Goal: Information Seeking & Learning: Learn about a topic

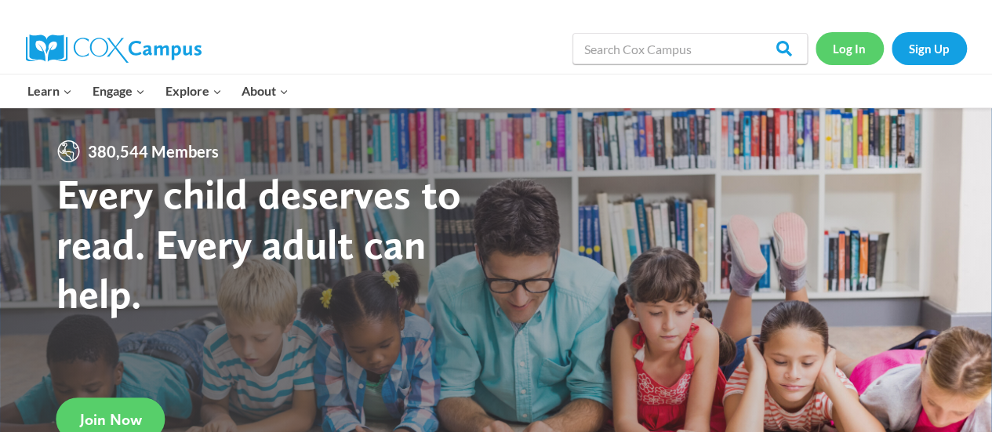
click at [859, 50] on link "Log In" at bounding box center [849, 48] width 68 height 32
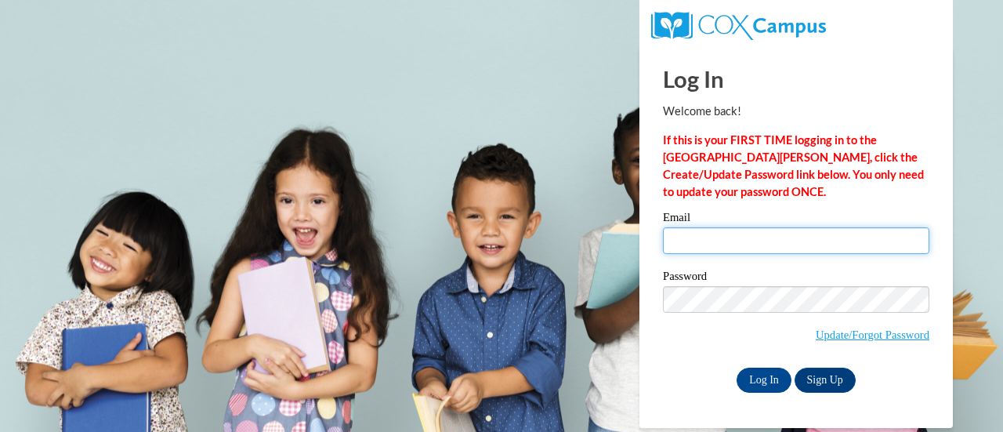
click at [781, 244] on input "Email" at bounding box center [796, 240] width 266 height 27
type input "Keanna.allen@rusd.org"
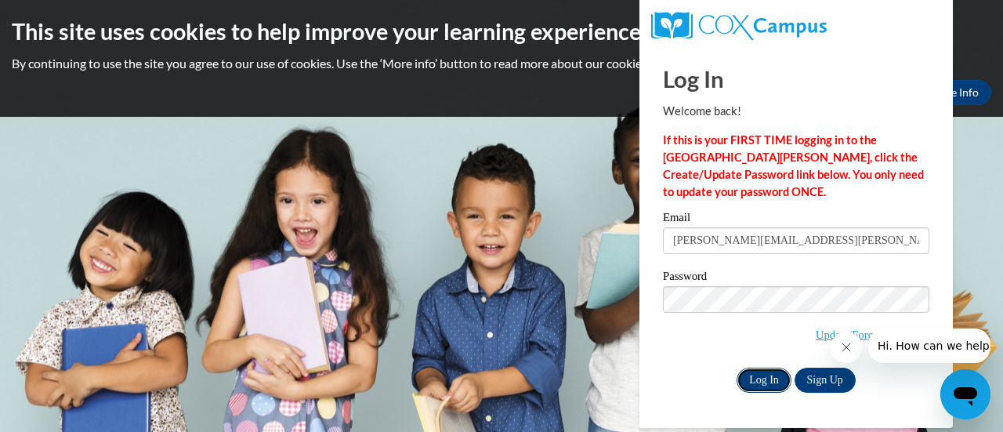
click at [763, 375] on input "Log In" at bounding box center [764, 380] width 55 height 25
click at [758, 386] on input "Log In" at bounding box center [764, 380] width 55 height 25
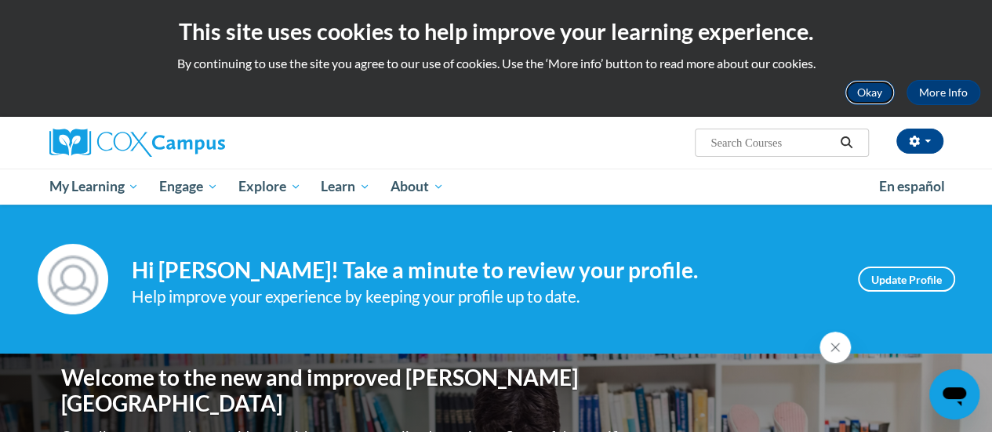
click at [884, 88] on button "Okay" at bounding box center [869, 92] width 50 height 25
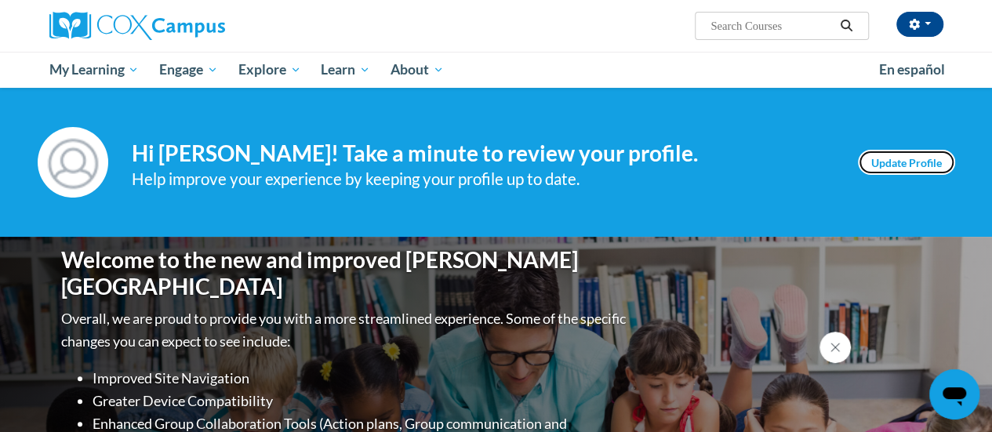
click at [884, 164] on link "Update Profile" at bounding box center [905, 162] width 97 height 25
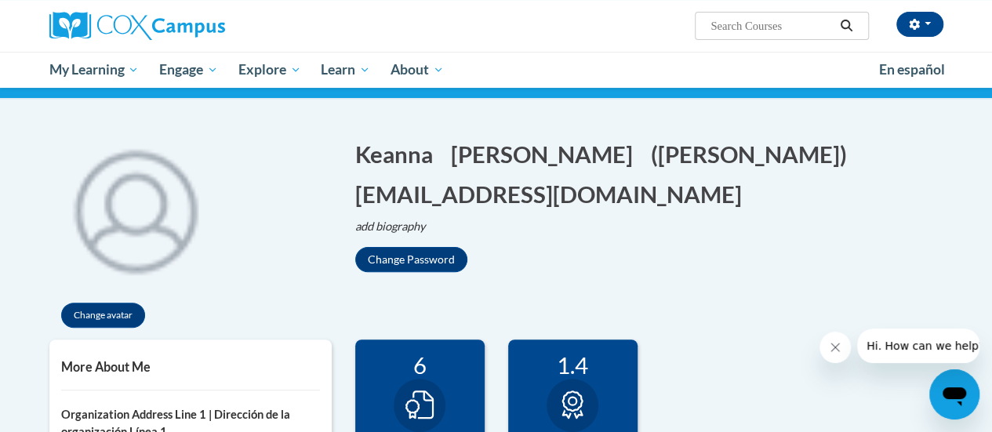
scroll to position [108, 0]
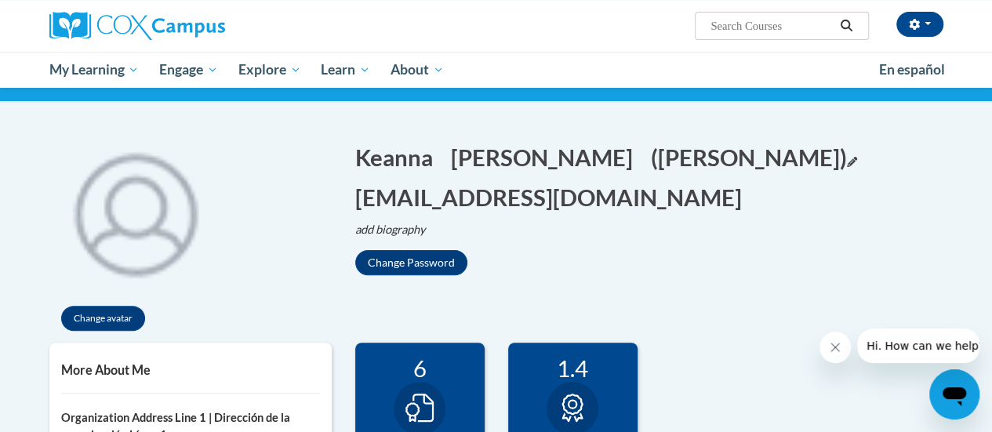
click at [651, 165] on button "(Keanna Allen) Edit" at bounding box center [754, 157] width 206 height 32
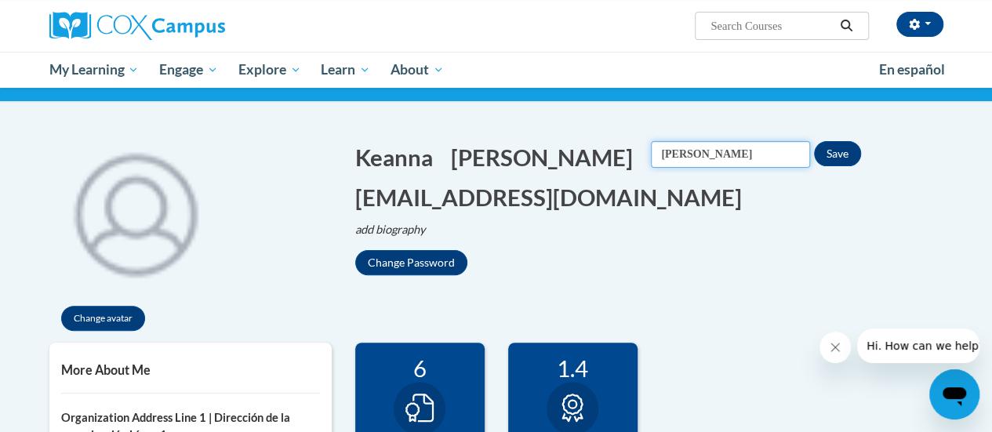
click at [651, 150] on input "[PERSON_NAME]" at bounding box center [730, 154] width 159 height 27
type input "[PERSON_NAME]"
click at [814, 153] on button "Save" at bounding box center [837, 153] width 47 height 25
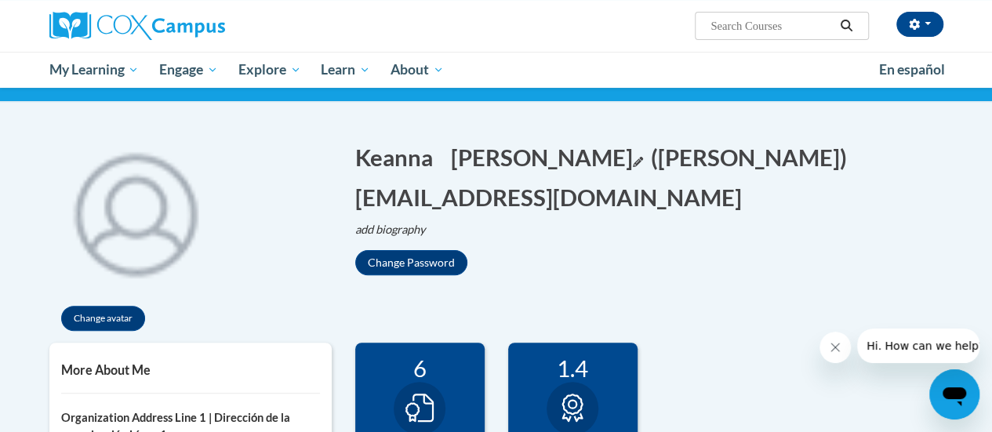
click at [462, 158] on button "Allen Edit" at bounding box center [547, 157] width 192 height 32
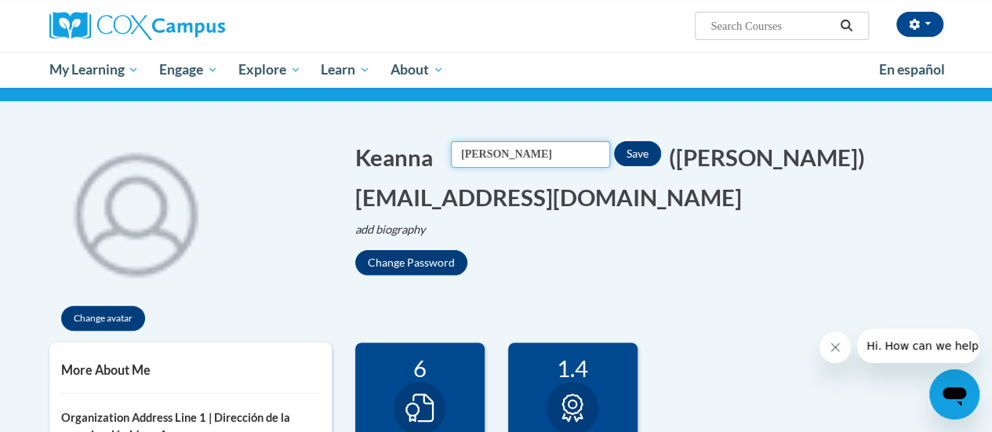
click at [459, 148] on input "Allen" at bounding box center [530, 154] width 159 height 27
click at [422, 158] on button "Keanna Edit" at bounding box center [399, 157] width 88 height 32
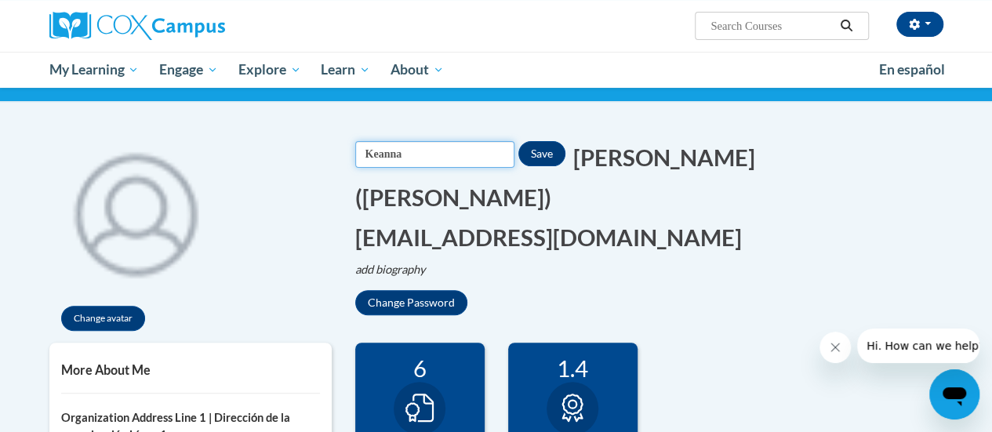
click at [500, 147] on input "Keanna" at bounding box center [434, 154] width 159 height 27
click at [658, 261] on p "add biography Biography Save" at bounding box center [649, 269] width 588 height 17
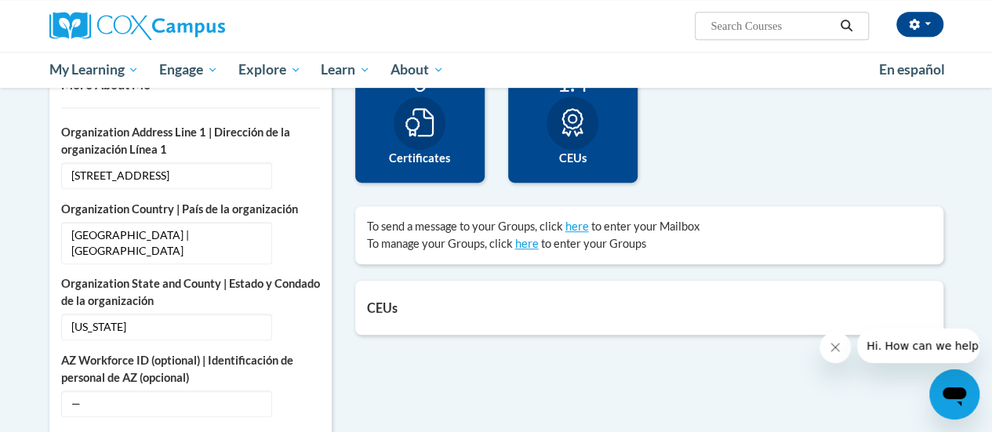
scroll to position [0, 0]
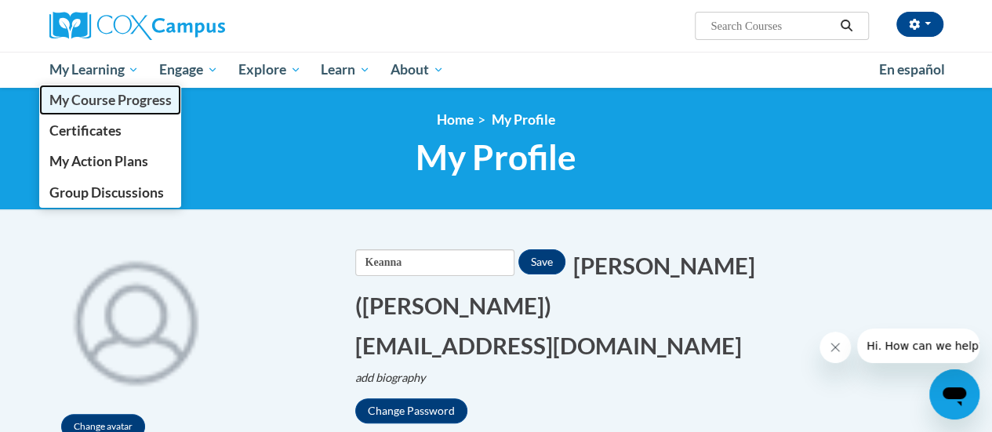
click at [126, 95] on span "My Course Progress" at bounding box center [110, 100] width 122 height 16
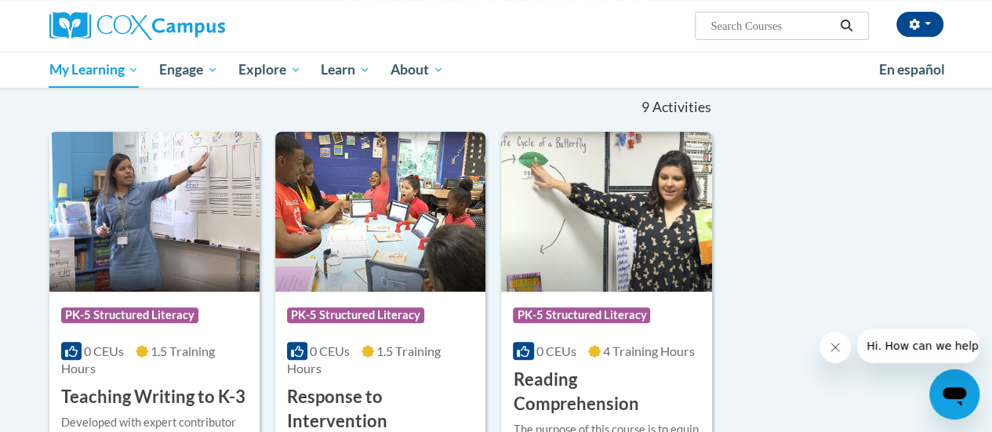
scroll to position [282, 0]
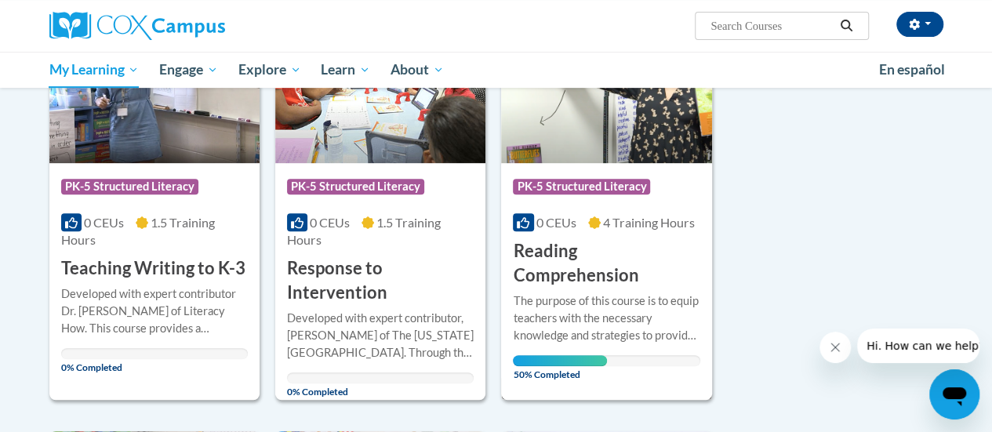
click at [507, 150] on img at bounding box center [606, 83] width 210 height 160
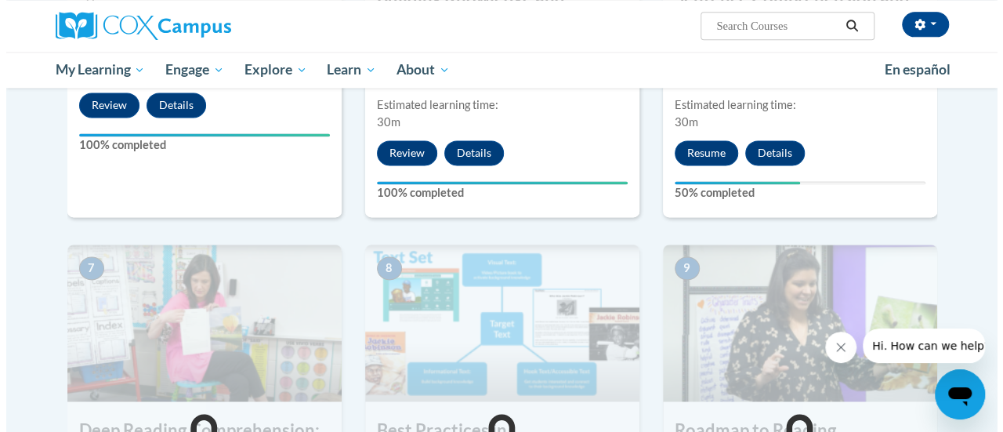
scroll to position [1033, 0]
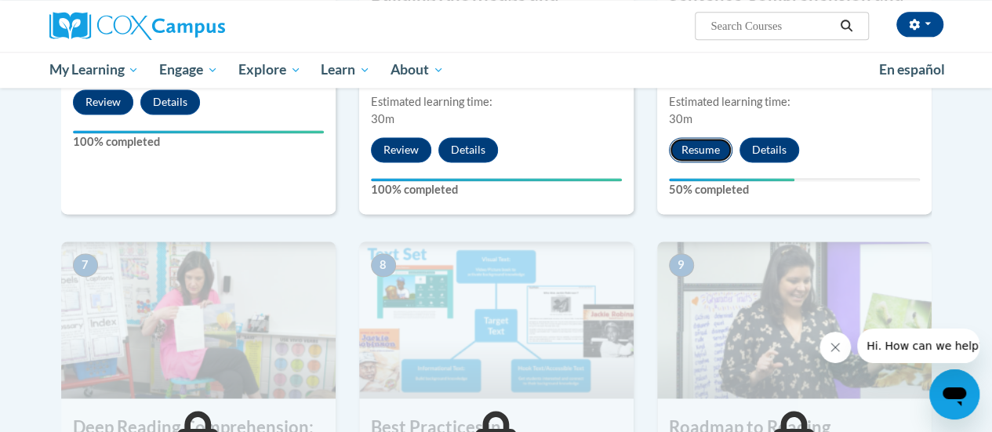
click at [713, 153] on button "Resume" at bounding box center [700, 149] width 63 height 25
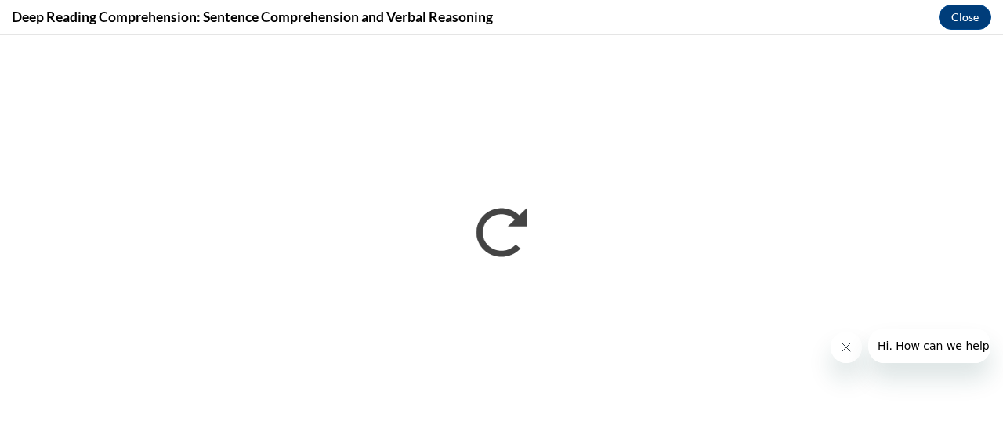
scroll to position [0, 0]
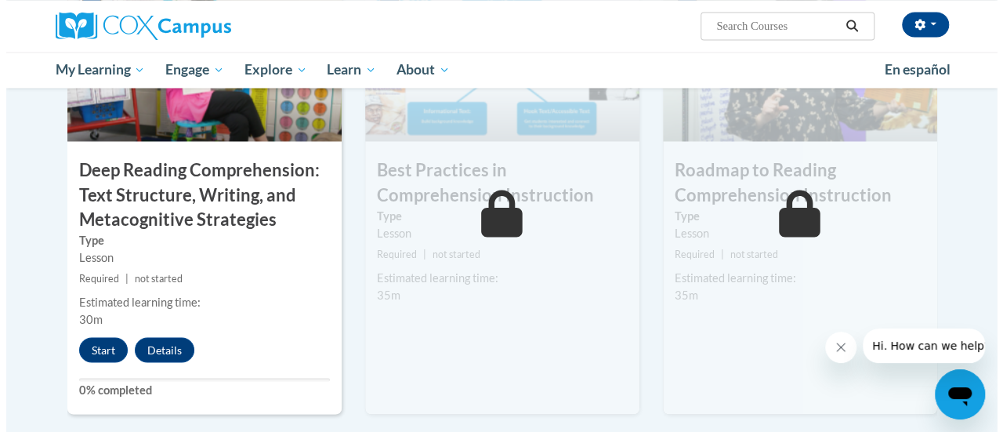
scroll to position [1314, 0]
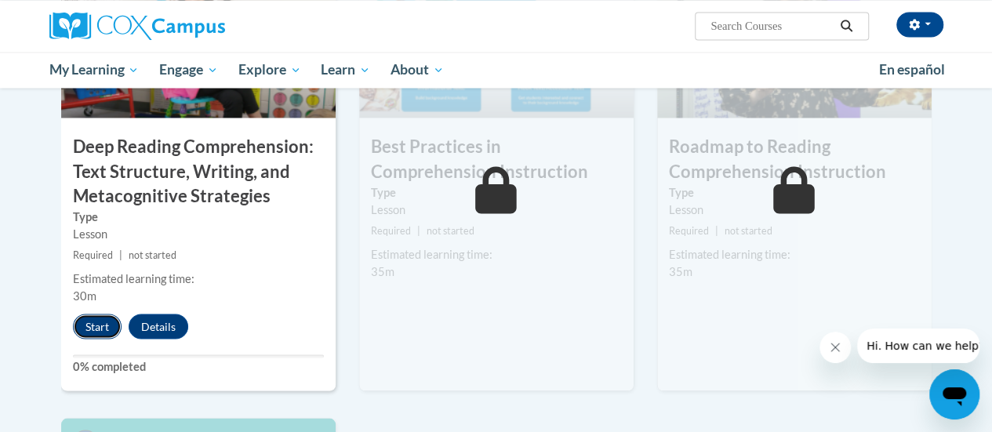
click at [83, 330] on button "Start" at bounding box center [97, 326] width 49 height 25
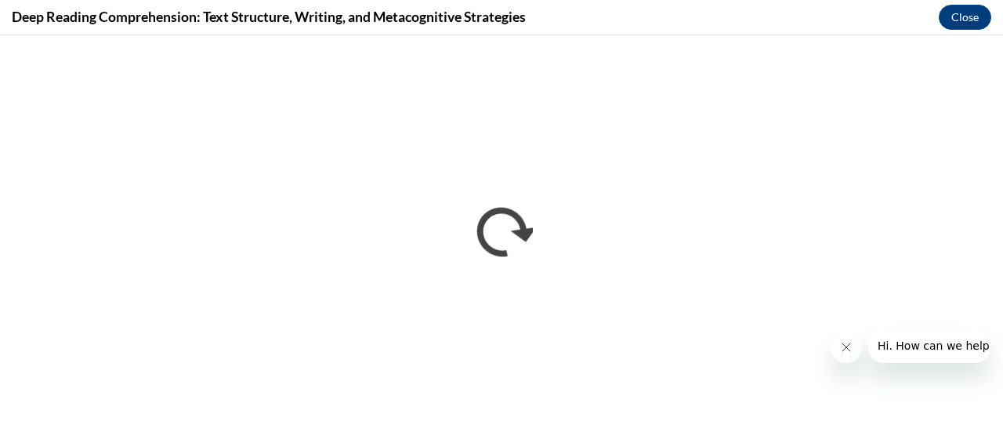
scroll to position [0, 0]
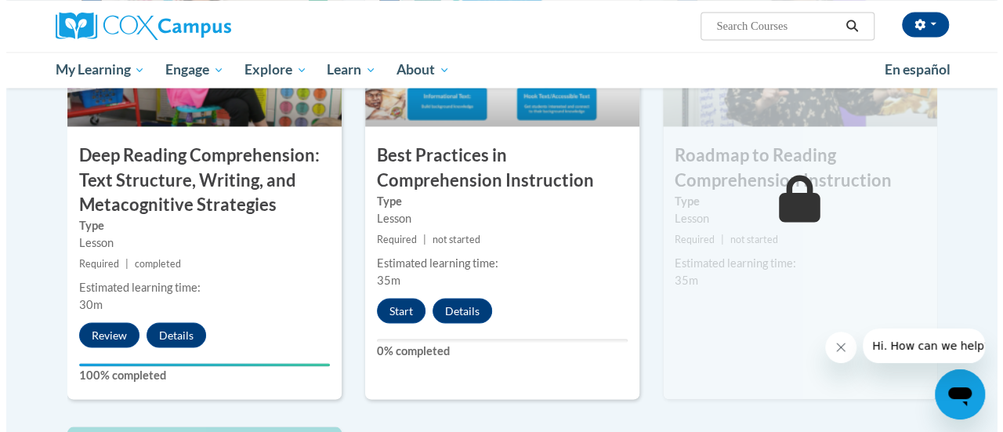
scroll to position [1296, 0]
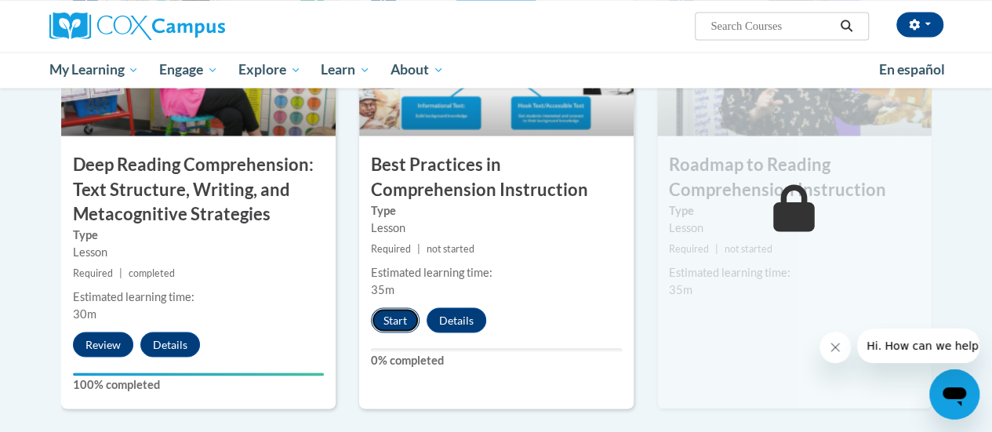
click at [389, 320] on button "Start" at bounding box center [395, 319] width 49 height 25
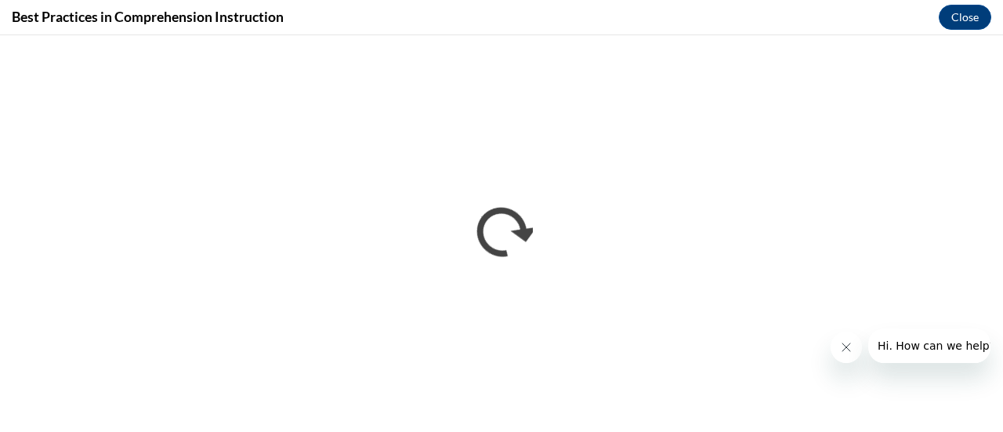
scroll to position [0, 0]
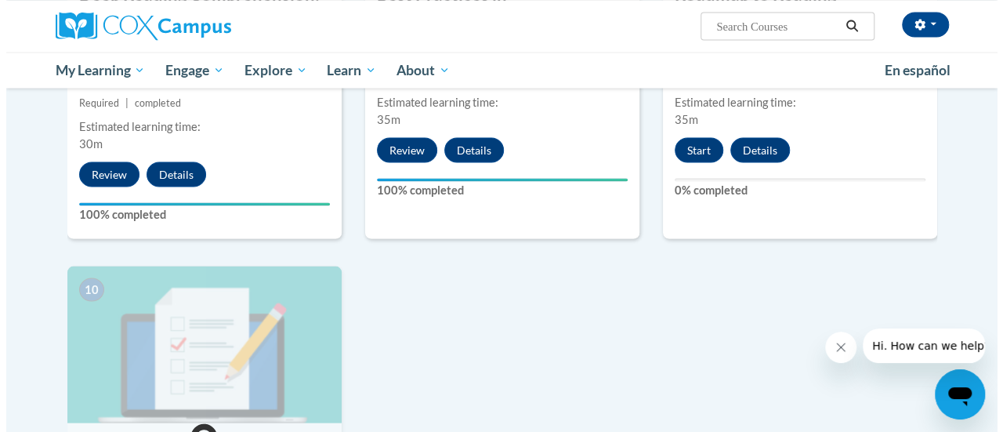
scroll to position [1468, 0]
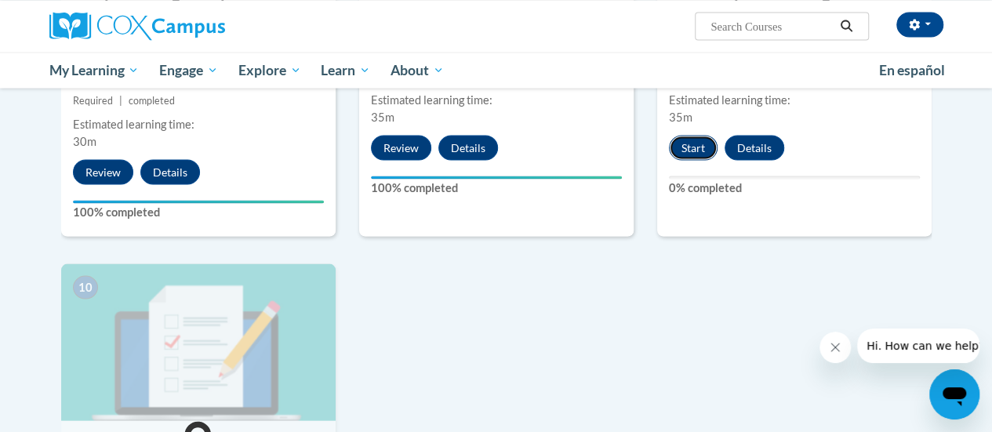
click at [691, 147] on button "Start" at bounding box center [693, 147] width 49 height 25
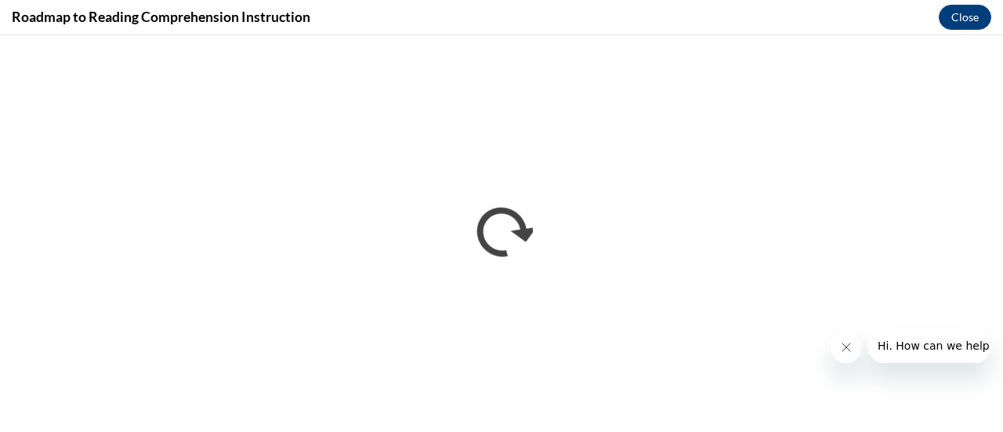
scroll to position [0, 0]
click at [858, 345] on button "Close message from company" at bounding box center [845, 347] width 31 height 31
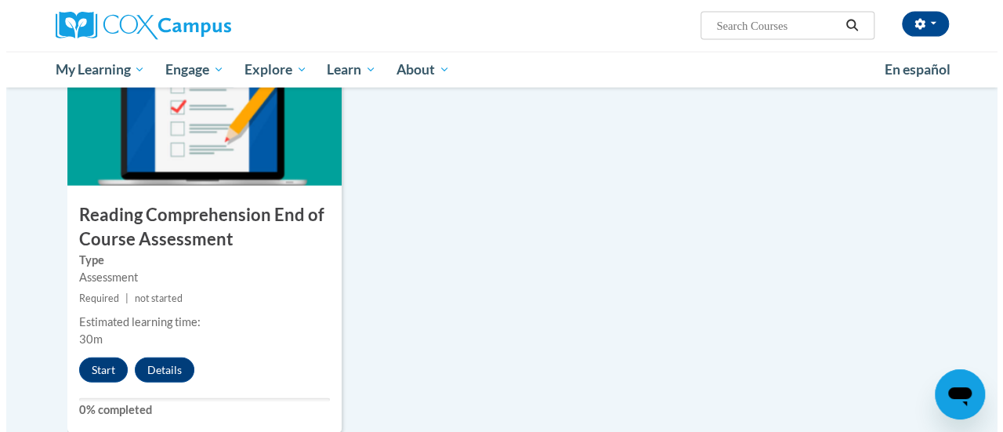
scroll to position [1708, 0]
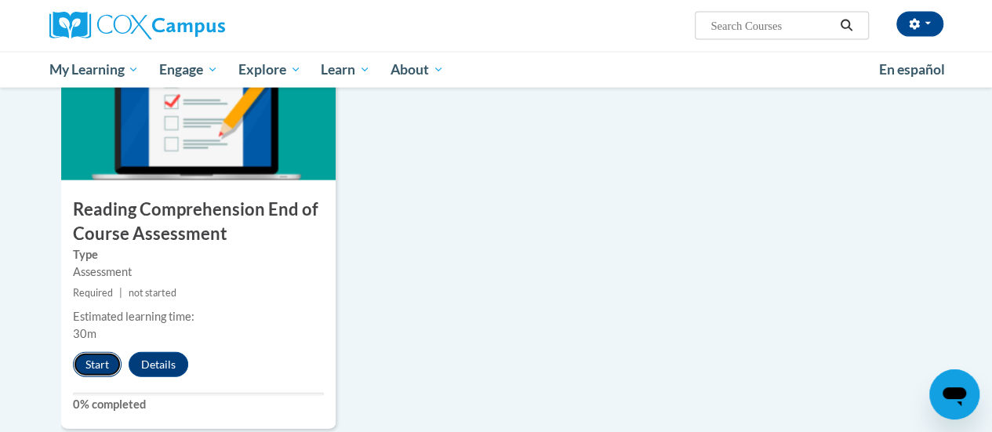
click at [90, 365] on button "Start" at bounding box center [97, 364] width 49 height 25
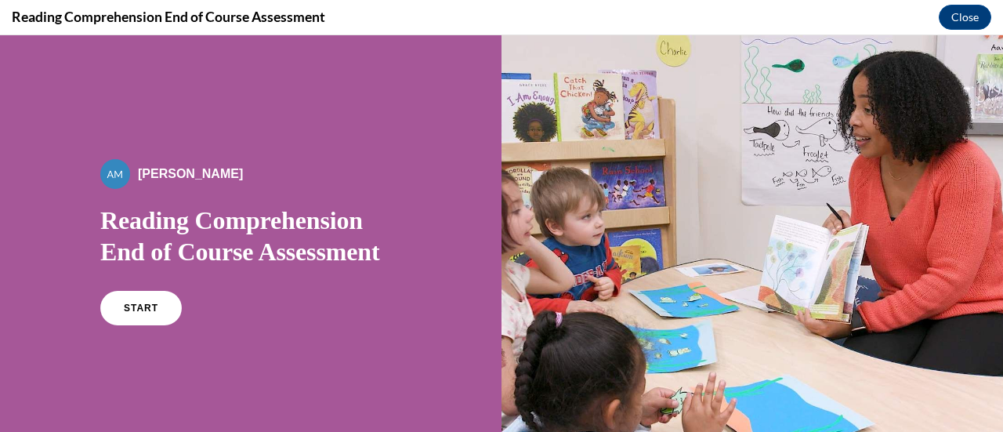
scroll to position [0, 0]
click at [144, 323] on link "START" at bounding box center [140, 308] width 85 height 36
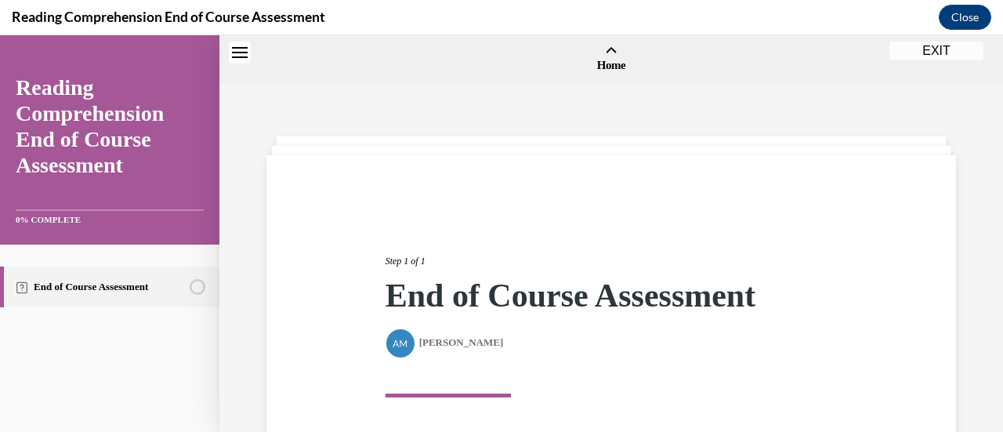
scroll to position [49, 0]
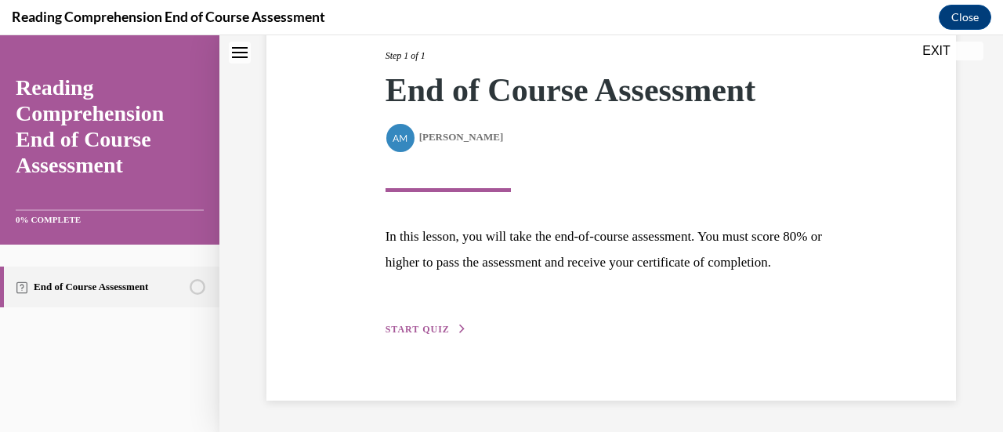
click at [440, 335] on button "START QUIZ" at bounding box center [427, 329] width 82 height 14
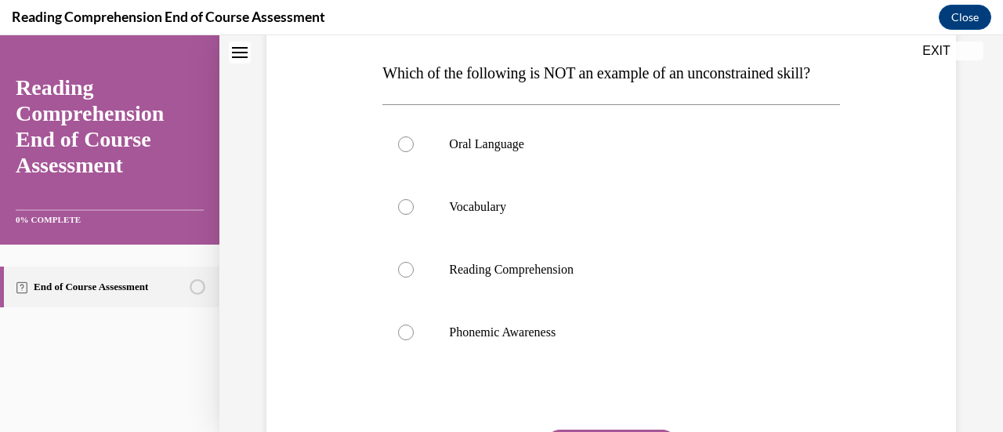
scroll to position [263, 0]
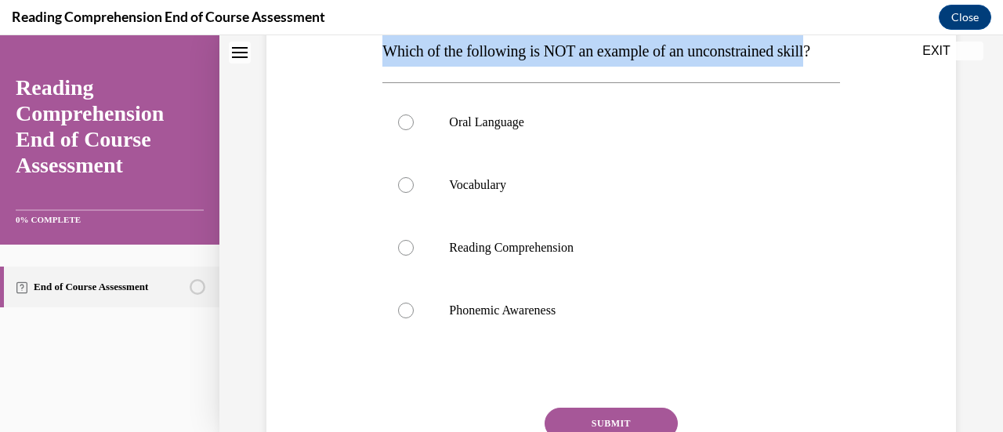
drag, startPoint x: 406, startPoint y: 85, endPoint x: 365, endPoint y: 53, distance: 51.9
click at [365, 53] on div "Question 01/20 Which of the following is NOT an example of an unconstrained ski…" at bounding box center [612, 222] width 698 height 629
copy span "Which of the following is NOT an example of an unconstrained skill"
click at [526, 342] on label "Phonemic Awareness" at bounding box center [610, 310] width 457 height 63
click at [414, 318] on input "Phonemic Awareness" at bounding box center [406, 311] width 16 height 16
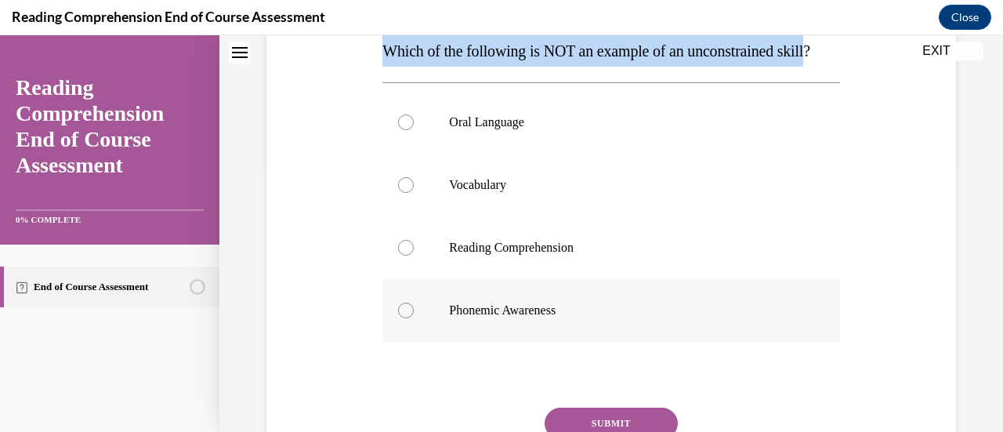
radio input "true"
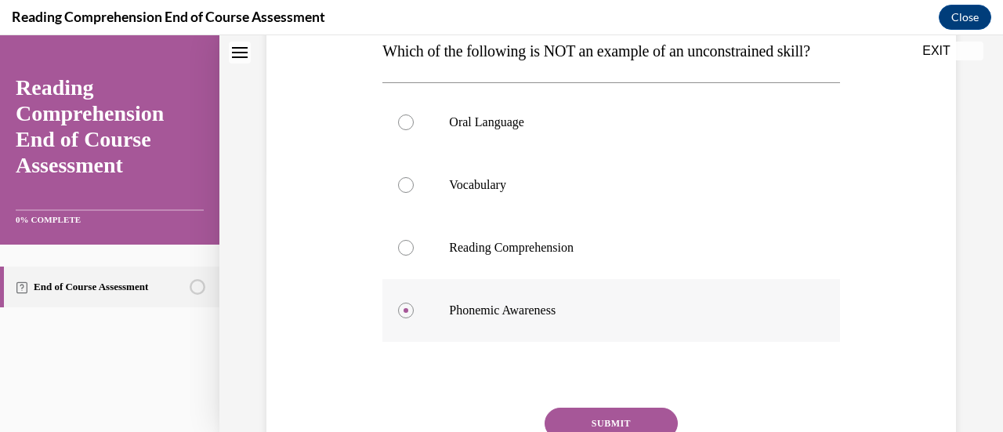
scroll to position [382, 0]
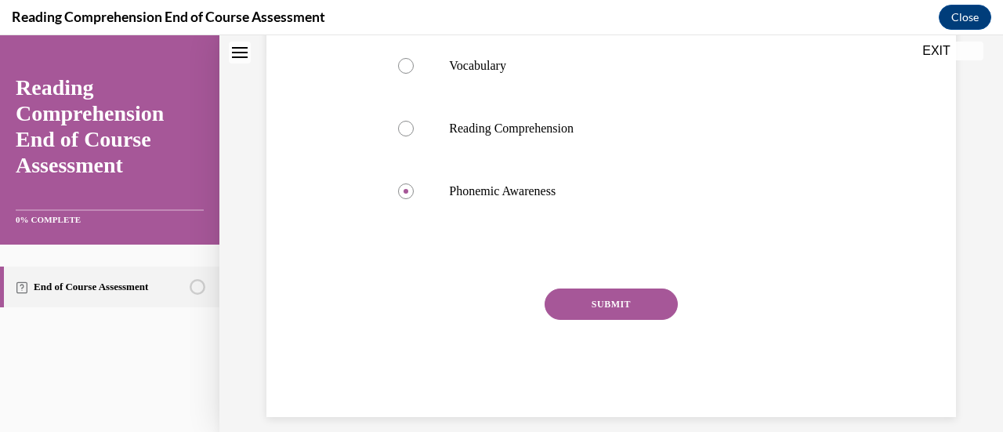
click at [613, 320] on button "SUBMIT" at bounding box center [611, 303] width 133 height 31
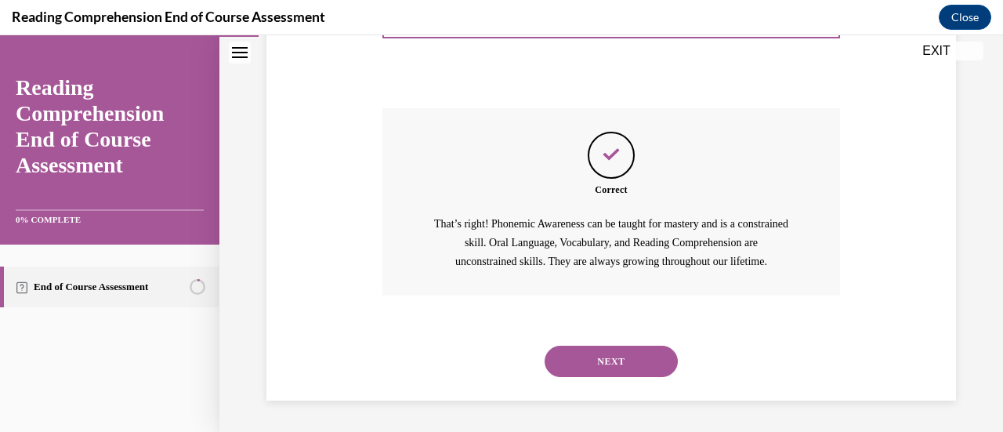
click at [628, 372] on button "NEXT" at bounding box center [611, 361] width 133 height 31
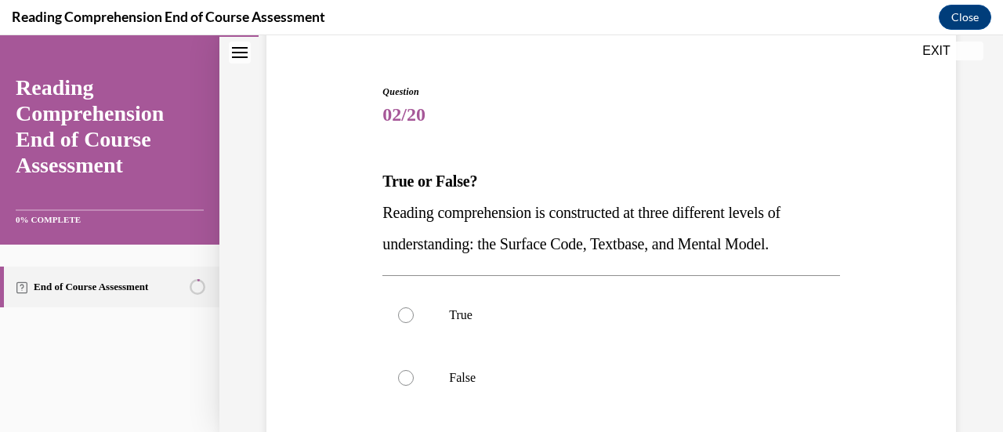
scroll to position [149, 0]
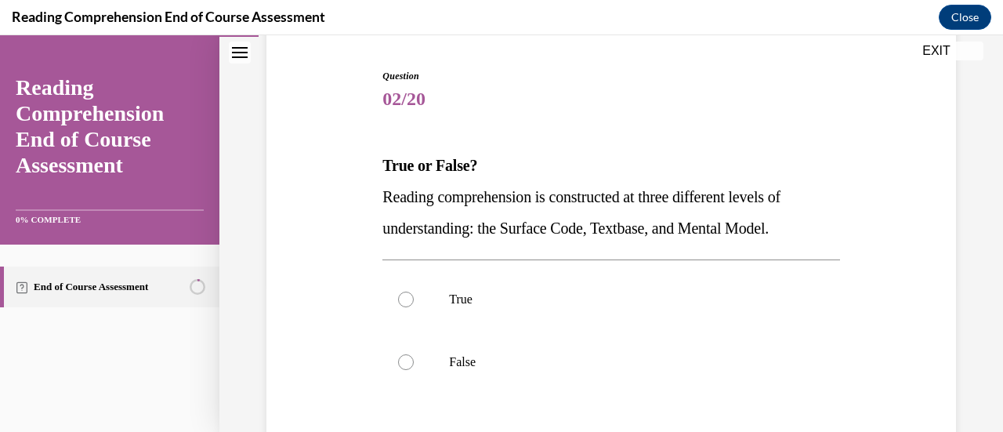
drag, startPoint x: 376, startPoint y: 195, endPoint x: 822, endPoint y: 228, distance: 447.2
click at [822, 228] on div "Question 02/20 True or False? Reading comprehension is constructed at three dif…" at bounding box center [612, 305] width 698 height 566
copy span "Reading comprehension is constructed at three different levels of understanding…"
click at [402, 289] on label "True" at bounding box center [610, 299] width 457 height 63
click at [402, 292] on input "True" at bounding box center [406, 300] width 16 height 16
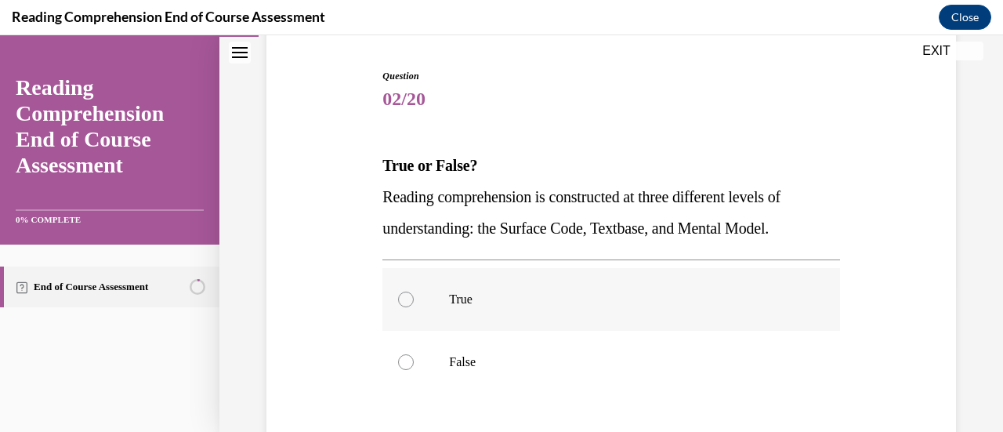
radio input "true"
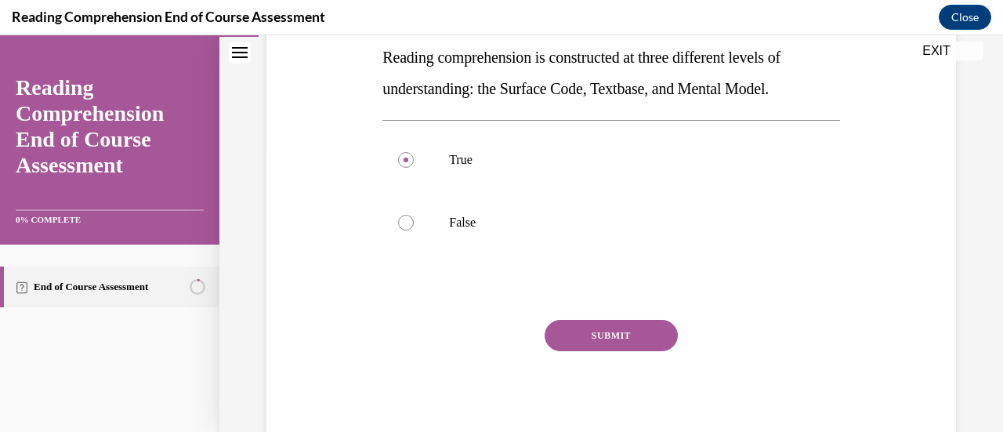
click at [567, 320] on button "SUBMIT" at bounding box center [611, 335] width 133 height 31
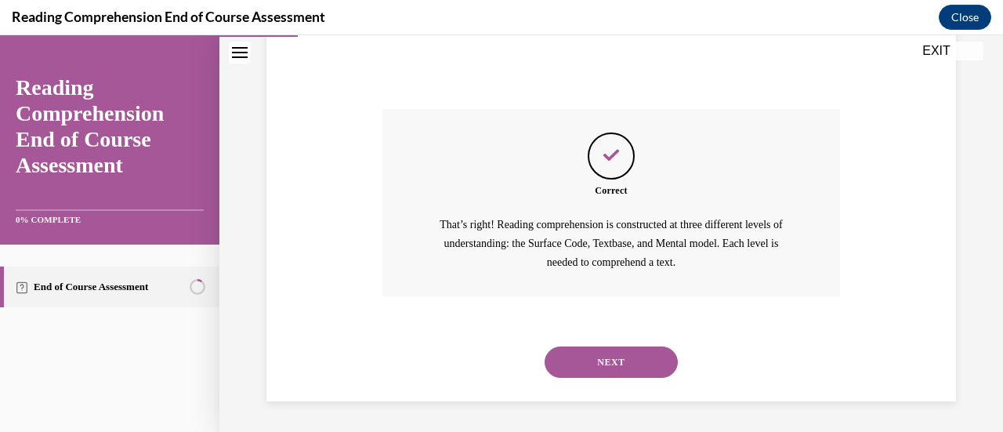
click at [630, 365] on button "NEXT" at bounding box center [611, 361] width 133 height 31
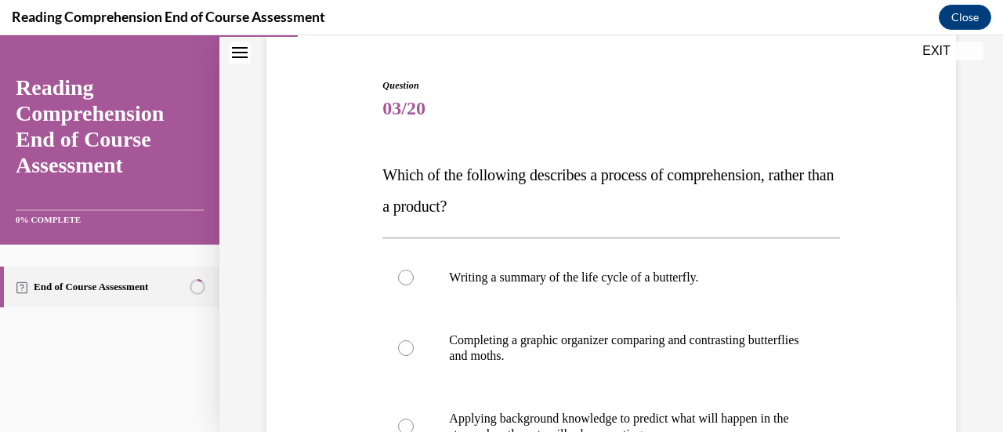
scroll to position [171, 0]
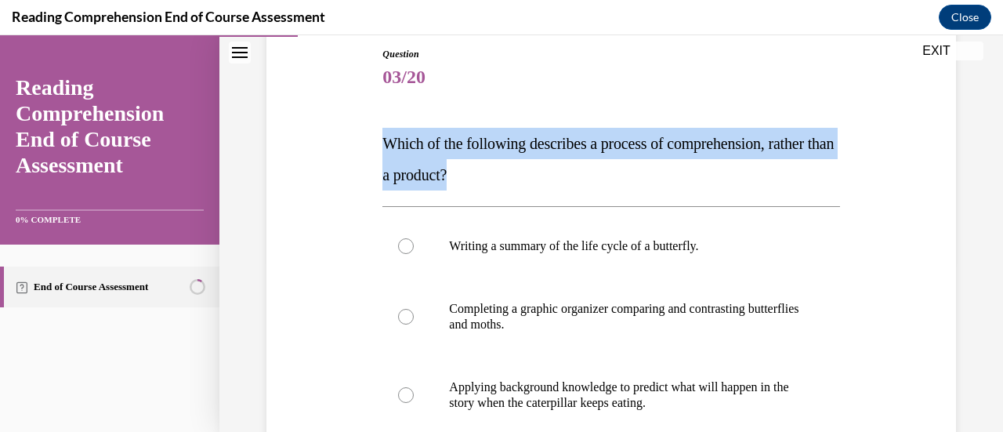
drag, startPoint x: 531, startPoint y: 182, endPoint x: 379, endPoint y: 146, distance: 155.5
click at [379, 146] on div "Question 03/20 Which of the following describes a process of comprehension, rat…" at bounding box center [611, 358] width 465 height 668
copy span "Which of the following describes a process of comprehension, rather than a prod…"
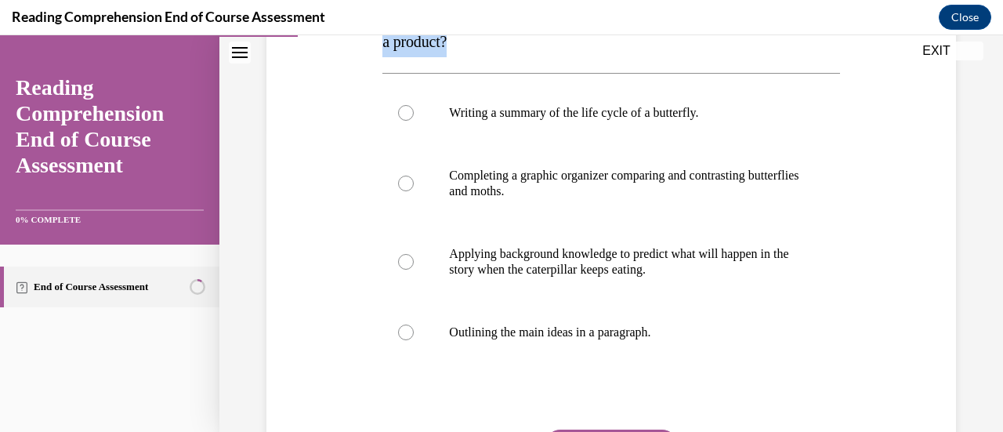
scroll to position [299, 0]
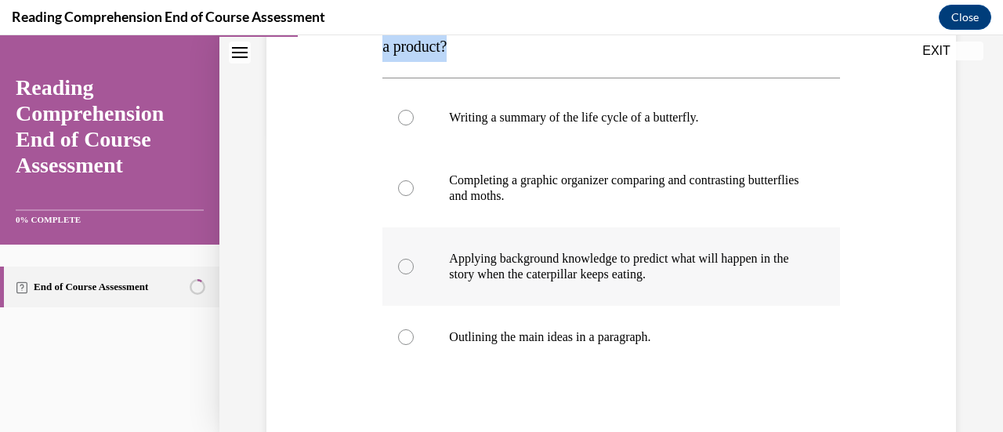
click at [747, 251] on p "Applying background knowledge to predict what will happen in the story when the…" at bounding box center [624, 266] width 351 height 31
click at [414, 259] on input "Applying background knowledge to predict what will happen in the story when the…" at bounding box center [406, 267] width 16 height 16
radio input "true"
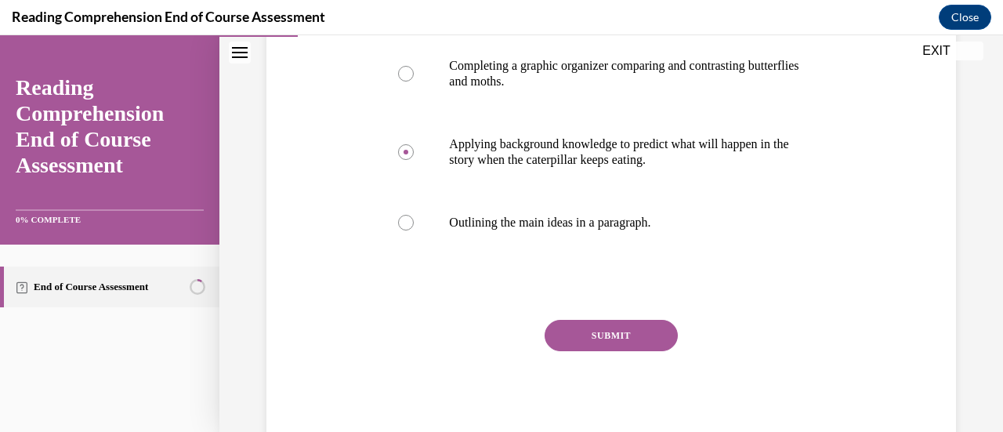
click at [628, 331] on button "SUBMIT" at bounding box center [611, 335] width 133 height 31
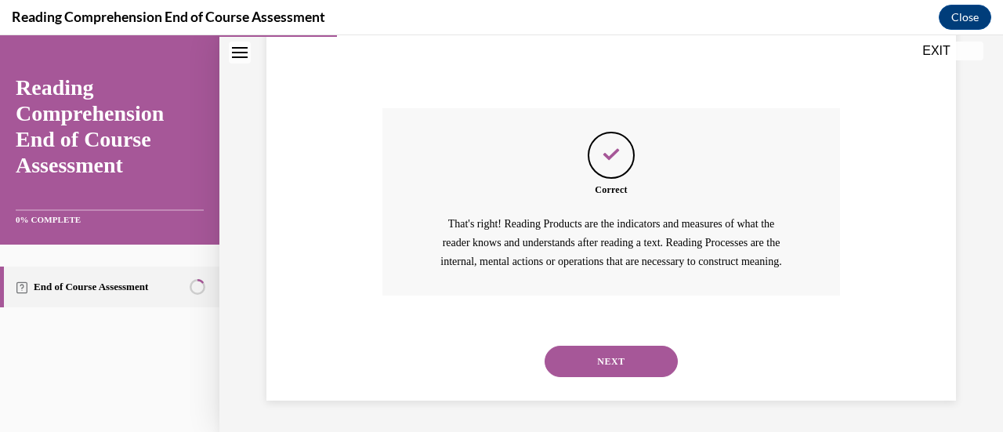
click at [646, 365] on button "NEXT" at bounding box center [611, 361] width 133 height 31
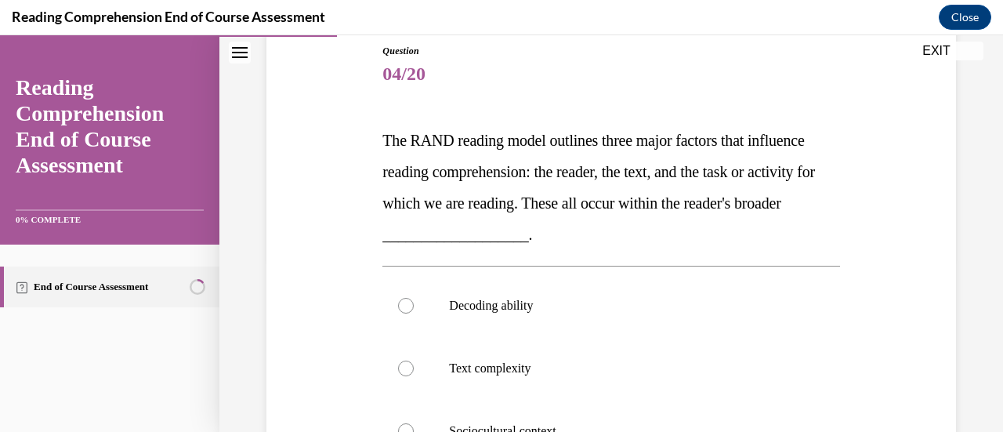
scroll to position [174, 0]
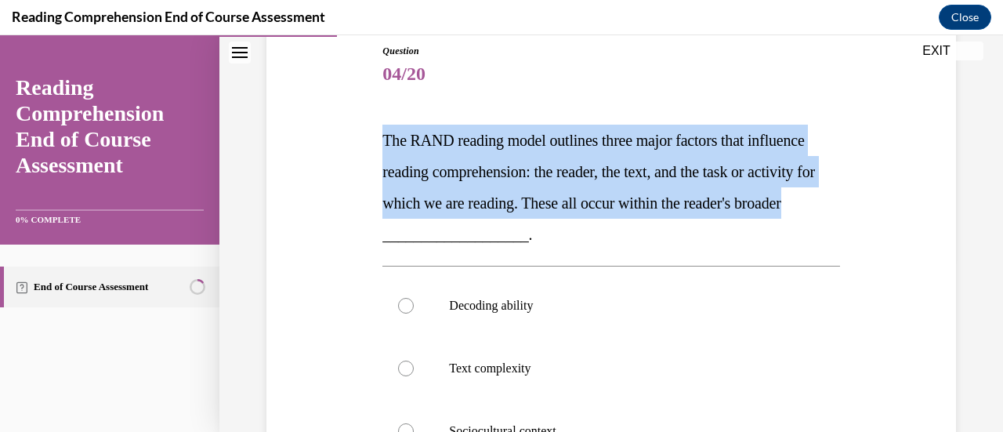
drag, startPoint x: 378, startPoint y: 131, endPoint x: 491, endPoint y: 233, distance: 152.1
click at [491, 233] on div "Question 04/20 The RAND reading model outlines three major factors that influen…" at bounding box center [611, 369] width 465 height 699
copy span "The RAND reading model outlines three major factors that influence reading comp…"
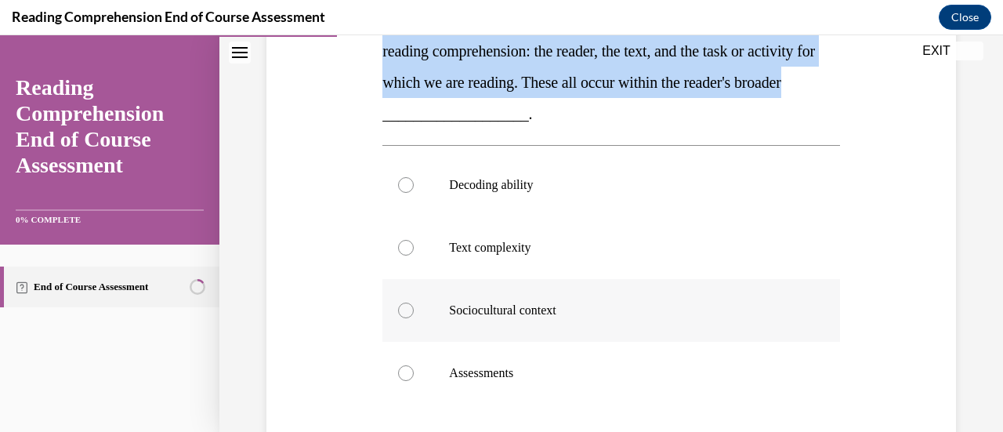
click at [544, 312] on p "Sociocultural context" at bounding box center [624, 311] width 351 height 16
click at [414, 312] on input "Sociocultural context" at bounding box center [406, 311] width 16 height 16
radio input "true"
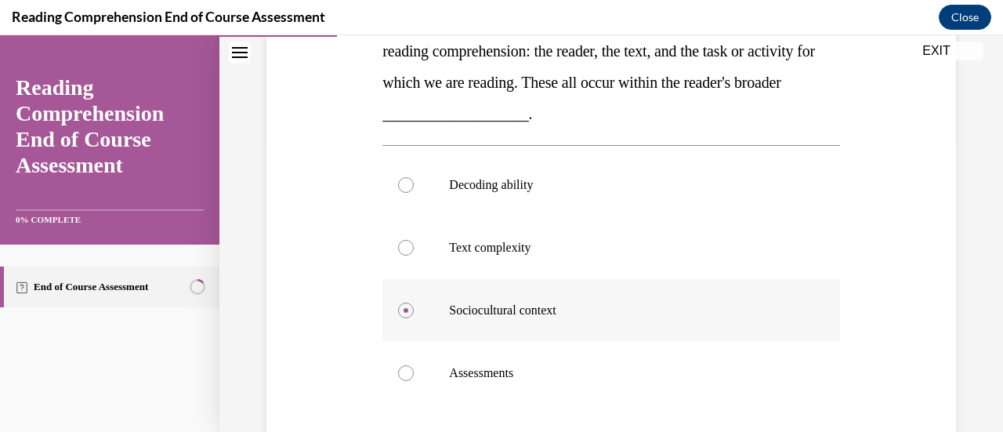
scroll to position [445, 0]
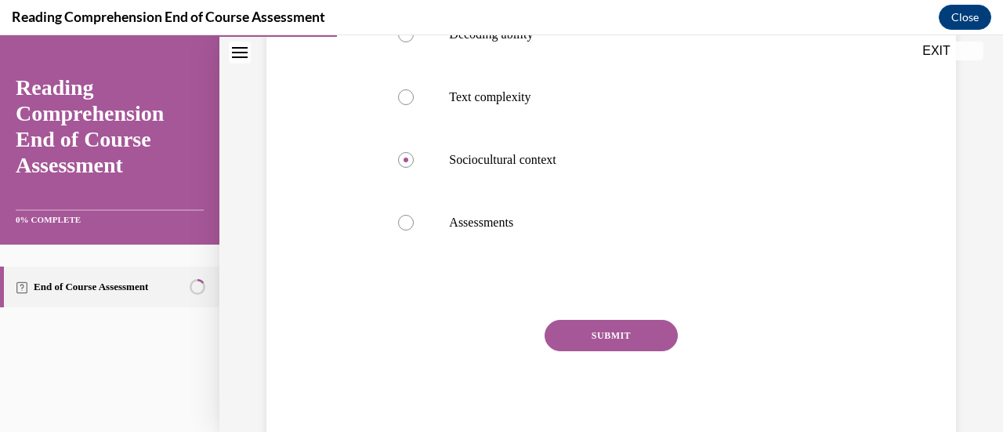
click at [597, 324] on button "SUBMIT" at bounding box center [611, 335] width 133 height 31
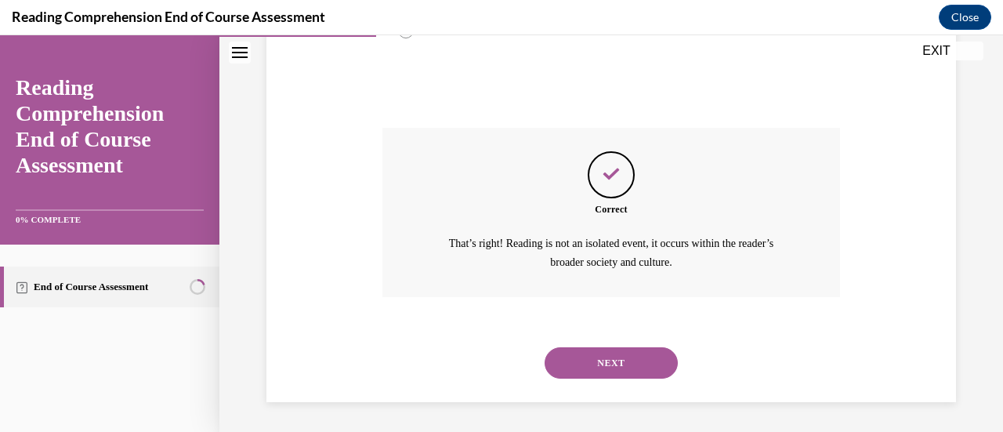
click at [627, 375] on button "NEXT" at bounding box center [611, 362] width 133 height 31
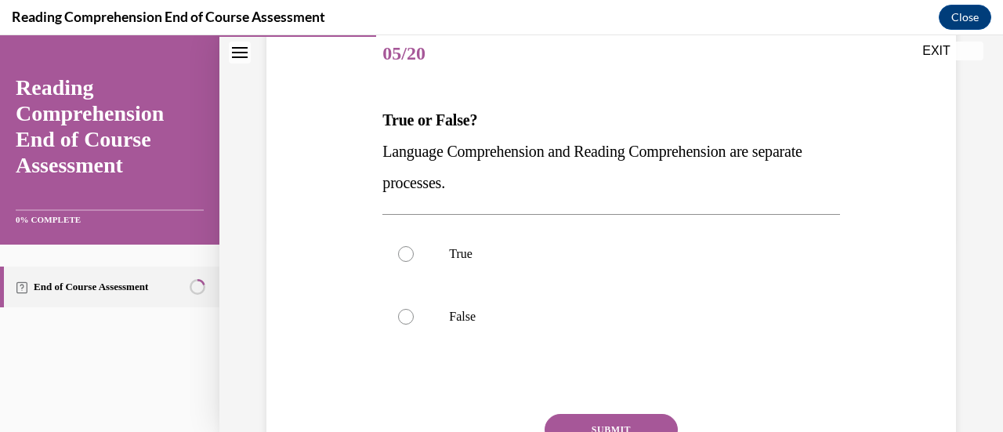
scroll to position [198, 0]
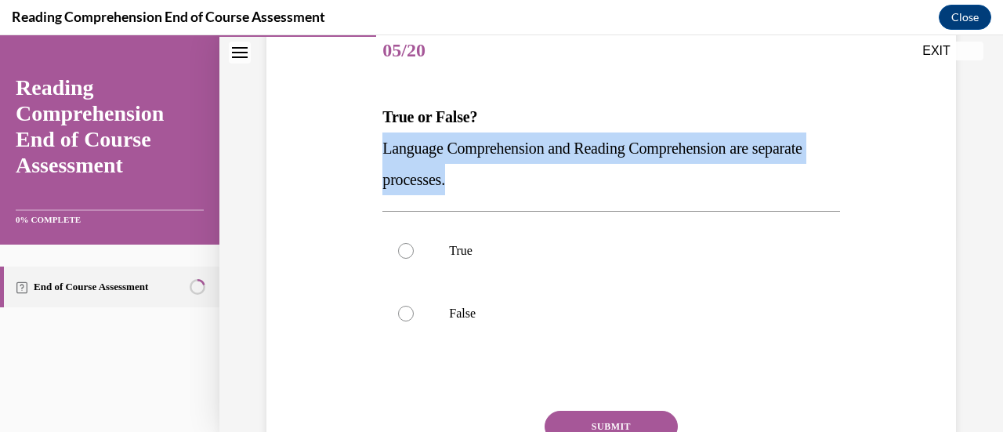
drag, startPoint x: 524, startPoint y: 179, endPoint x: 384, endPoint y: 156, distance: 141.5
click at [384, 156] on p "Language Comprehension and Reading Comprehension are separate processes." at bounding box center [610, 163] width 457 height 63
copy span "Language Comprehension and Reading Comprehension are separate processes."
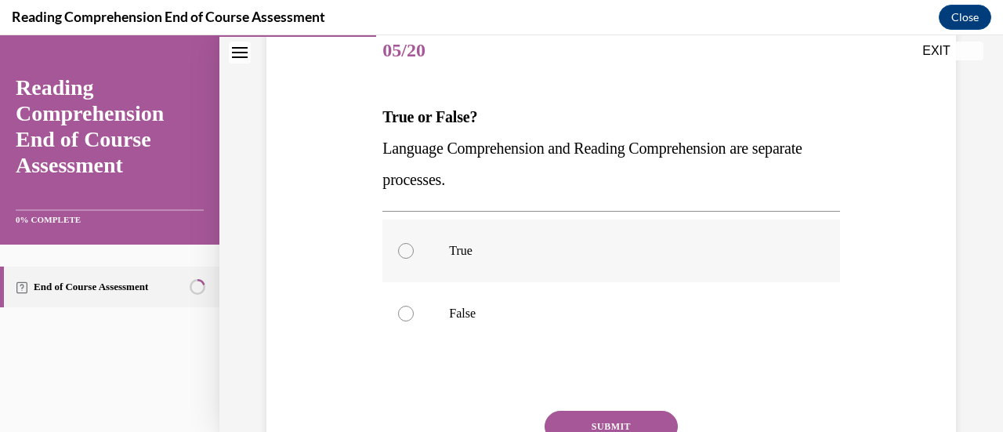
click at [473, 260] on label "True" at bounding box center [610, 250] width 457 height 63
click at [414, 259] on input "True" at bounding box center [406, 251] width 16 height 16
radio input "true"
click at [582, 418] on button "SUBMIT" at bounding box center [611, 426] width 133 height 31
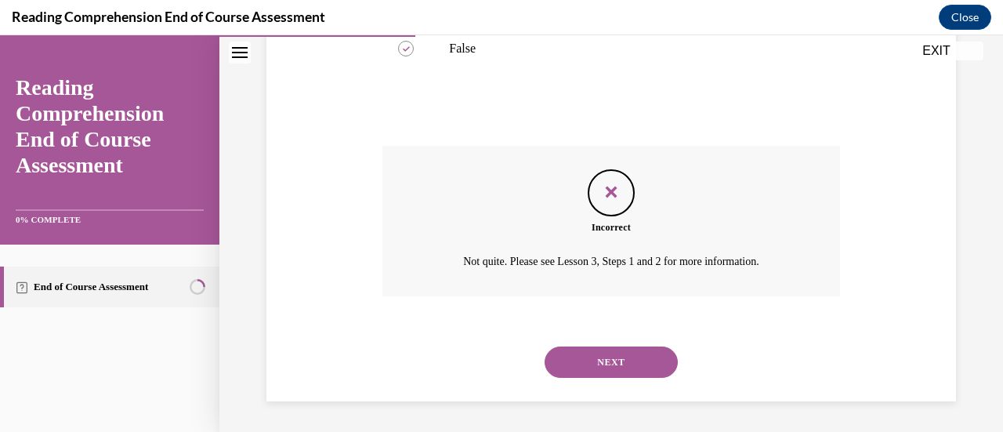
click at [617, 350] on button "NEXT" at bounding box center [611, 361] width 133 height 31
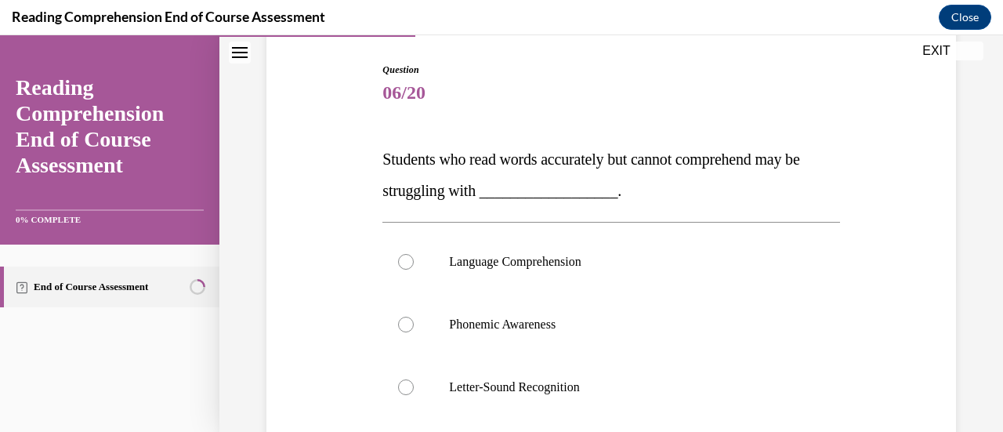
scroll to position [183, 0]
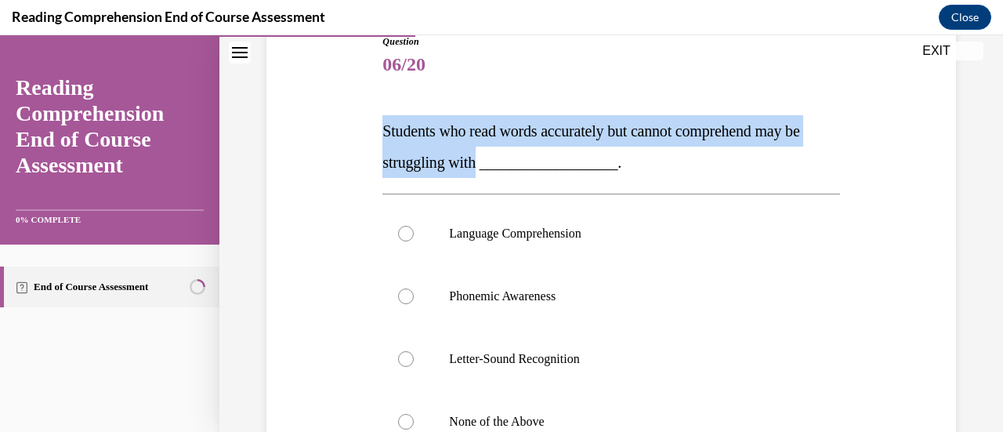
drag, startPoint x: 497, startPoint y: 164, endPoint x: 375, endPoint y: 134, distance: 125.1
click at [375, 134] on div "Question 06/20 Students who read words accurately but cannot comprehend may be …" at bounding box center [612, 317] width 698 height 660
copy span "Students who read words accurately but cannot comprehend may be struggling with"
click at [583, 238] on p "Language Comprehension" at bounding box center [624, 234] width 351 height 16
click at [414, 238] on input "Language Comprehension" at bounding box center [406, 234] width 16 height 16
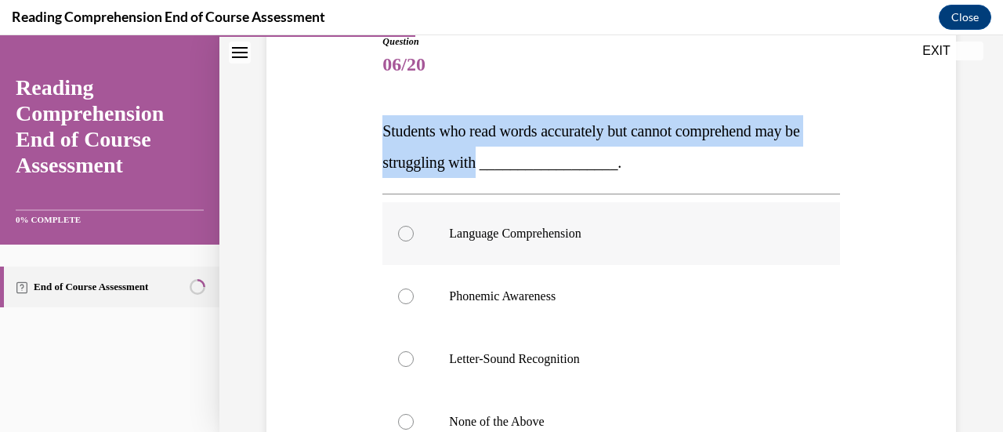
radio input "true"
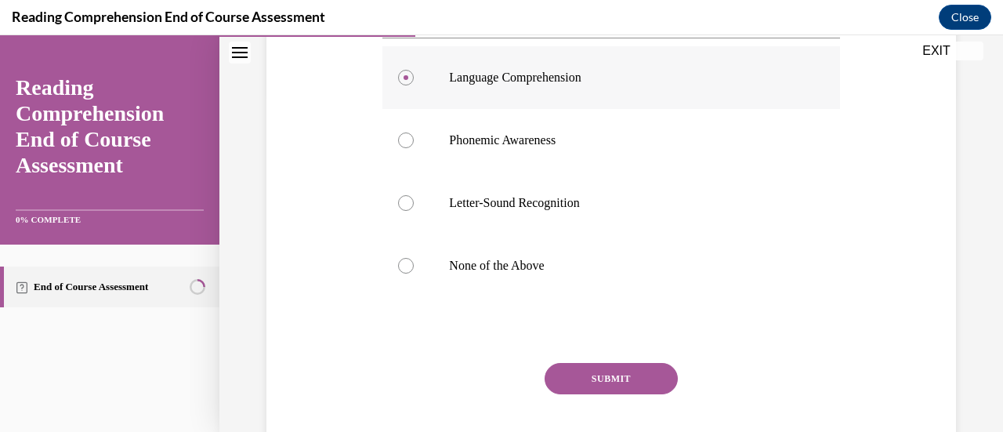
scroll to position [353, 0]
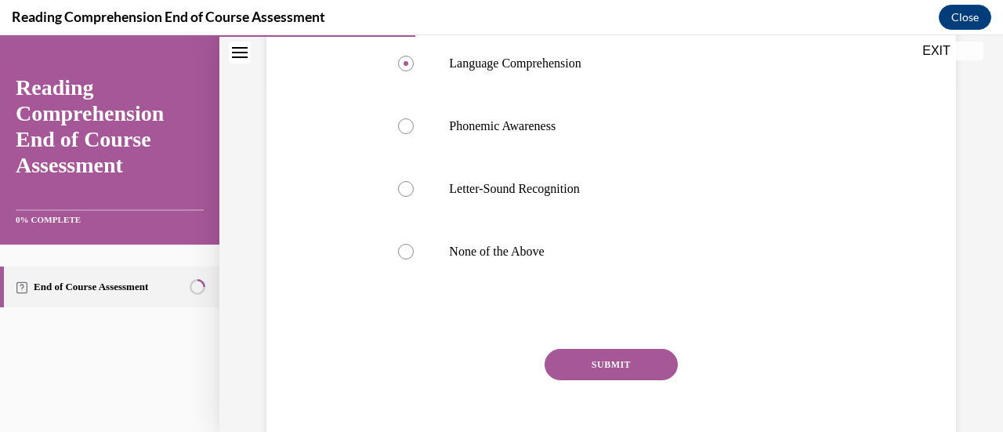
click at [611, 353] on button "SUBMIT" at bounding box center [611, 364] width 133 height 31
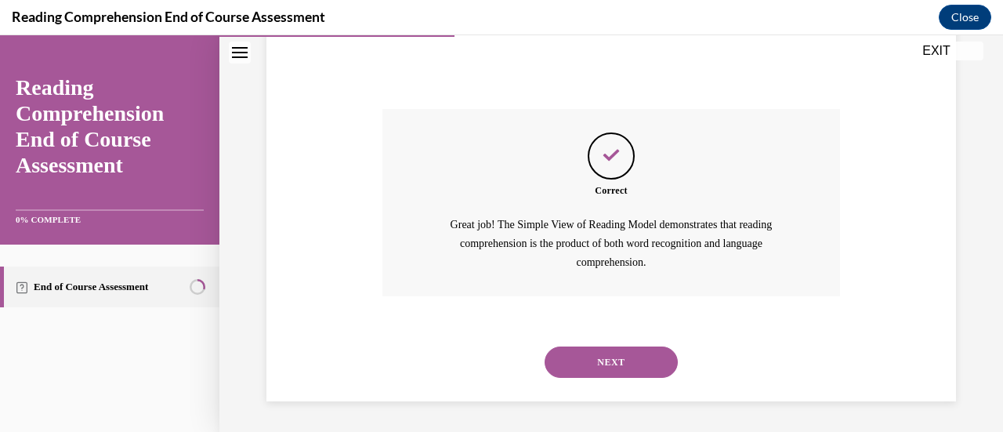
click at [636, 364] on button "NEXT" at bounding box center [611, 361] width 133 height 31
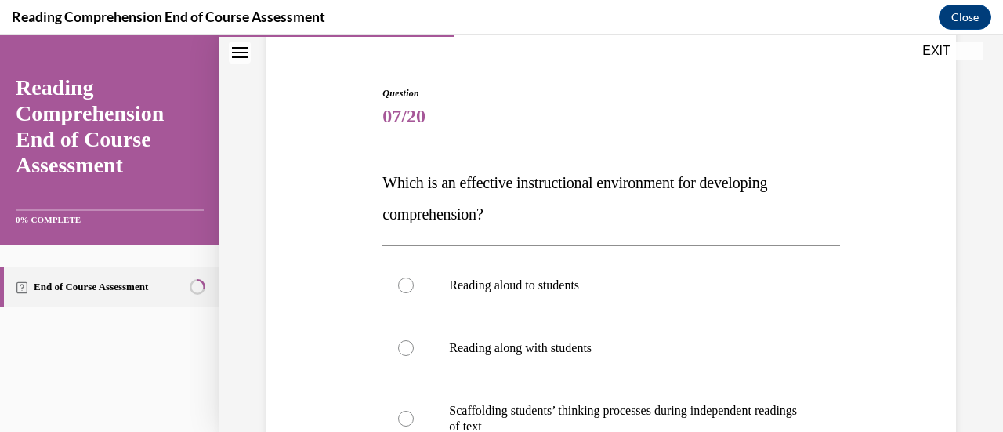
scroll to position [169, 0]
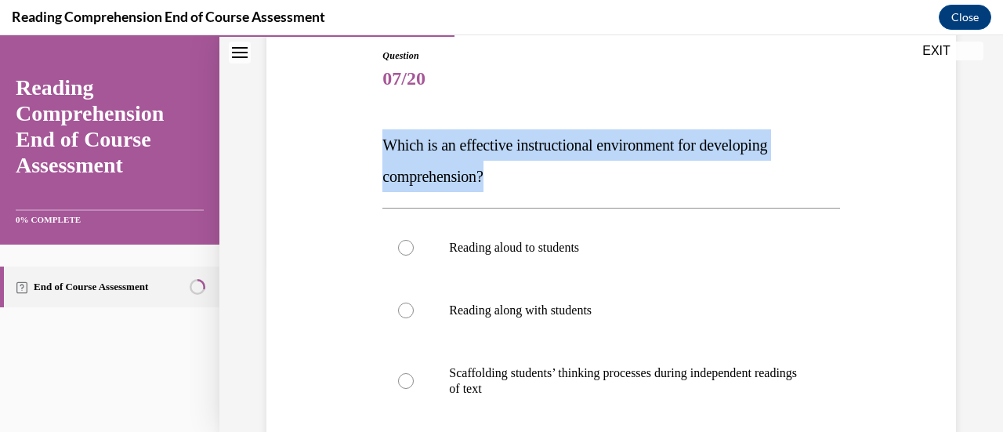
drag, startPoint x: 491, startPoint y: 176, endPoint x: 364, endPoint y: 129, distance: 135.4
click at [364, 129] on div "Question 07/20 Which is an effective instructional environment for developing c…" at bounding box center [612, 340] width 698 height 676
copy span "Which is an effective instructional environment for developing comprehension?"
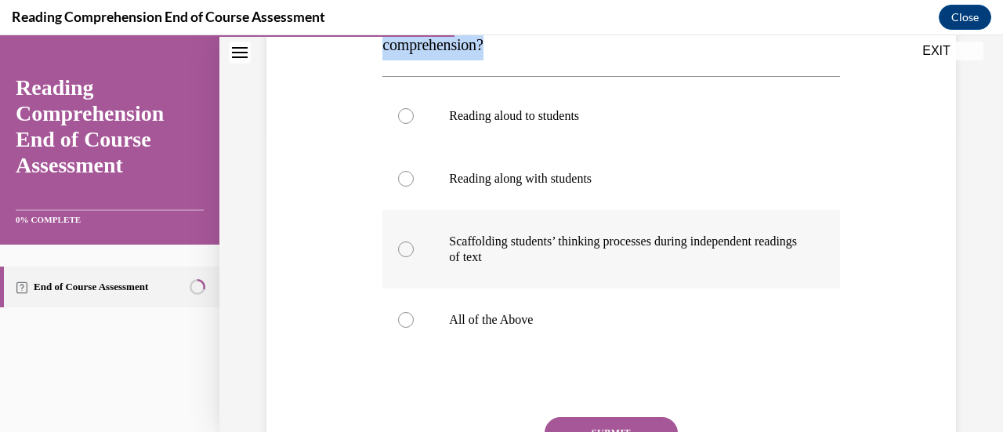
click at [762, 251] on p "Scaffolding students’ thinking processes during independent readings of text" at bounding box center [624, 249] width 351 height 31
click at [414, 251] on input "Scaffolding students’ thinking processes during independent readings of text" at bounding box center [406, 249] width 16 height 16
radio input "true"
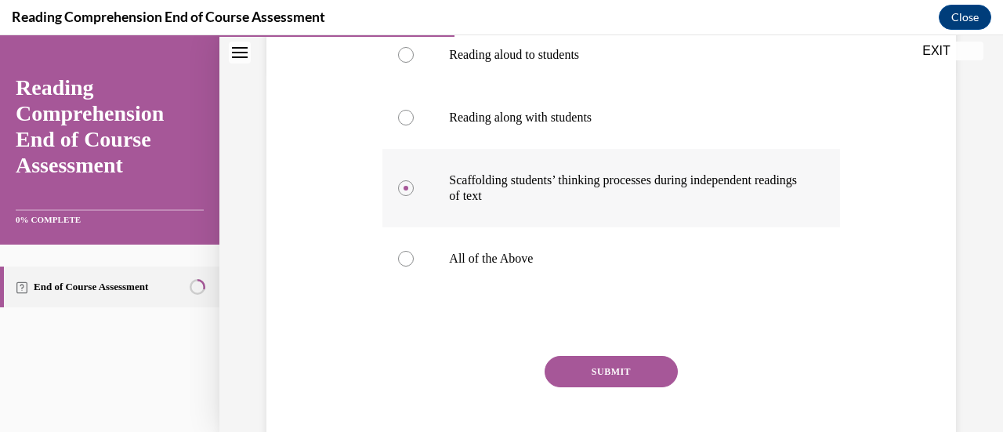
scroll to position [363, 0]
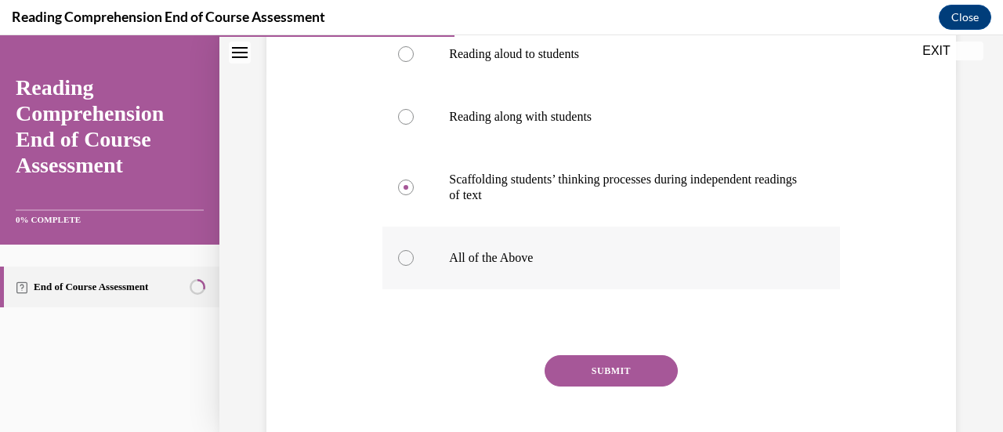
click at [542, 244] on label "All of the Above" at bounding box center [610, 258] width 457 height 63
click at [414, 250] on input "All of the Above" at bounding box center [406, 258] width 16 height 16
radio input "true"
click at [647, 357] on button "SUBMIT" at bounding box center [611, 370] width 133 height 31
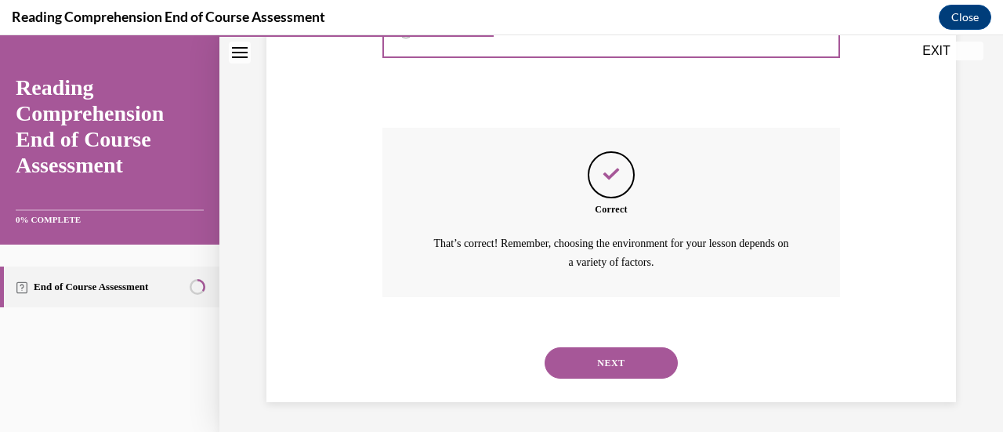
click at [618, 356] on button "NEXT" at bounding box center [611, 362] width 133 height 31
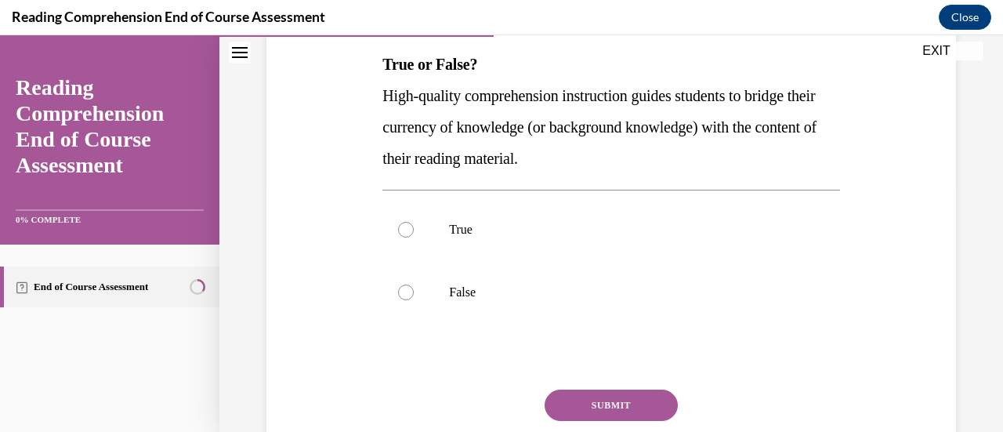
scroll to position [251, 0]
drag, startPoint x: 608, startPoint y: 167, endPoint x: 379, endPoint y: 85, distance: 243.0
click at [379, 85] on div "Question 08/20 True or False? High-quality comprehension instruction guides stu…" at bounding box center [611, 231] width 465 height 574
copy span "High-quality comprehension instruction guides students to bridge their currency…"
click at [433, 221] on label "True" at bounding box center [610, 229] width 457 height 63
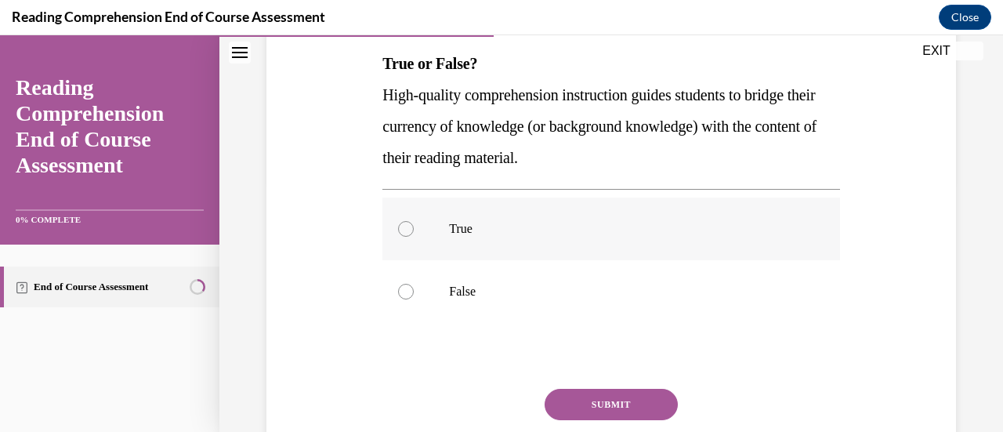
click at [414, 221] on input "True" at bounding box center [406, 229] width 16 height 16
radio input "true"
click at [573, 404] on button "SUBMIT" at bounding box center [611, 404] width 133 height 31
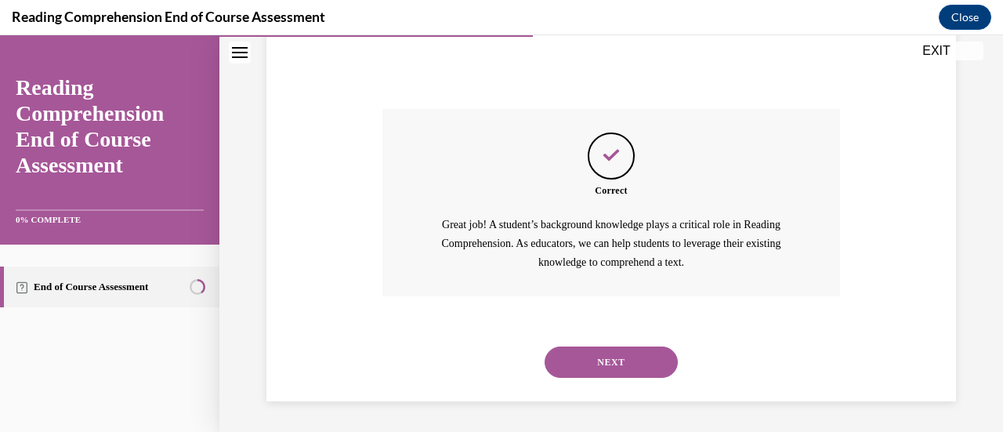
click at [594, 365] on button "NEXT" at bounding box center [611, 361] width 133 height 31
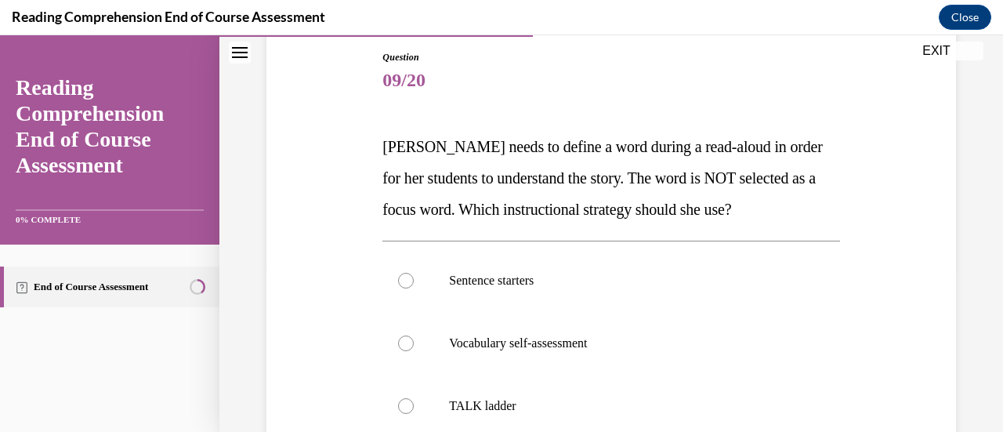
scroll to position [183, 0]
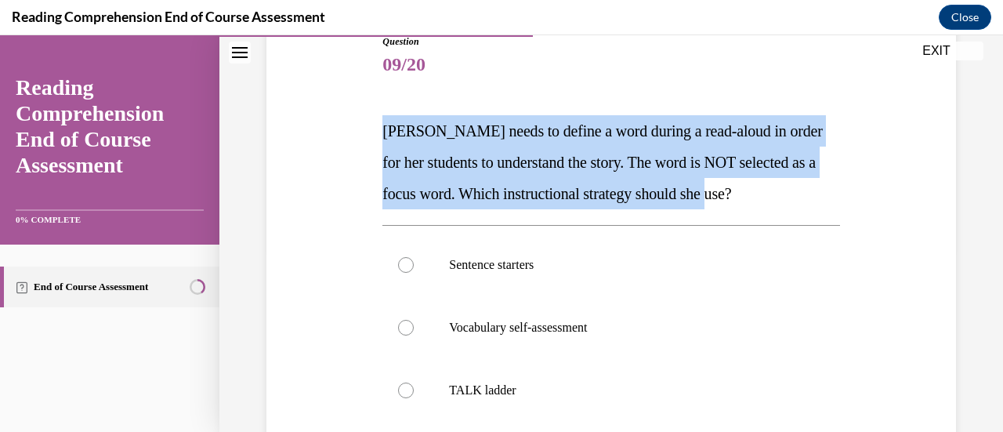
drag, startPoint x: 774, startPoint y: 206, endPoint x: 379, endPoint y: 142, distance: 400.2
click at [379, 142] on div "Question 09/20 Mrs. Ivie needs to define a word during a read-aloud in order fo…" at bounding box center [611, 345] width 465 height 668
copy span "Mrs. Ivie needs to define a word during a read-aloud in order for her students …"
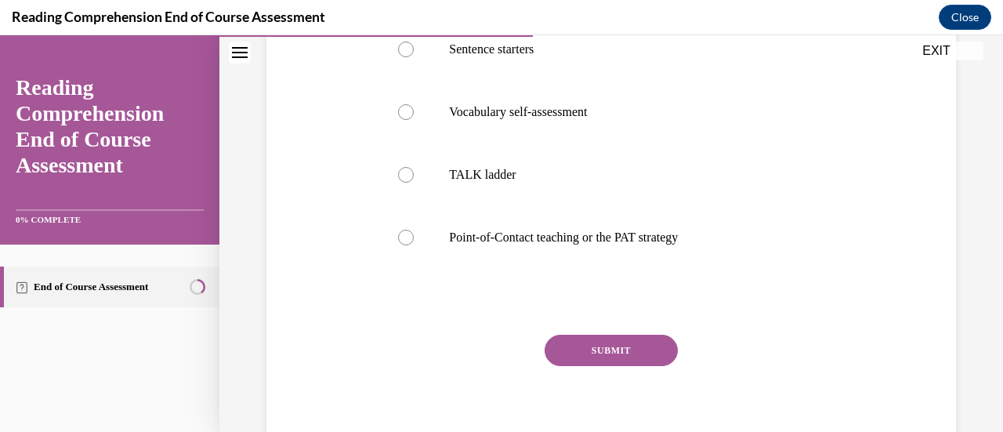
scroll to position [401, 0]
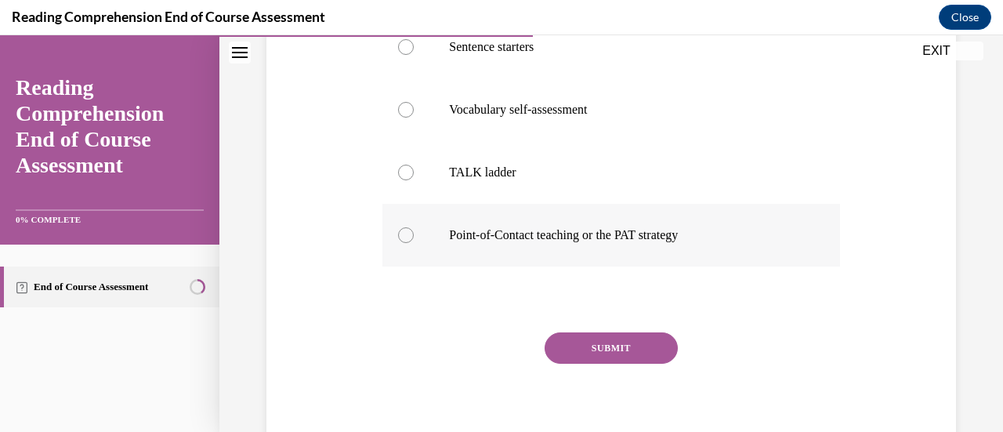
click at [633, 237] on p "Point-of-Contact teaching or the PAT strategy" at bounding box center [624, 235] width 351 height 16
click at [414, 237] on input "Point-of-Contact teaching or the PAT strategy" at bounding box center [406, 235] width 16 height 16
radio input "true"
click at [646, 344] on button "SUBMIT" at bounding box center [611, 347] width 133 height 31
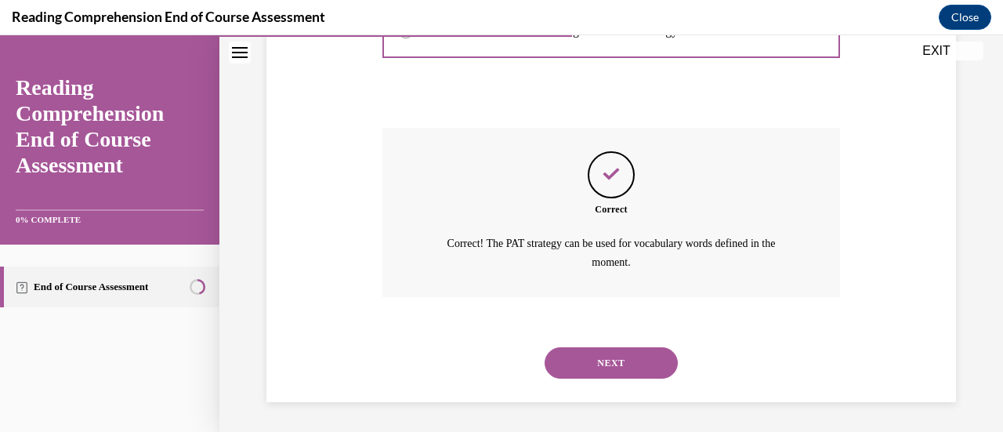
click at [616, 359] on button "NEXT" at bounding box center [611, 362] width 133 height 31
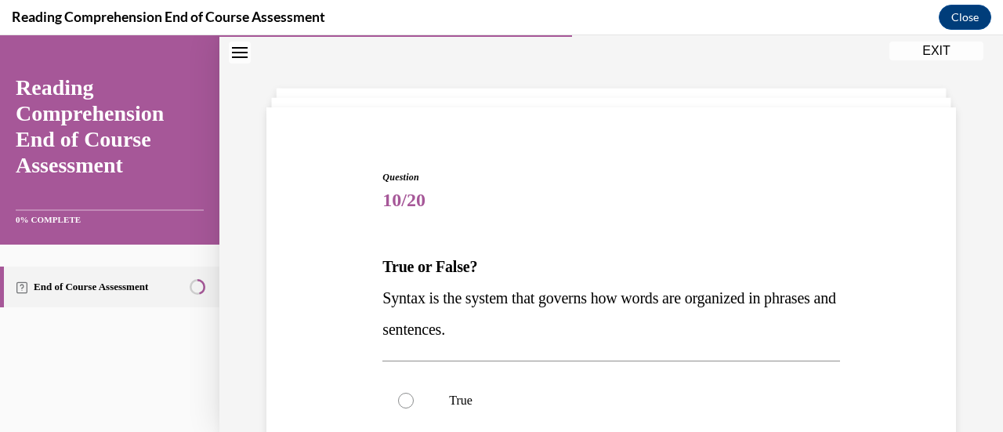
drag, startPoint x: 541, startPoint y: 329, endPoint x: 379, endPoint y: 299, distance: 164.2
click at [379, 299] on div "Question 10/20 True or False? Syntax is the system that governs how words are o…" at bounding box center [611, 418] width 465 height 542
copy span "Syntax is the system that governs how words are organized in phrases and senten…"
click at [474, 393] on p "True" at bounding box center [624, 401] width 351 height 16
click at [414, 393] on input "True" at bounding box center [406, 401] width 16 height 16
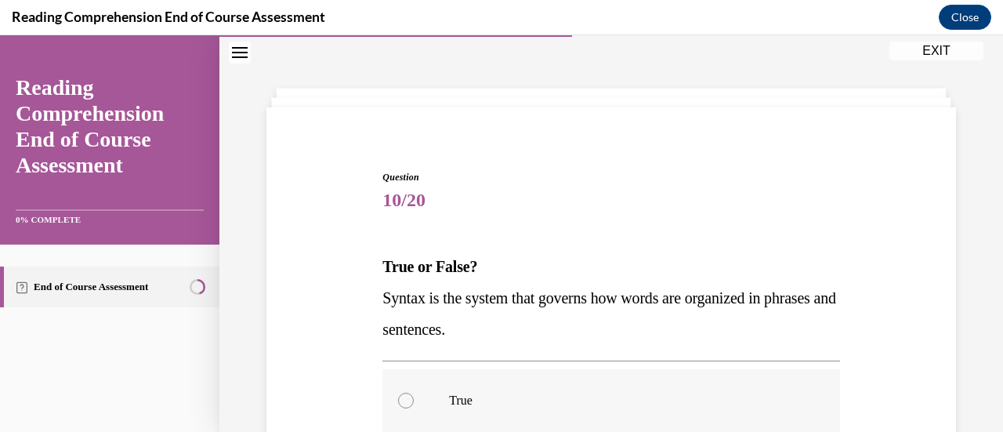
radio input "true"
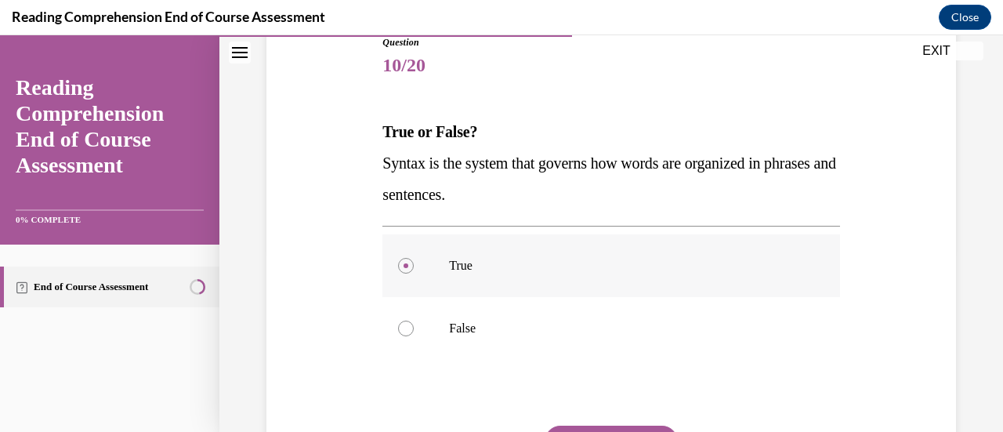
scroll to position [288, 0]
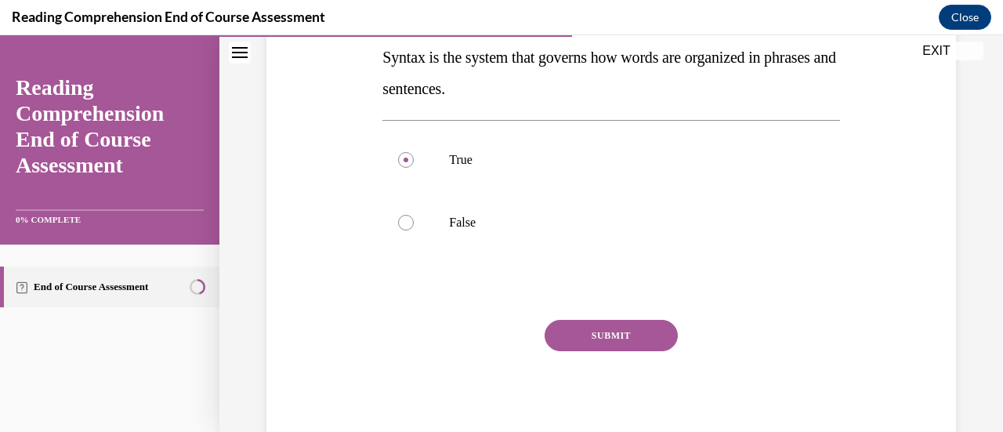
click at [578, 323] on button "SUBMIT" at bounding box center [611, 335] width 133 height 31
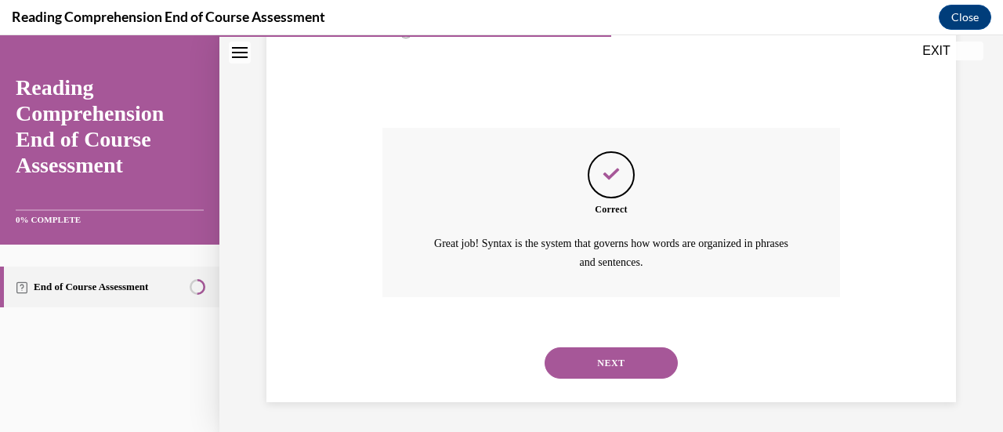
click at [610, 376] on button "NEXT" at bounding box center [611, 362] width 133 height 31
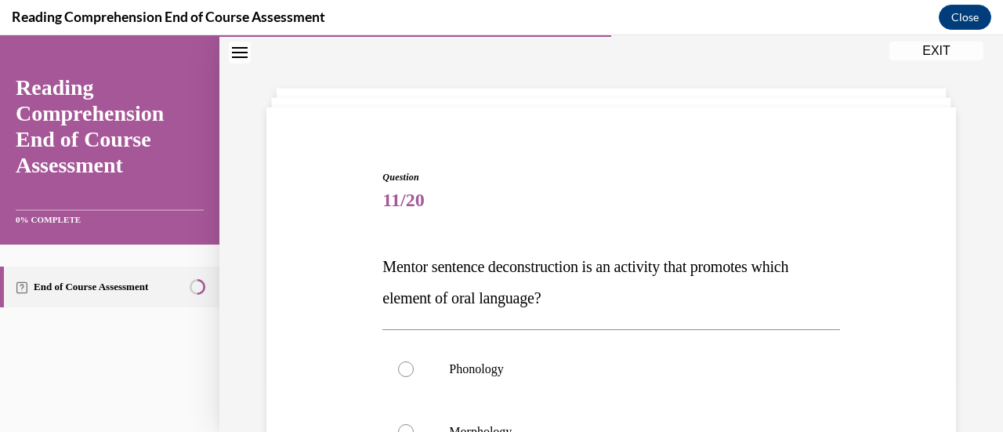
drag, startPoint x: 589, startPoint y: 301, endPoint x: 411, endPoint y: 270, distance: 180.5
click at [411, 270] on p "Mentor sentence deconstruction is an activity that promotes which element of or…" at bounding box center [610, 282] width 457 height 63
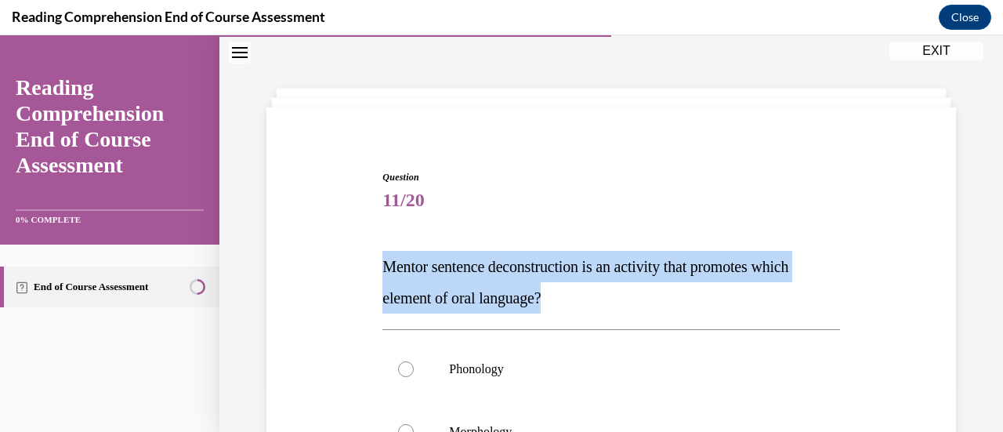
drag, startPoint x: 379, startPoint y: 264, endPoint x: 556, endPoint y: 299, distance: 180.6
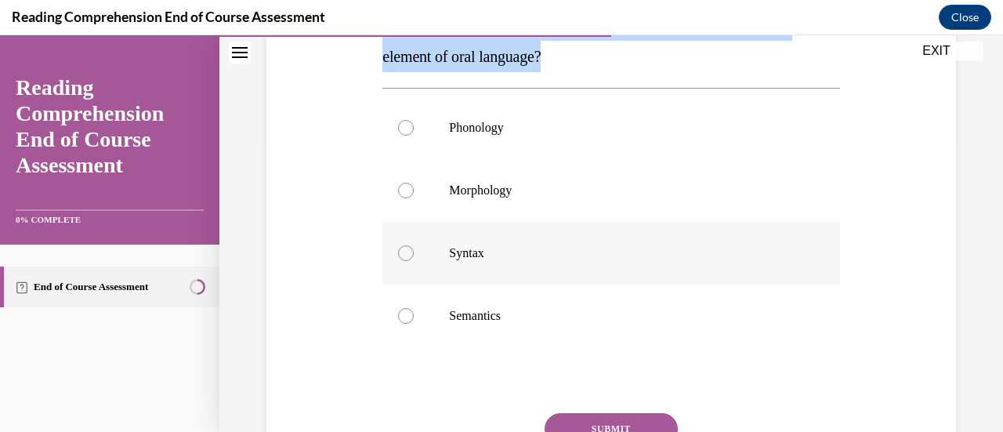
click at [476, 252] on p "Syntax" at bounding box center [624, 253] width 351 height 16
click at [414, 252] on input "Syntax" at bounding box center [406, 253] width 16 height 16
radio input "true"
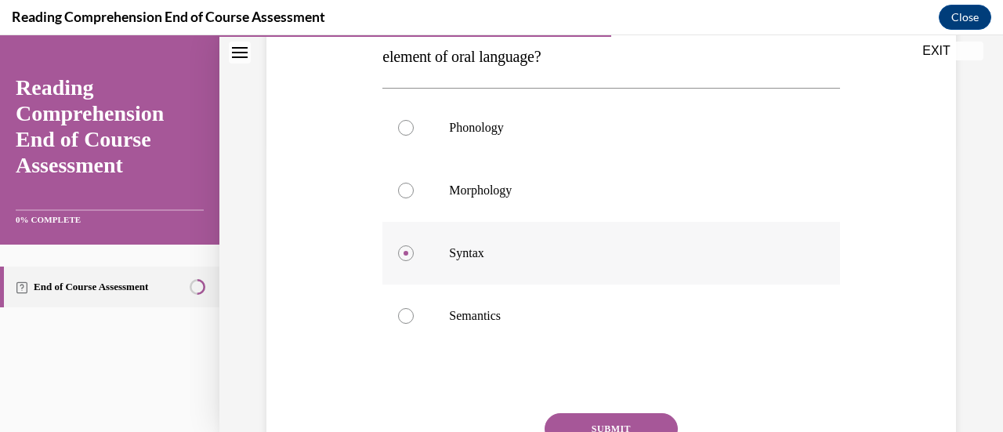
scroll to position [382, 0]
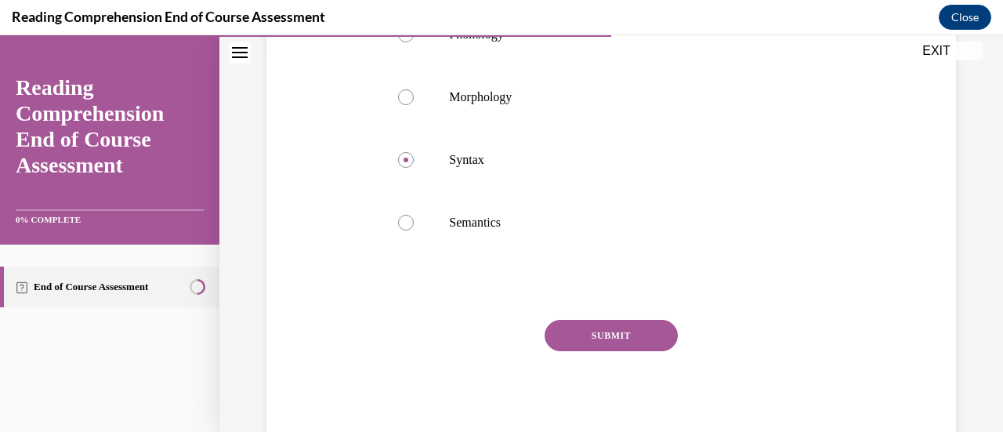
click at [630, 323] on button "SUBMIT" at bounding box center [611, 335] width 133 height 31
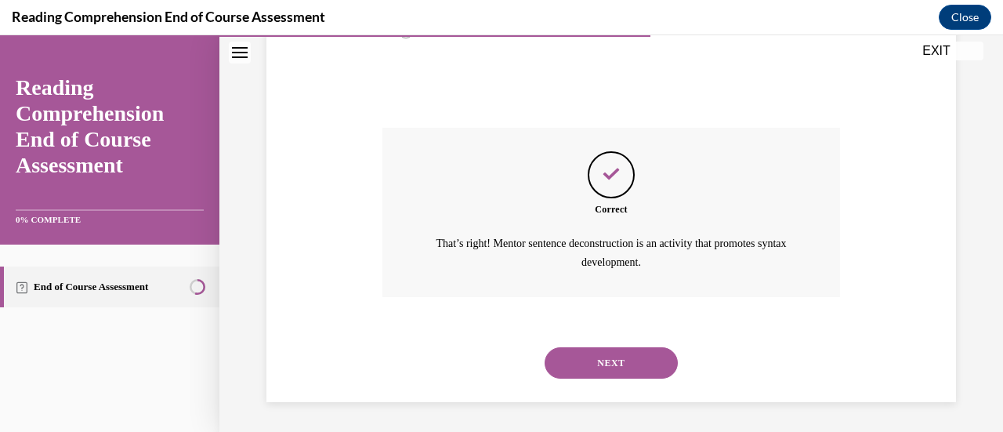
click at [644, 353] on button "NEXT" at bounding box center [611, 362] width 133 height 31
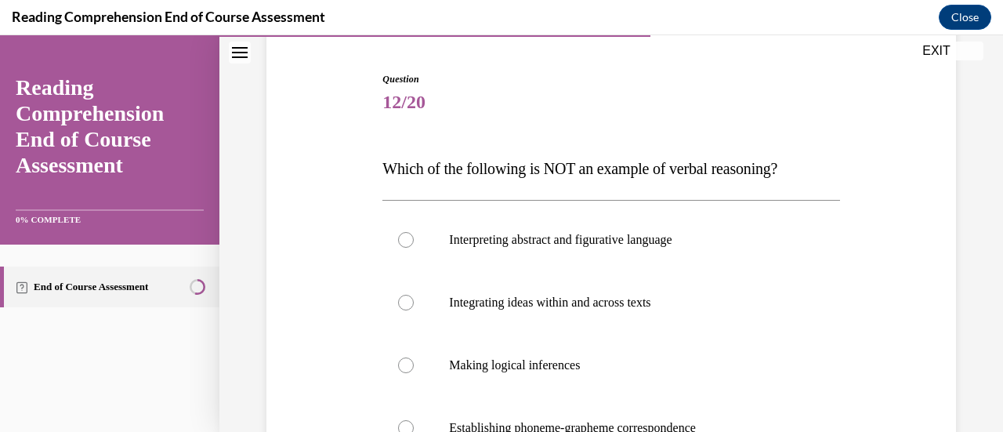
scroll to position [172, 0]
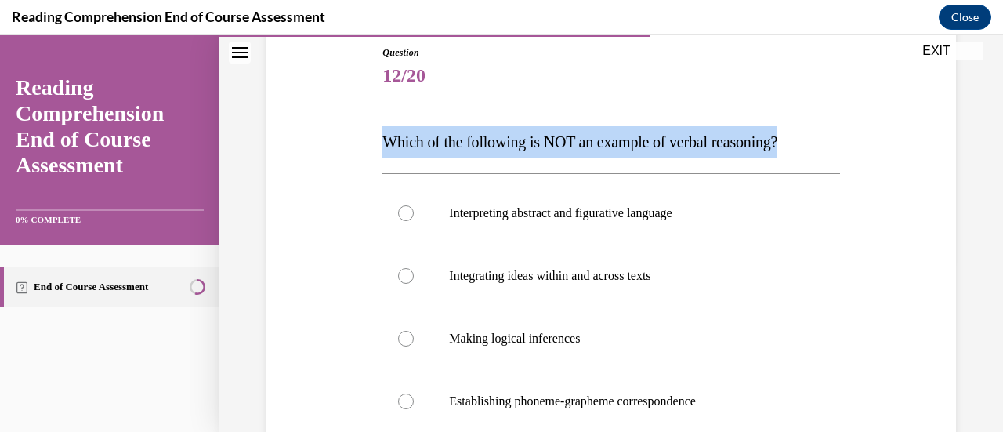
drag, startPoint x: 810, startPoint y: 142, endPoint x: 375, endPoint y: 148, distance: 435.1
click at [375, 148] on div "Question 12/20 Which of the following is NOT an example of verbal reasoning? In…" at bounding box center [612, 312] width 698 height 629
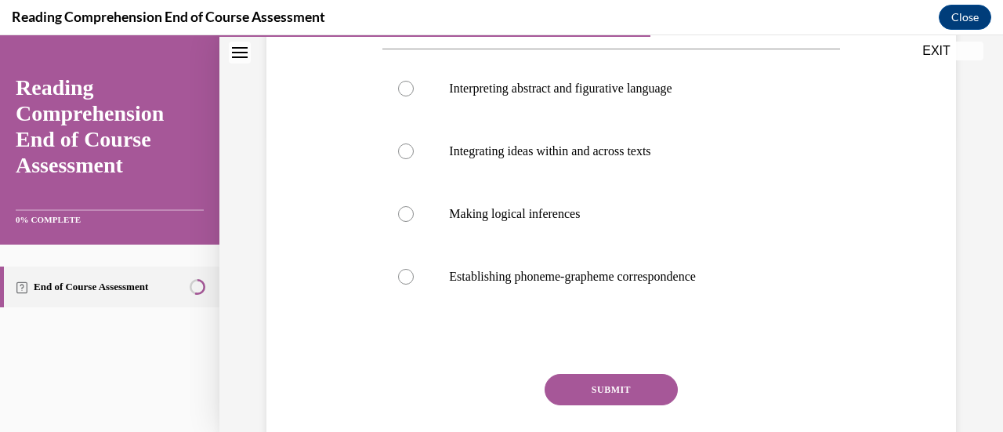
scroll to position [296, 0]
click at [669, 281] on p "Establishing phoneme-grapheme correspondence" at bounding box center [624, 278] width 351 height 16
click at [414, 281] on input "Establishing phoneme-grapheme correspondence" at bounding box center [406, 278] width 16 height 16
radio input "true"
click at [619, 386] on button "SUBMIT" at bounding box center [611, 390] width 133 height 31
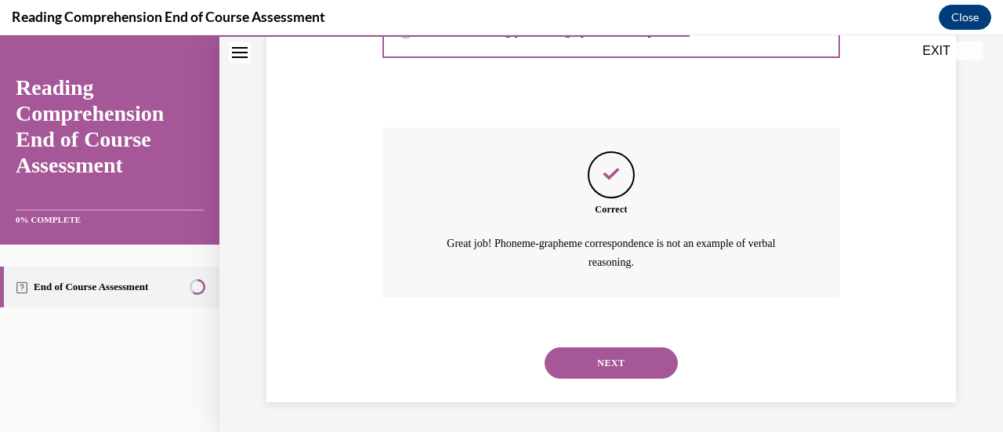
click at [611, 367] on button "NEXT" at bounding box center [611, 362] width 133 height 31
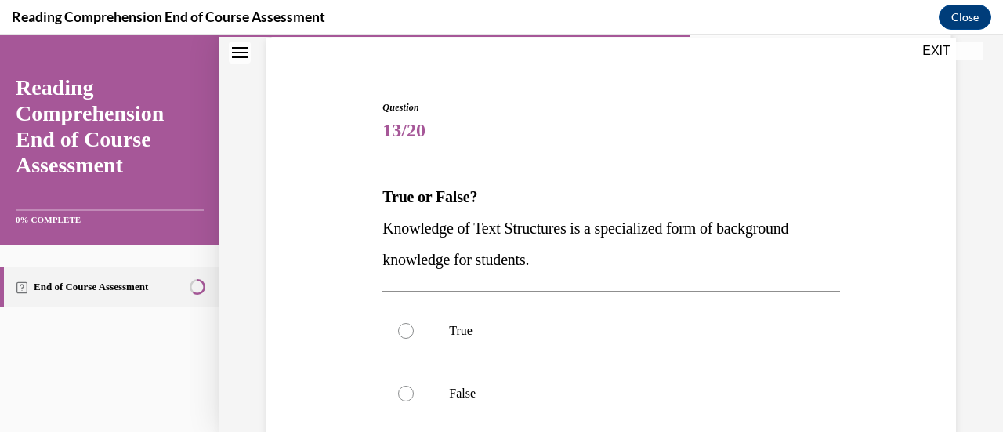
scroll to position [132, 0]
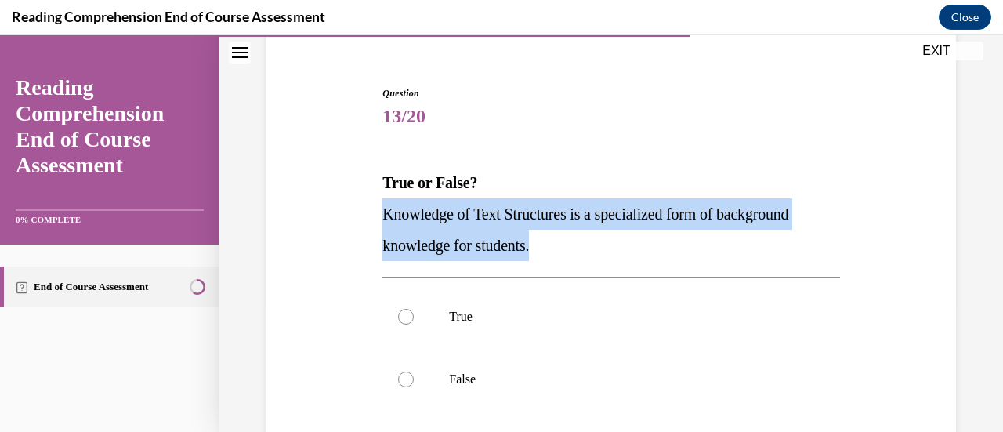
drag, startPoint x: 542, startPoint y: 252, endPoint x: 368, endPoint y: 219, distance: 177.1
click at [368, 219] on div "Question 13/20 True or False? Knowledge of Text Structures is a specialized for…" at bounding box center [612, 322] width 698 height 566
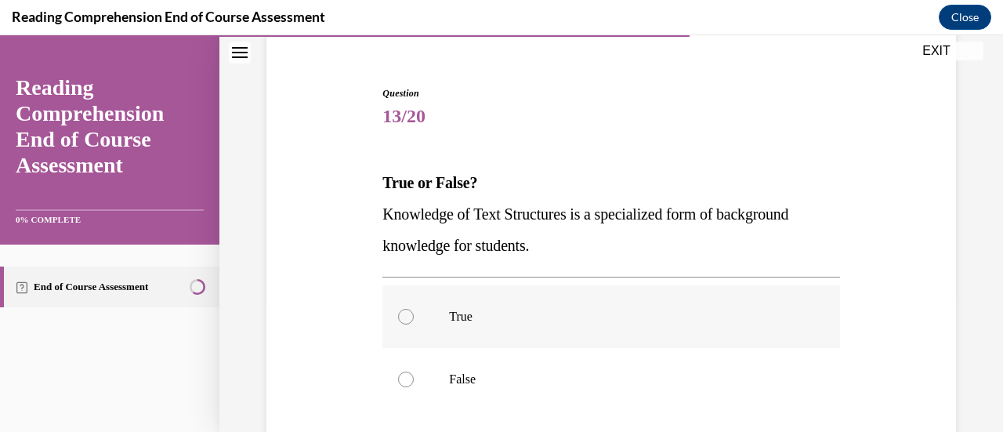
click at [417, 305] on label "True" at bounding box center [610, 316] width 457 height 63
click at [414, 309] on input "True" at bounding box center [406, 317] width 16 height 16
radio input "true"
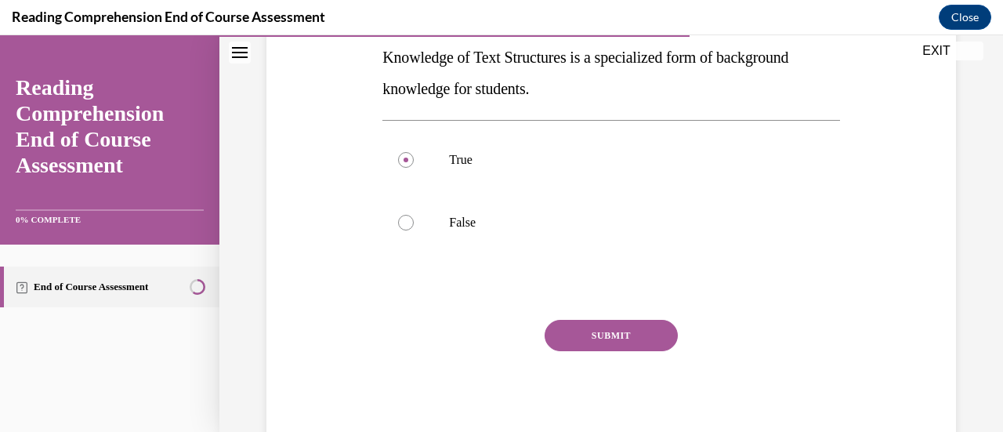
click at [589, 343] on button "SUBMIT" at bounding box center [611, 335] width 133 height 31
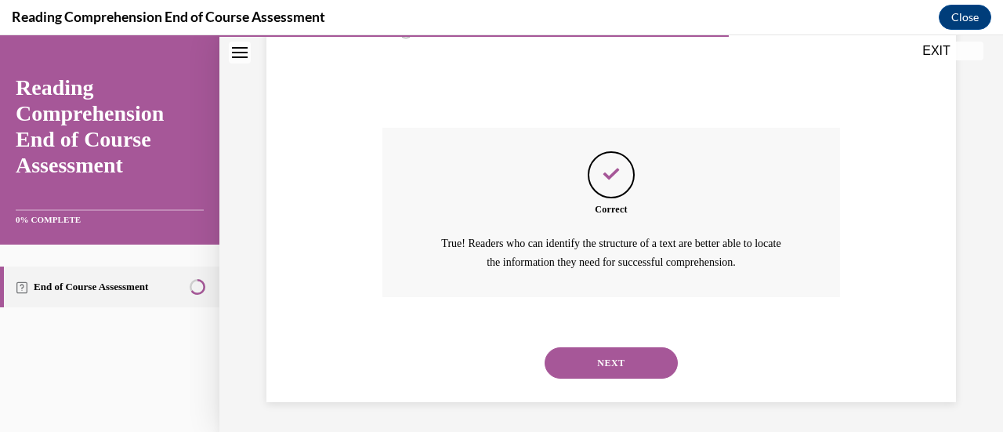
click at [600, 366] on button "NEXT" at bounding box center [611, 362] width 133 height 31
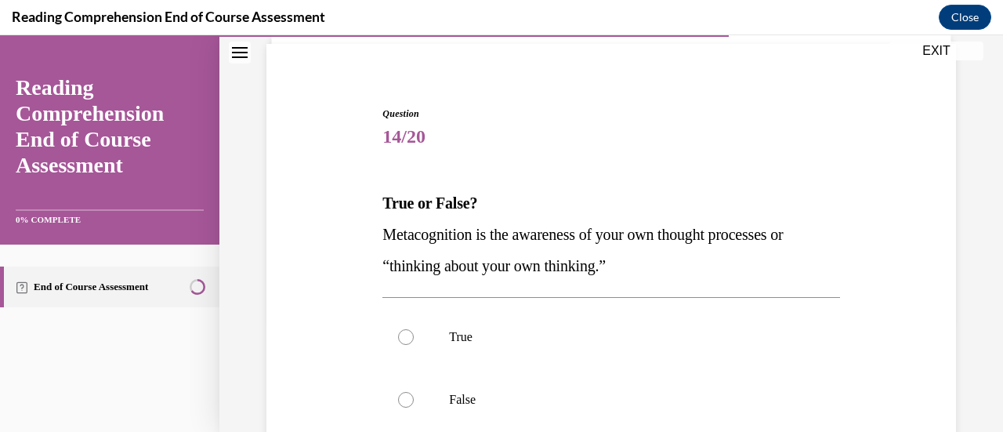
scroll to position [112, 0]
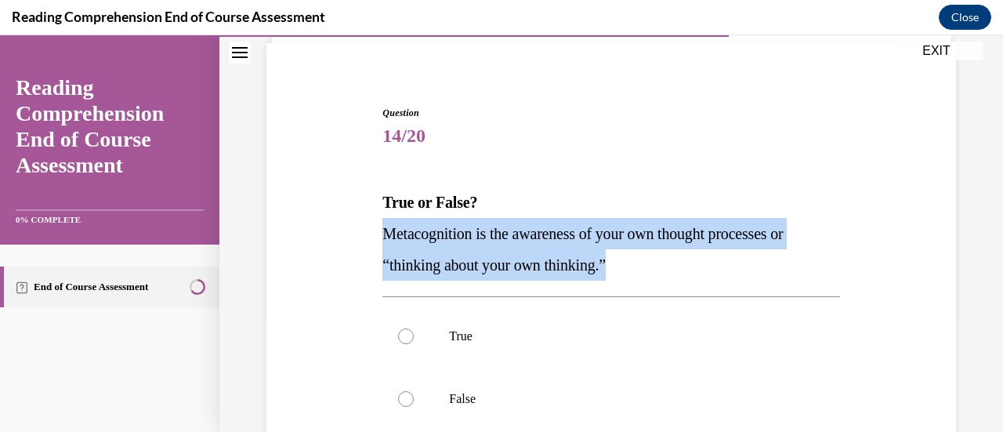
drag, startPoint x: 616, startPoint y: 277, endPoint x: 368, endPoint y: 243, distance: 250.0
click at [368, 243] on div "Question 14/20 True or False? Metacognition is the awareness of your own though…" at bounding box center [612, 342] width 698 height 566
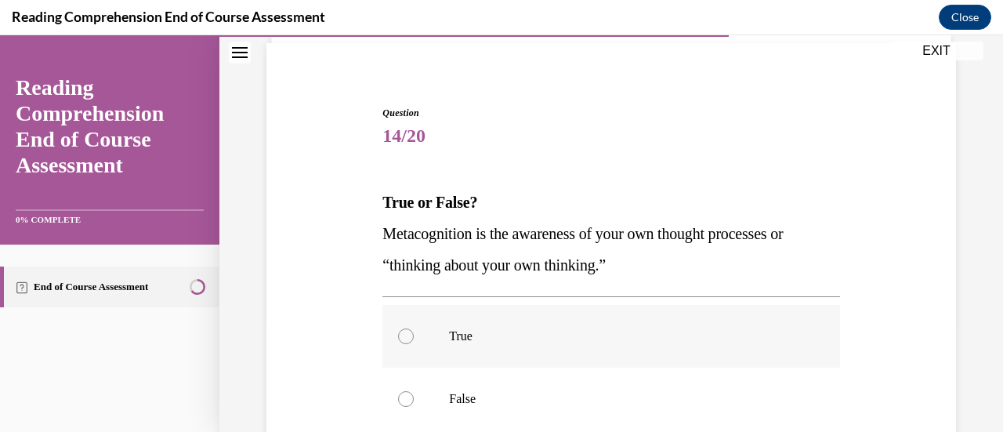
click at [432, 327] on label "True" at bounding box center [610, 336] width 457 height 63
click at [414, 328] on input "True" at bounding box center [406, 336] width 16 height 16
radio input "true"
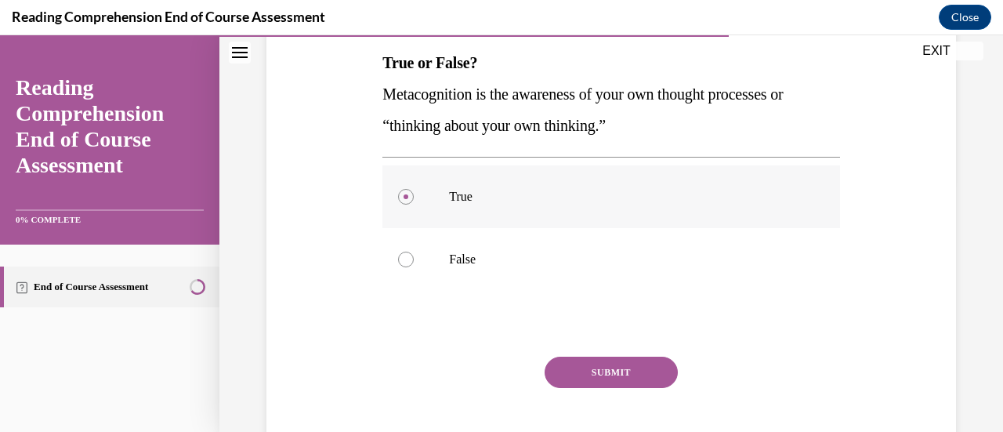
scroll to position [288, 0]
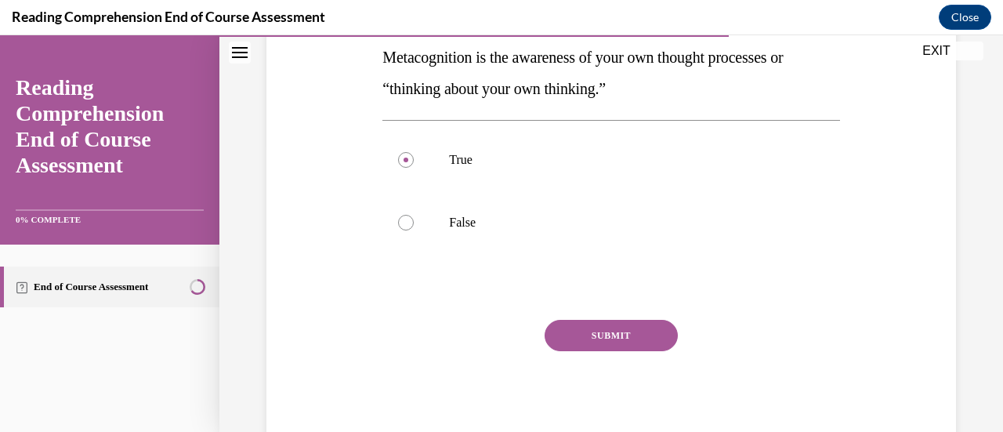
click at [593, 346] on button "SUBMIT" at bounding box center [611, 335] width 133 height 31
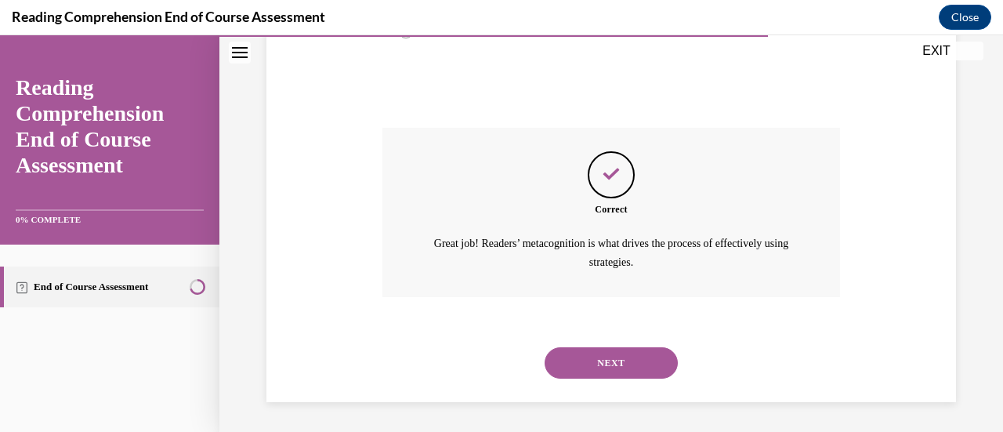
click at [636, 377] on button "NEXT" at bounding box center [611, 362] width 133 height 31
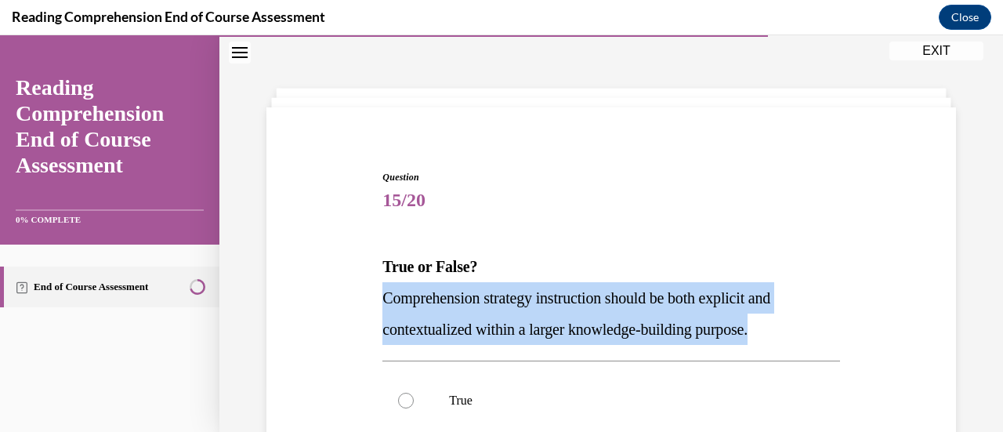
drag, startPoint x: 803, startPoint y: 321, endPoint x: 379, endPoint y: 292, distance: 424.2
click at [379, 292] on div "Question 15/20 True or False? Comprehension strategy instruction should be both…" at bounding box center [611, 418] width 465 height 542
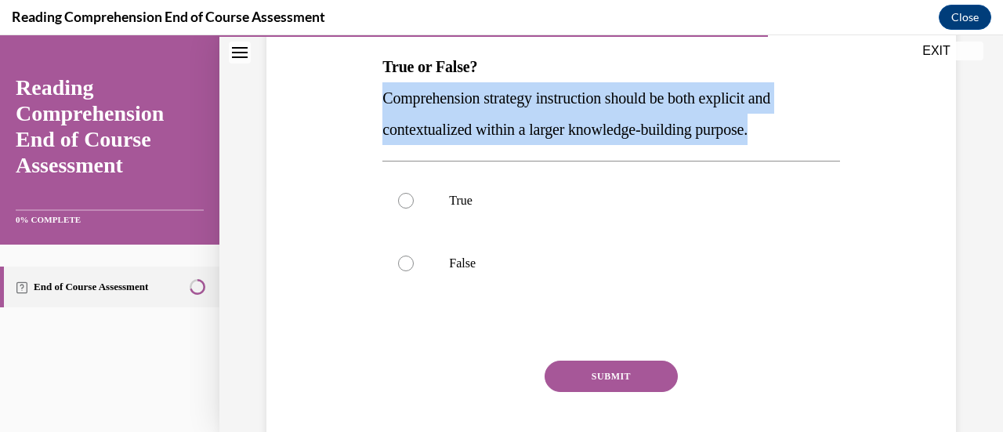
scroll to position [287, 0]
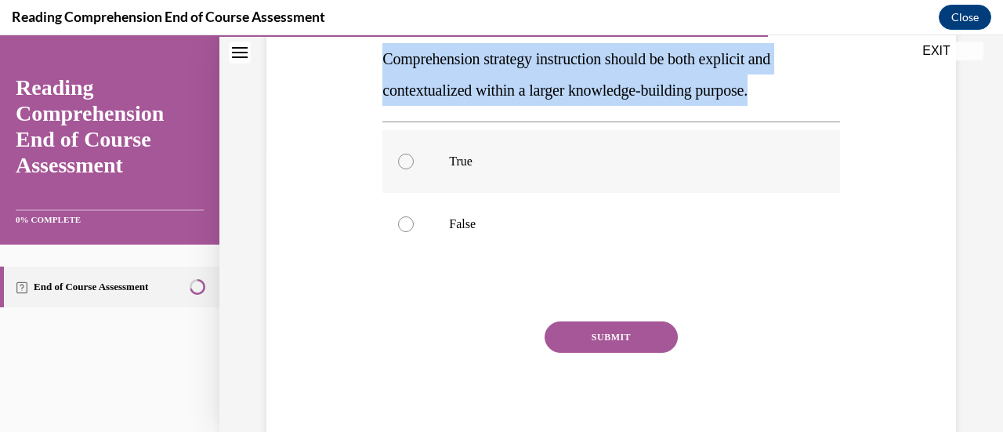
click at [455, 147] on label "True" at bounding box center [610, 161] width 457 height 63
click at [414, 154] on input "True" at bounding box center [406, 162] width 16 height 16
radio input "true"
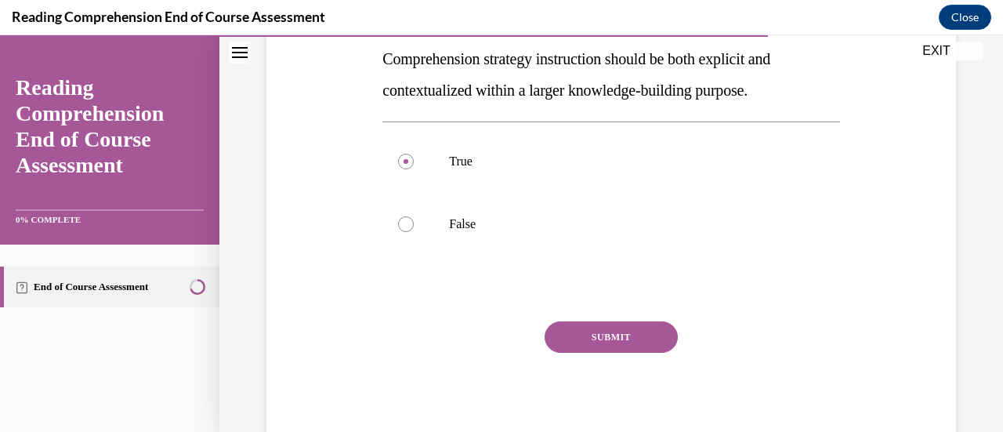
click at [635, 348] on button "SUBMIT" at bounding box center [611, 336] width 133 height 31
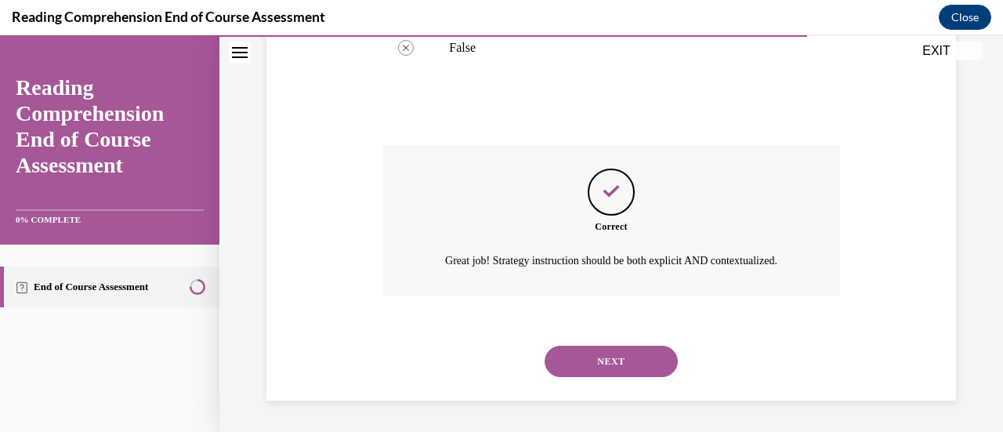
click at [617, 374] on button "NEXT" at bounding box center [611, 361] width 133 height 31
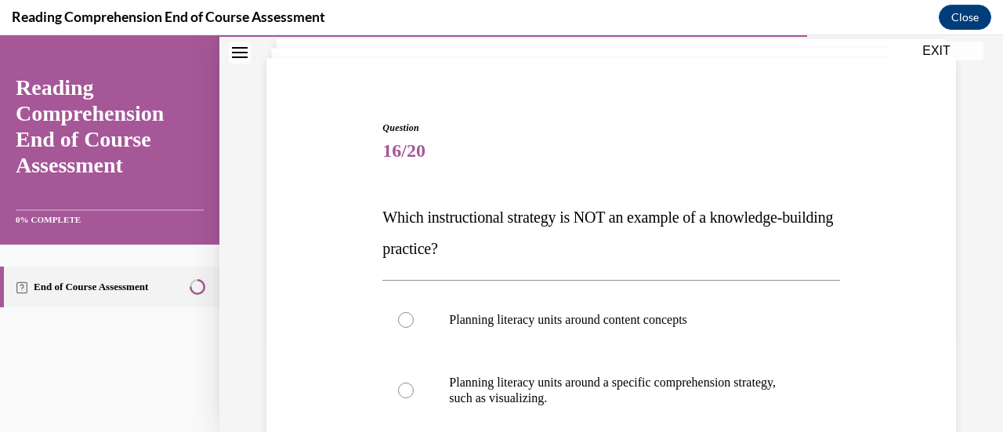
scroll to position [99, 0]
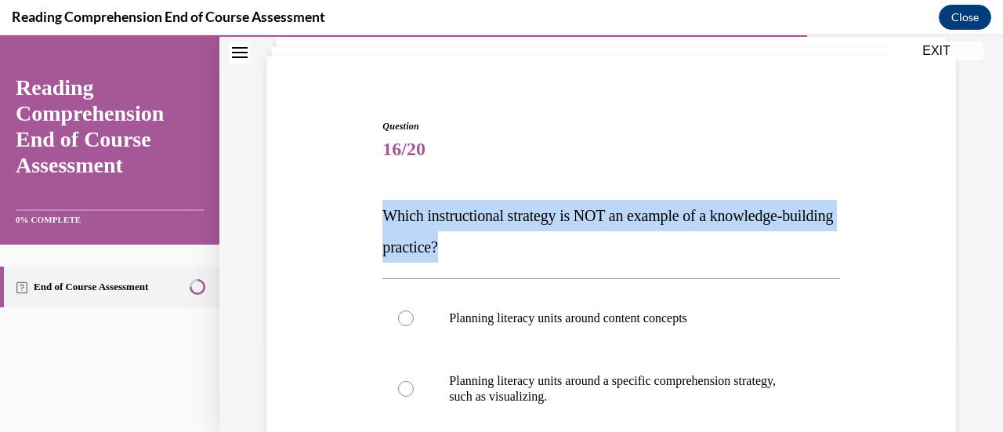
drag, startPoint x: 513, startPoint y: 259, endPoint x: 361, endPoint y: 220, distance: 157.8
click at [361, 220] on div "Question 16/20 Which instructional strategy is NOT an example of a knowledge-bu…" at bounding box center [612, 410] width 698 height 676
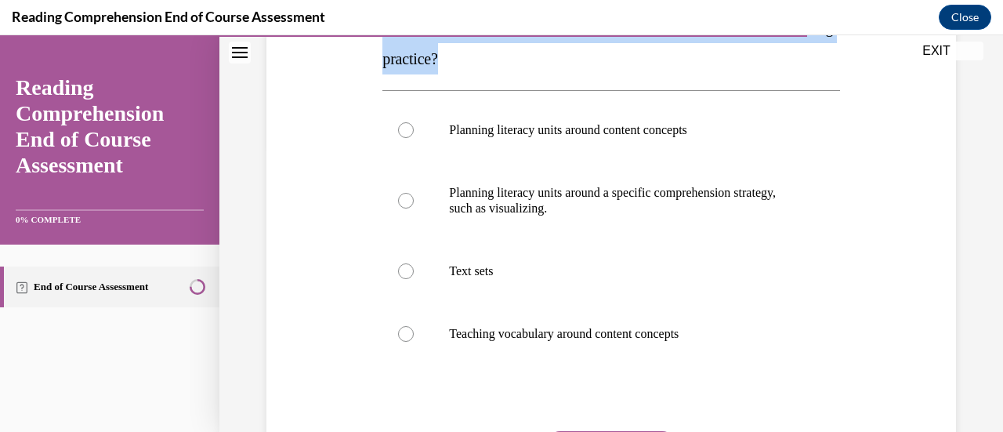
scroll to position [287, 0]
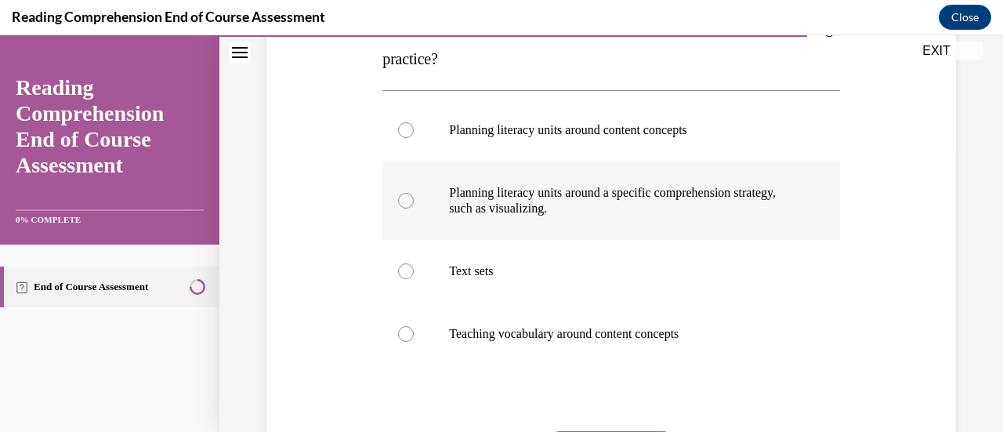
click at [583, 225] on label "Planning literacy units around a specific comprehension strategy, such as visua…" at bounding box center [610, 200] width 457 height 78
click at [414, 208] on input "Planning literacy units around a specific comprehension strategy, such as visua…" at bounding box center [406, 201] width 16 height 16
radio input "true"
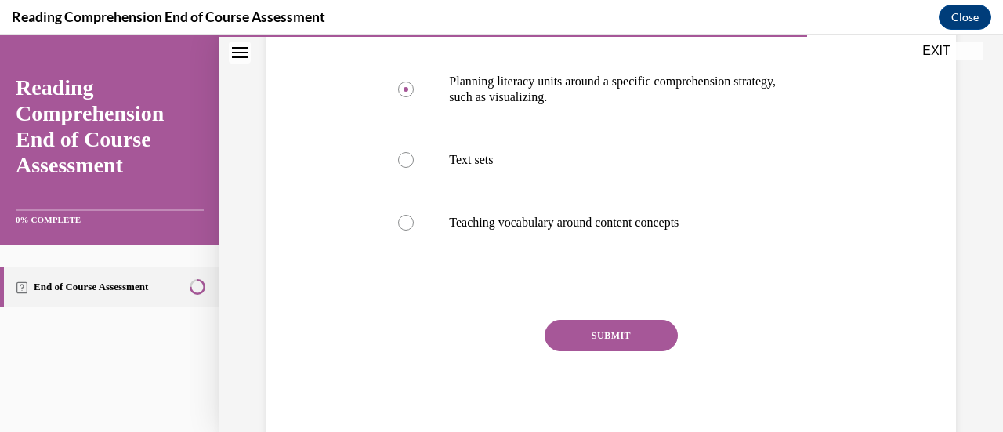
click at [625, 324] on button "SUBMIT" at bounding box center [611, 335] width 133 height 31
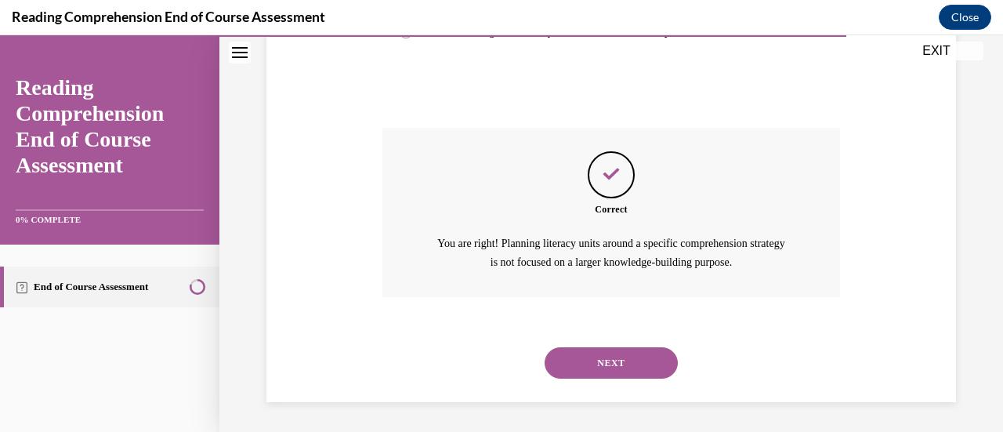
click at [629, 361] on button "NEXT" at bounding box center [611, 362] width 133 height 31
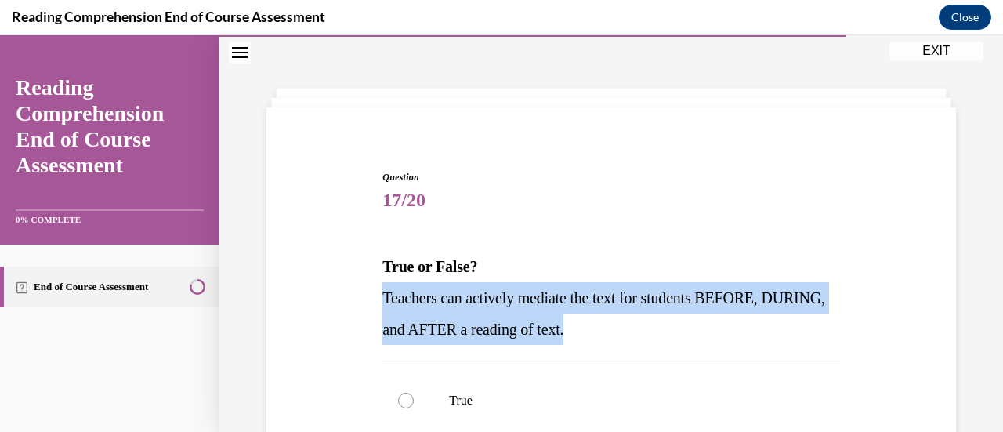
drag, startPoint x: 655, startPoint y: 322, endPoint x: 375, endPoint y: 292, distance: 282.2
click at [375, 292] on div "Question 17/20 True or False? Teachers can actively mediate the text for studen…" at bounding box center [612, 406] width 698 height 566
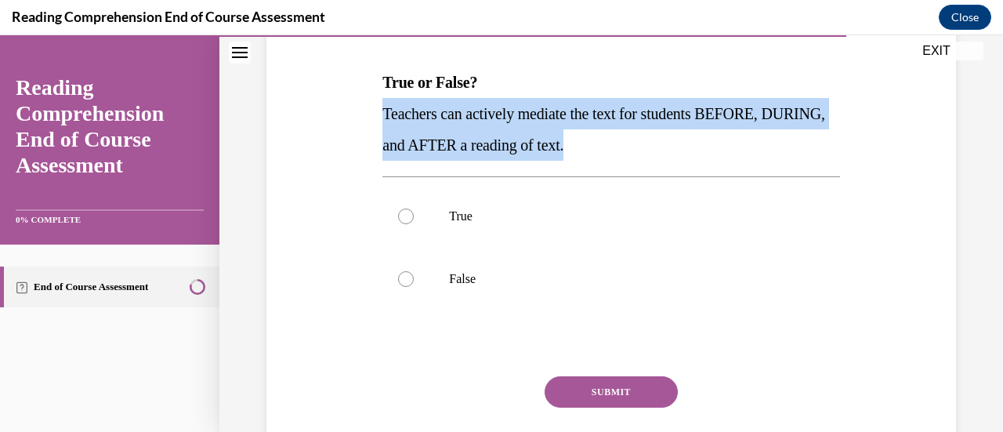
scroll to position [235, 0]
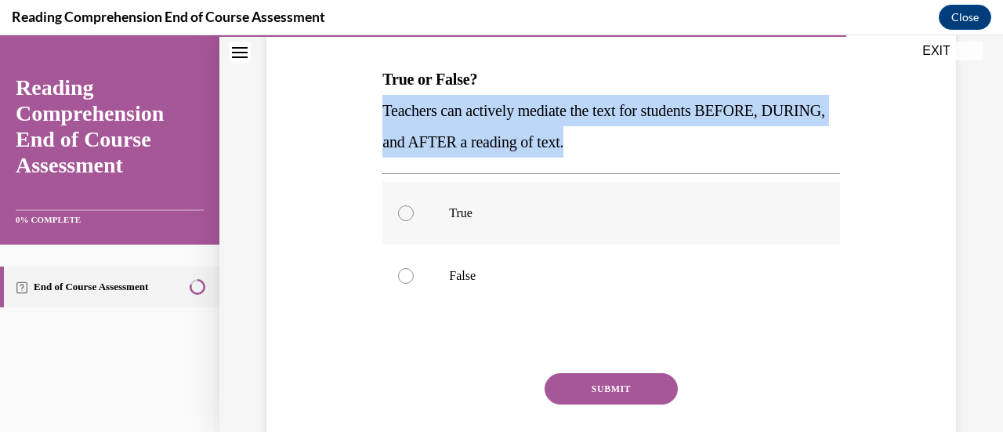
click at [461, 215] on p "True" at bounding box center [624, 213] width 351 height 16
click at [414, 215] on input "True" at bounding box center [406, 213] width 16 height 16
radio input "true"
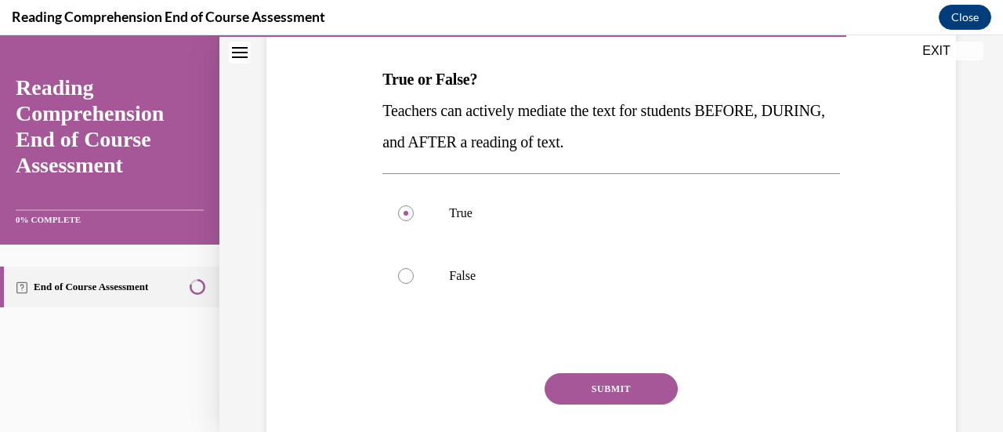
click at [606, 390] on button "SUBMIT" at bounding box center [611, 388] width 133 height 31
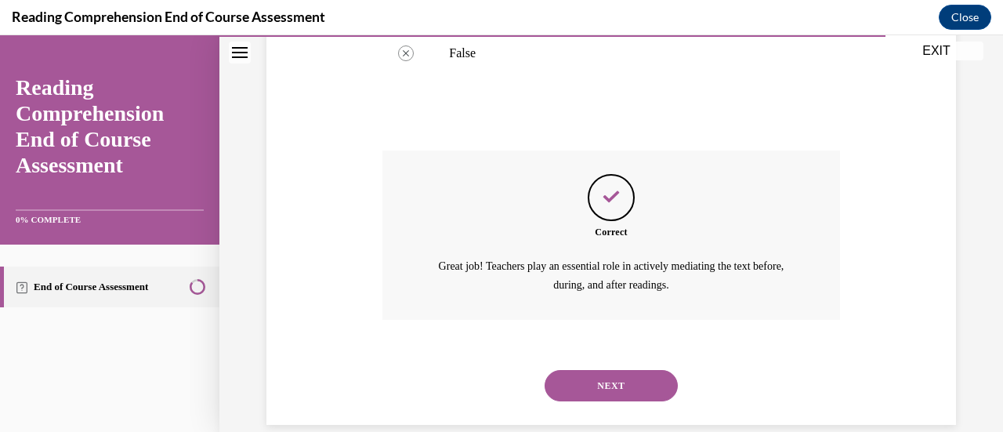
scroll to position [459, 0]
click at [603, 398] on button "NEXT" at bounding box center [611, 384] width 133 height 31
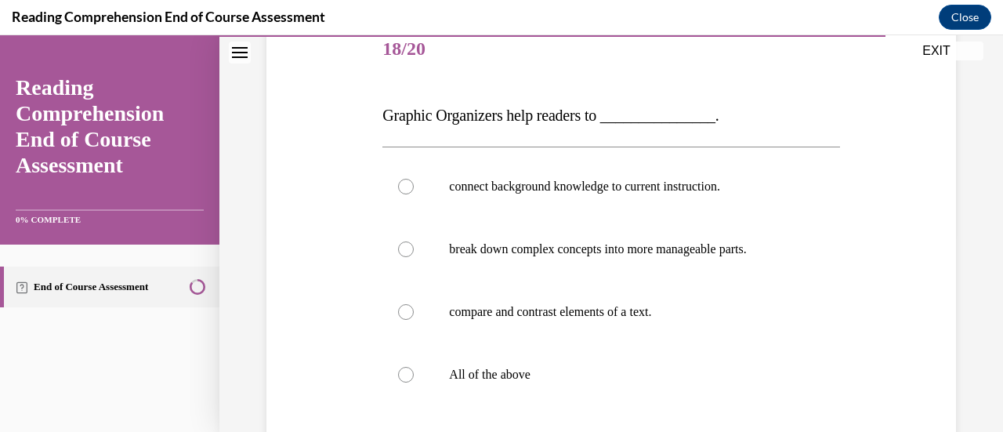
scroll to position [226, 0]
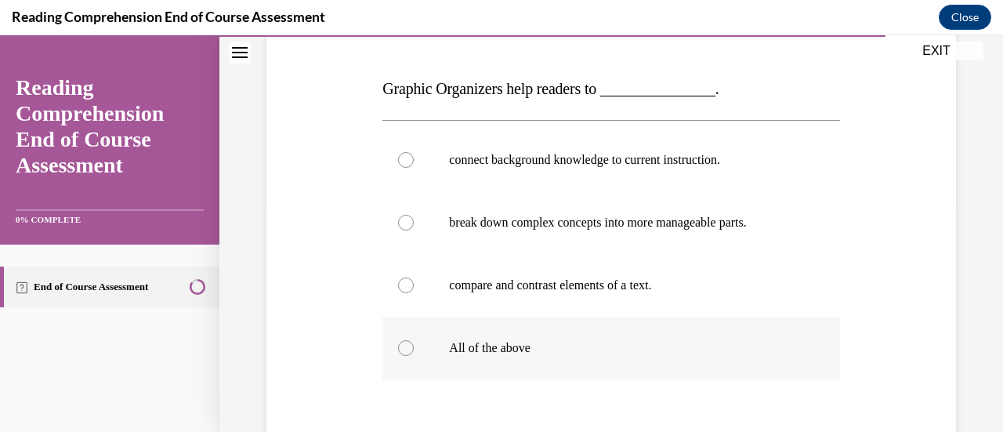
click at [462, 350] on p "All of the above" at bounding box center [624, 348] width 351 height 16
click at [414, 350] on input "All of the above" at bounding box center [406, 348] width 16 height 16
radio input "true"
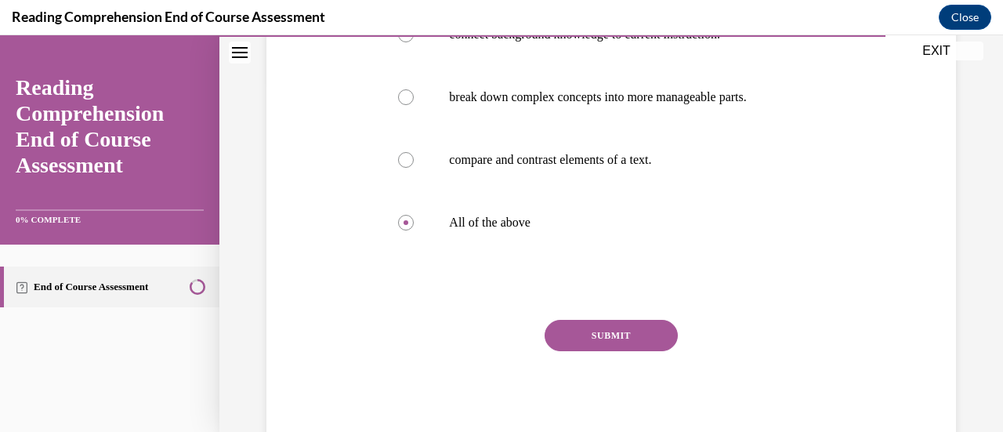
click at [633, 322] on button "SUBMIT" at bounding box center [611, 335] width 133 height 31
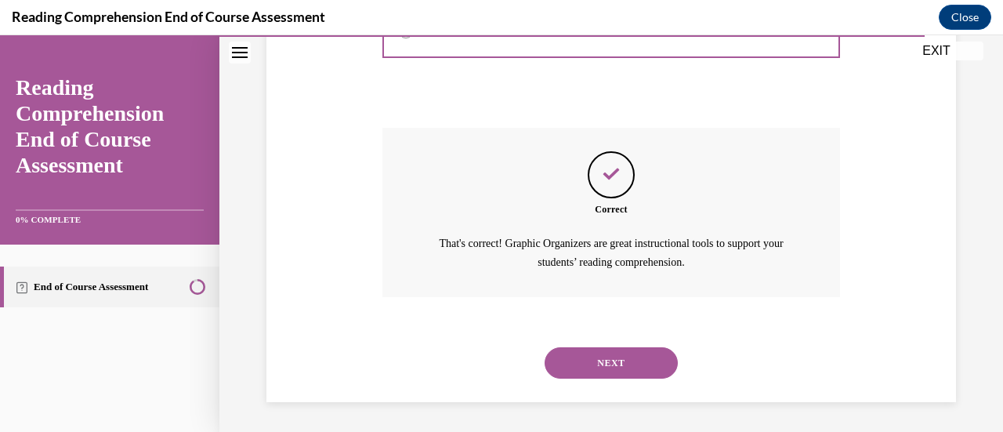
click at [635, 362] on button "NEXT" at bounding box center [611, 362] width 133 height 31
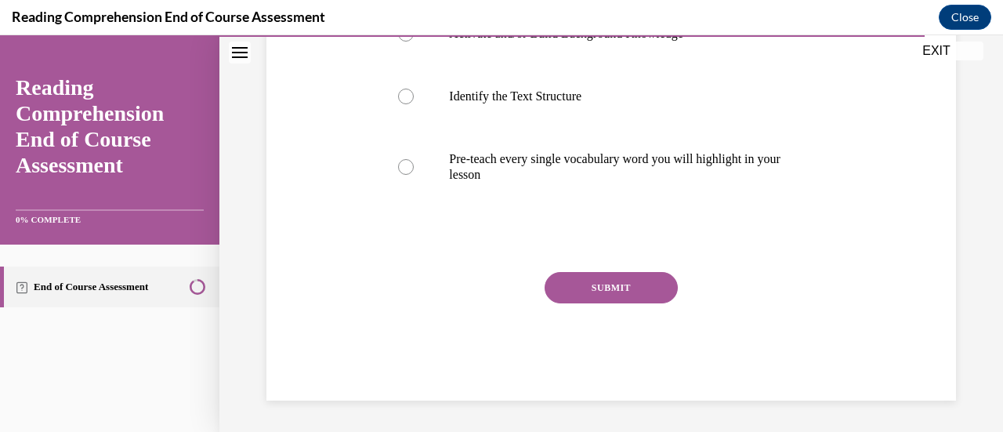
scroll to position [48, 0]
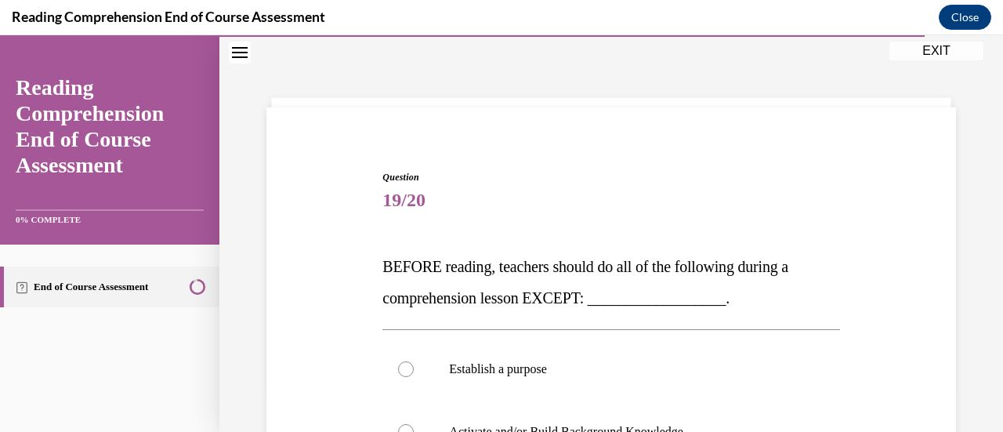
drag, startPoint x: 591, startPoint y: 299, endPoint x: 389, endPoint y: 272, distance: 204.1
drag, startPoint x: 389, startPoint y: 272, endPoint x: 367, endPoint y: 259, distance: 25.3
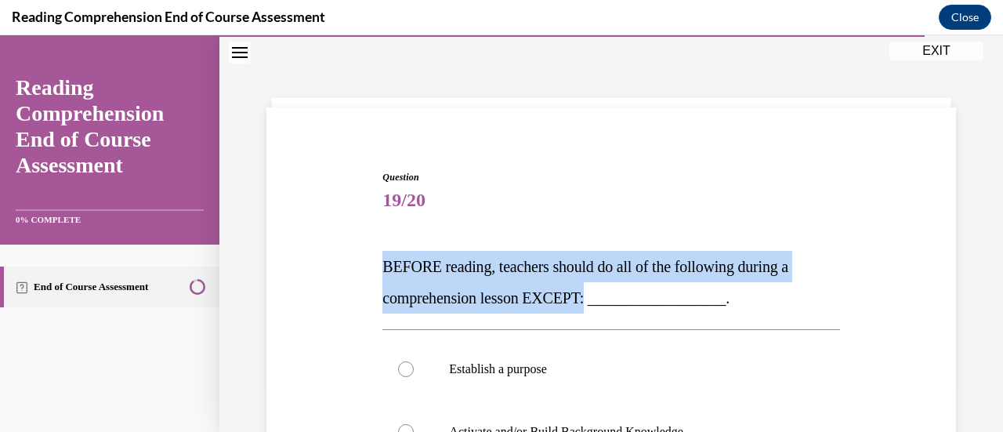
drag, startPoint x: 372, startPoint y: 259, endPoint x: 594, endPoint y: 292, distance: 224.1
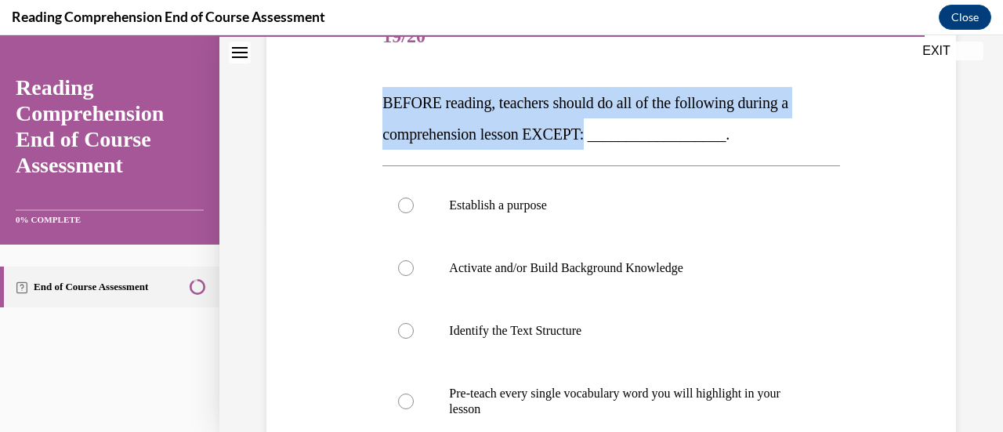
scroll to position [259, 0]
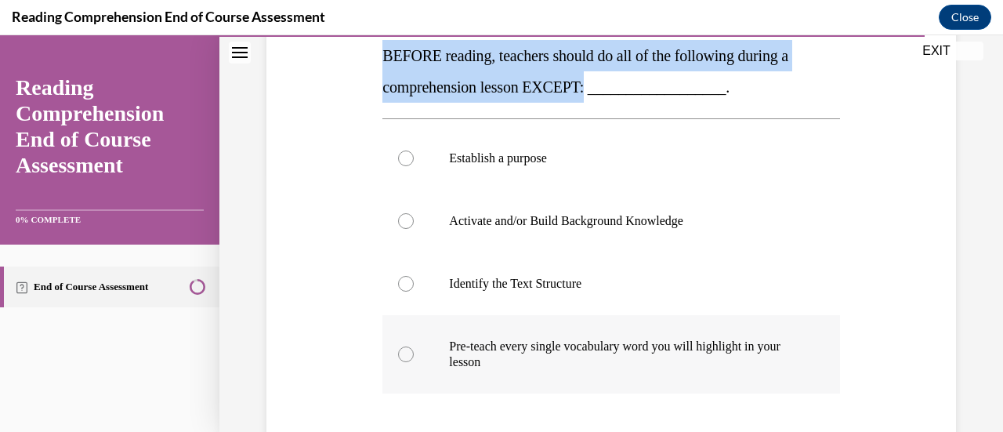
click at [666, 346] on p "Pre-teach every single vocabulary word you will highlight in your lesson" at bounding box center [624, 354] width 351 height 31
click at [414, 346] on input "Pre-teach every single vocabulary word you will highlight in your lesson" at bounding box center [406, 354] width 16 height 16
radio input "true"
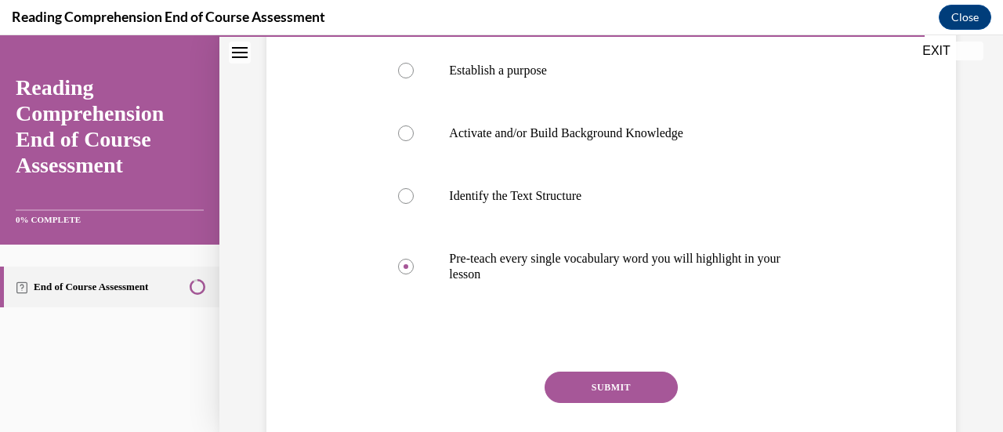
scroll to position [361, 0]
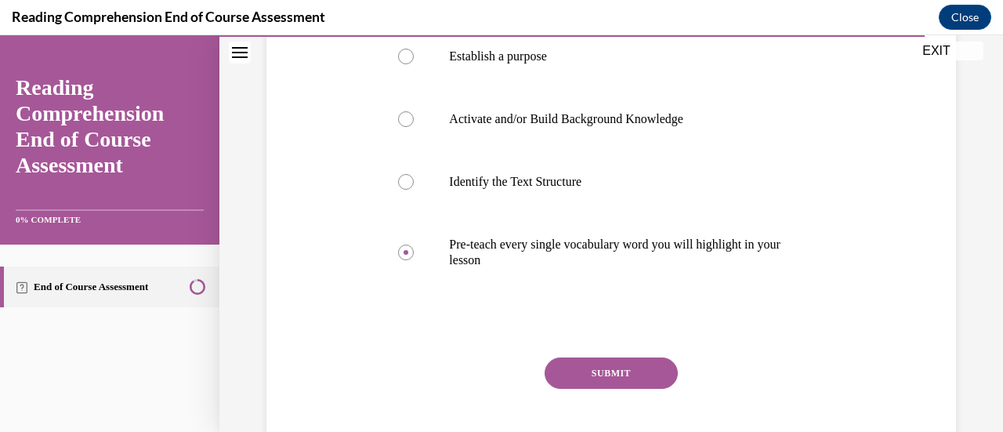
click at [633, 369] on button "SUBMIT" at bounding box center [611, 372] width 133 height 31
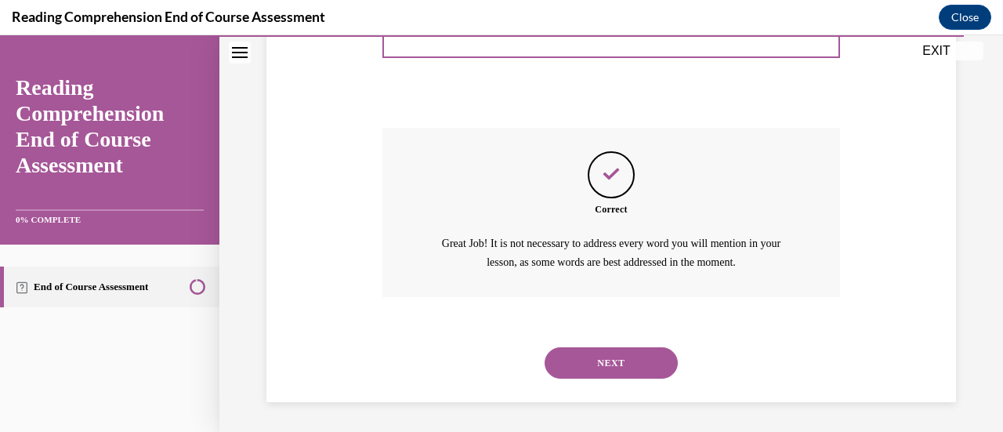
click at [614, 347] on button "NEXT" at bounding box center [611, 362] width 133 height 31
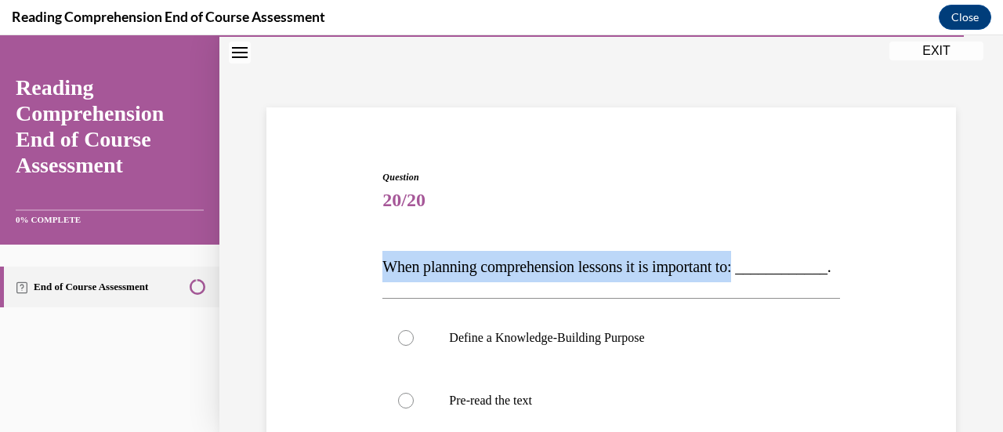
drag, startPoint x: 775, startPoint y: 261, endPoint x: 363, endPoint y: 252, distance: 412.4
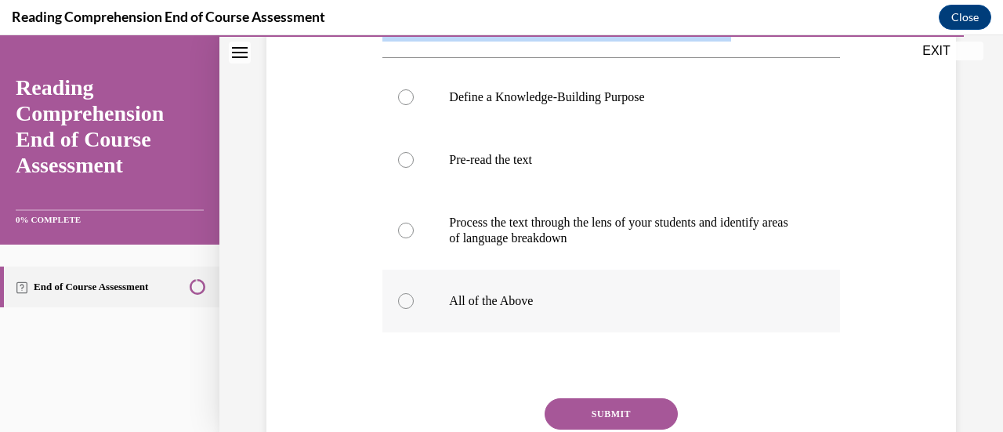
click at [509, 309] on p "All of the Above" at bounding box center [624, 301] width 351 height 16
click at [414, 309] on input "All of the Above" at bounding box center [406, 301] width 16 height 16
radio input "true"
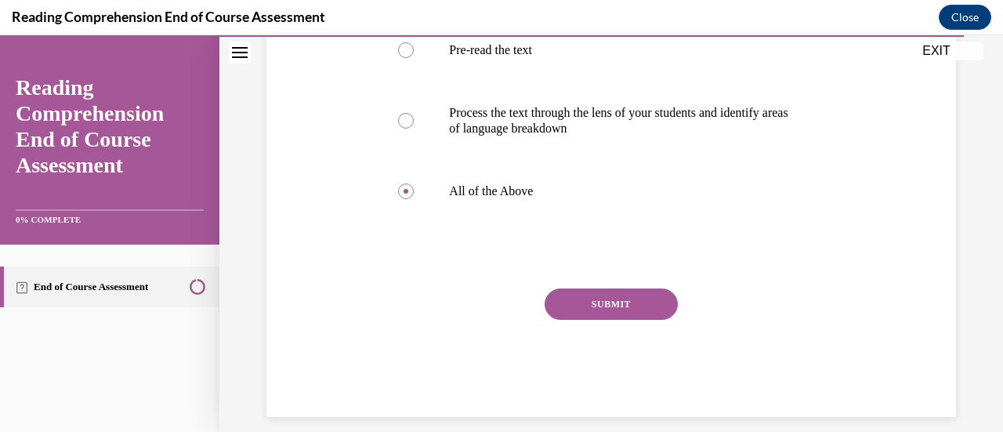
click at [630, 320] on button "SUBMIT" at bounding box center [611, 303] width 133 height 31
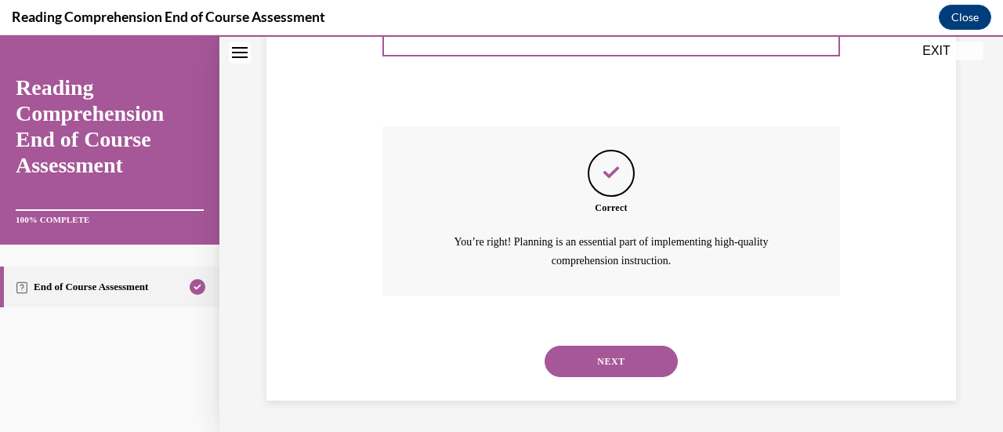
click at [629, 371] on button "NEXT" at bounding box center [611, 361] width 133 height 31
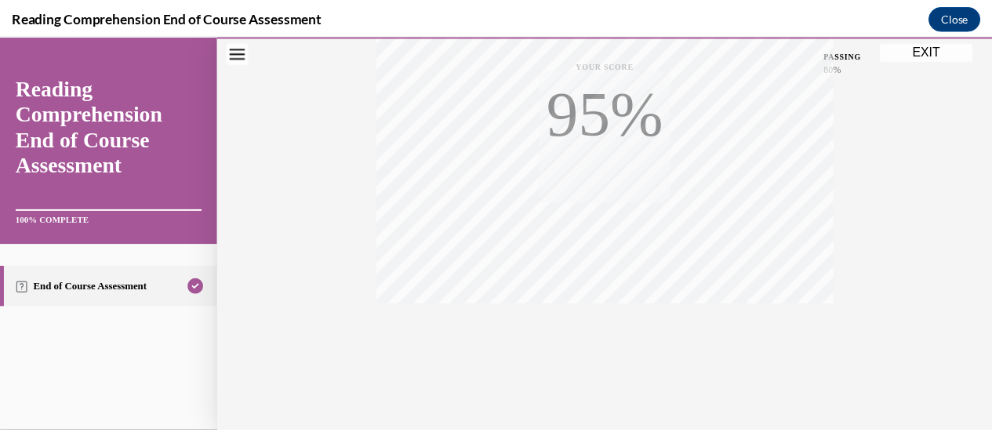
scroll to position [406, 0]
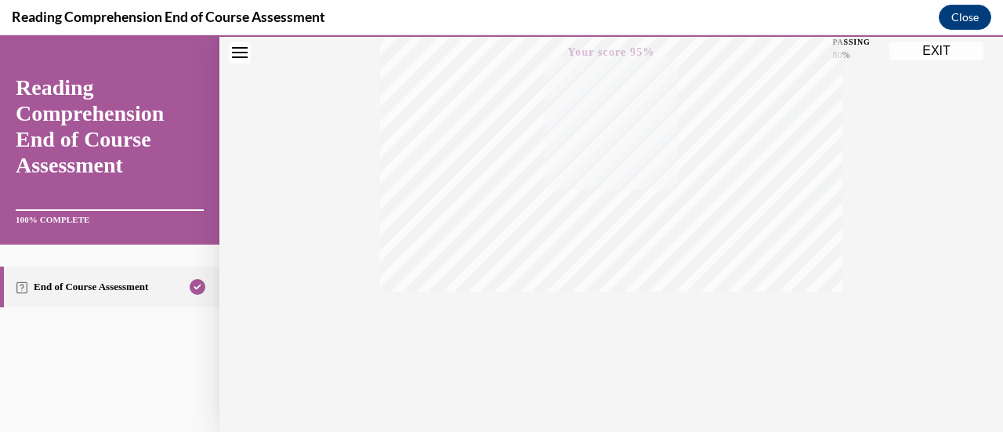
click at [935, 56] on button "EXIT" at bounding box center [937, 51] width 94 height 19
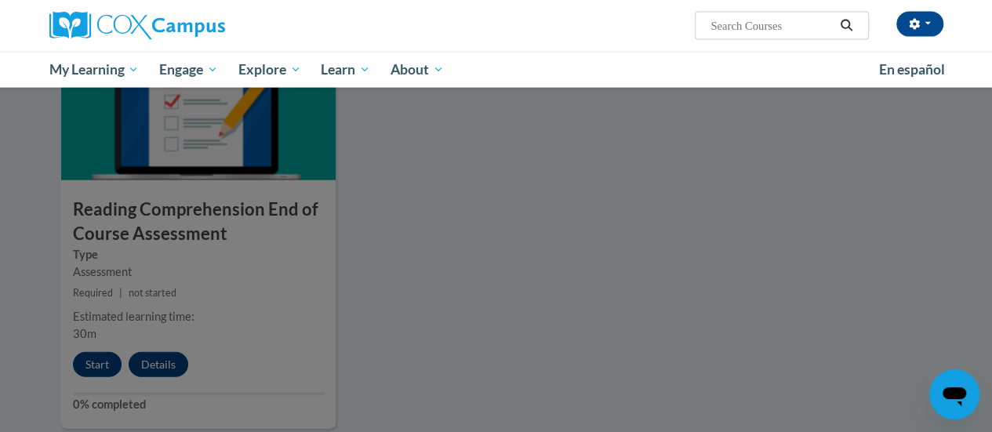
click at [907, 159] on div at bounding box center [496, 216] width 992 height 432
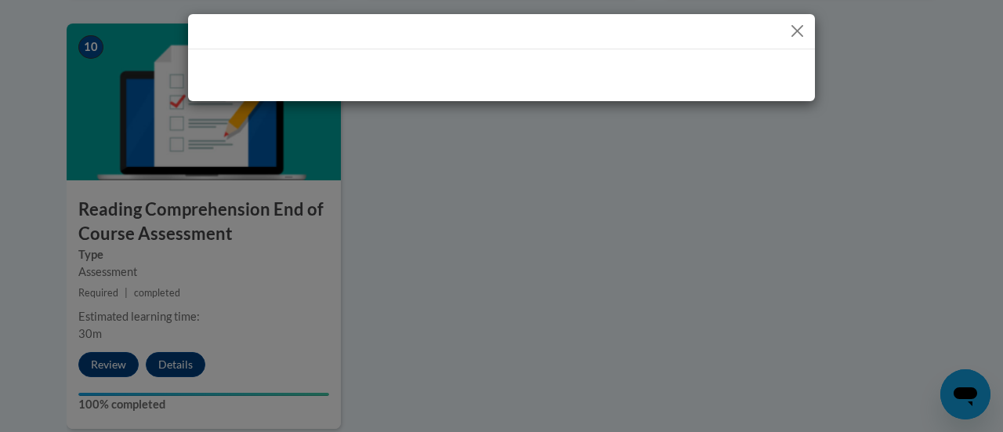
click at [991, 303] on div at bounding box center [501, 216] width 1003 height 432
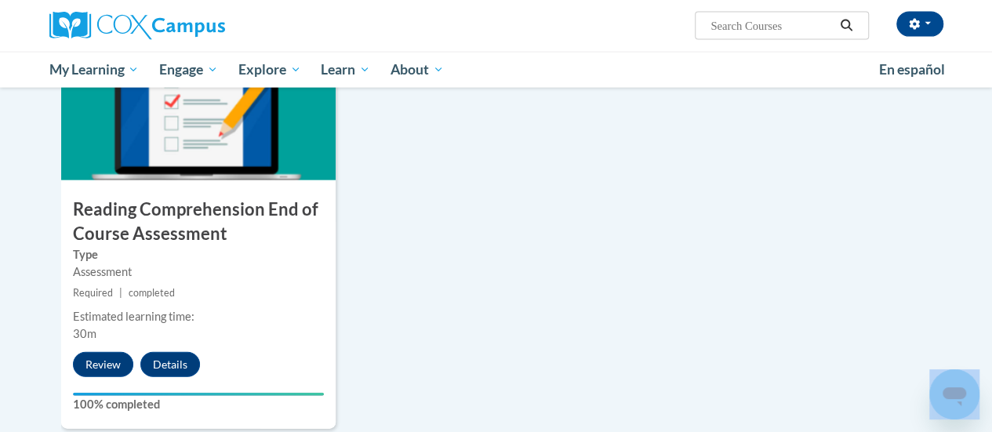
drag, startPoint x: 1002, startPoint y: 303, endPoint x: 992, endPoint y: 275, distance: 30.0
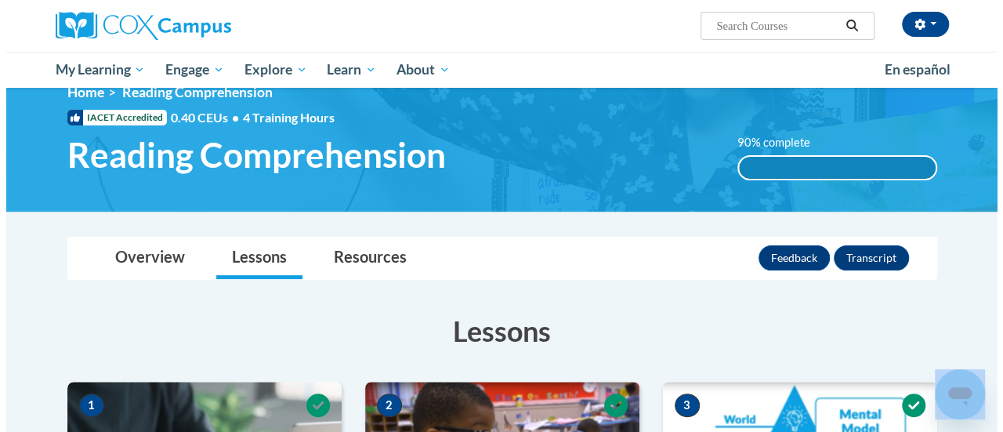
scroll to position [0, 0]
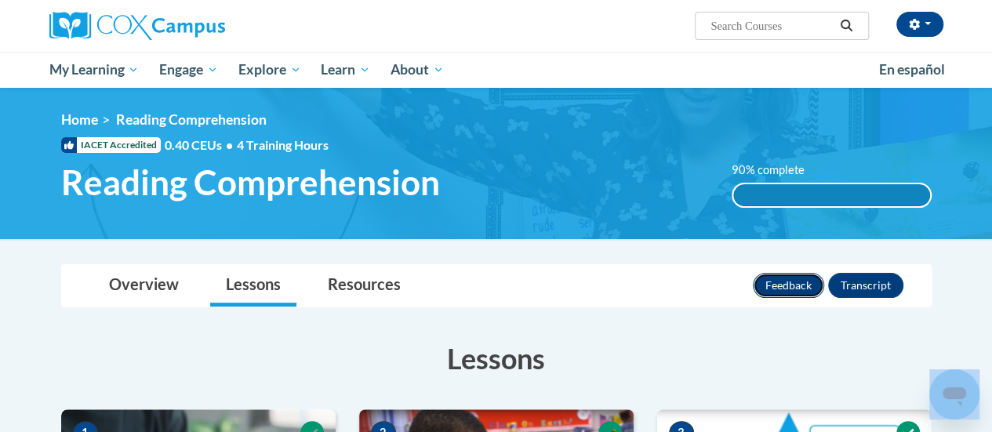
click at [781, 281] on button "Feedback" at bounding box center [787, 285] width 71 height 25
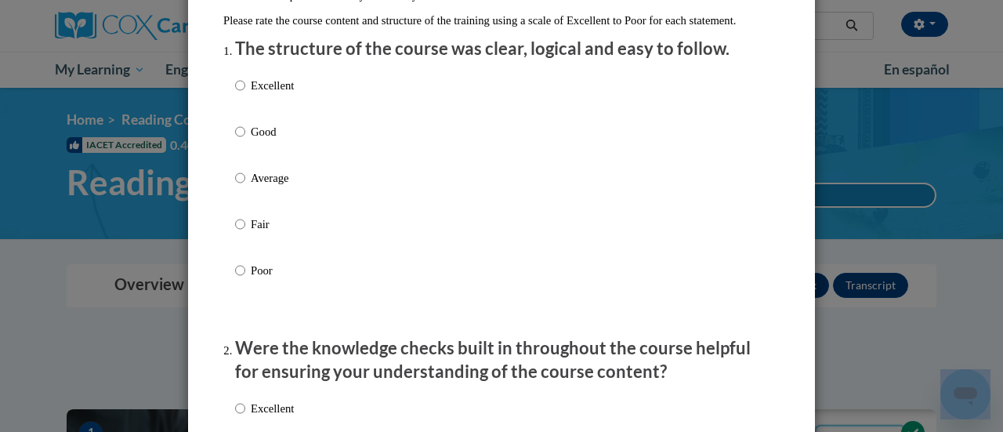
click at [262, 94] on p "Excellent" at bounding box center [272, 85] width 43 height 17
click at [245, 94] on input "Excellent" at bounding box center [240, 85] width 10 height 17
radio input "true"
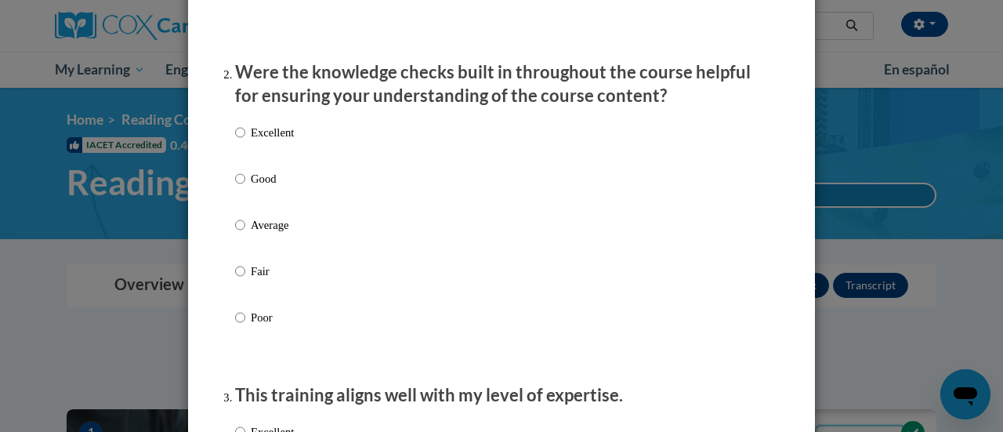
click at [274, 141] on p "Excellent" at bounding box center [272, 132] width 43 height 17
click at [245, 141] on input "Excellent" at bounding box center [240, 132] width 10 height 17
radio input "true"
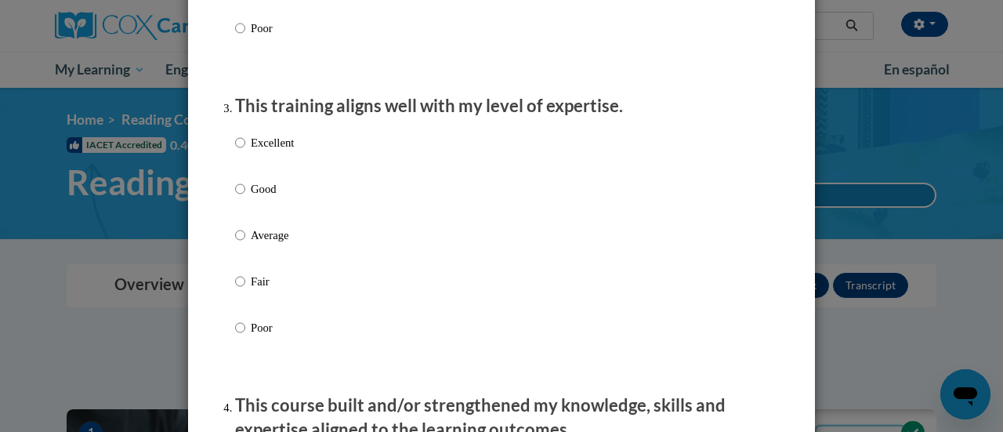
click at [277, 174] on label "Excellent" at bounding box center [264, 155] width 59 height 42
click at [245, 151] on input "Excellent" at bounding box center [240, 142] width 10 height 17
radio input "true"
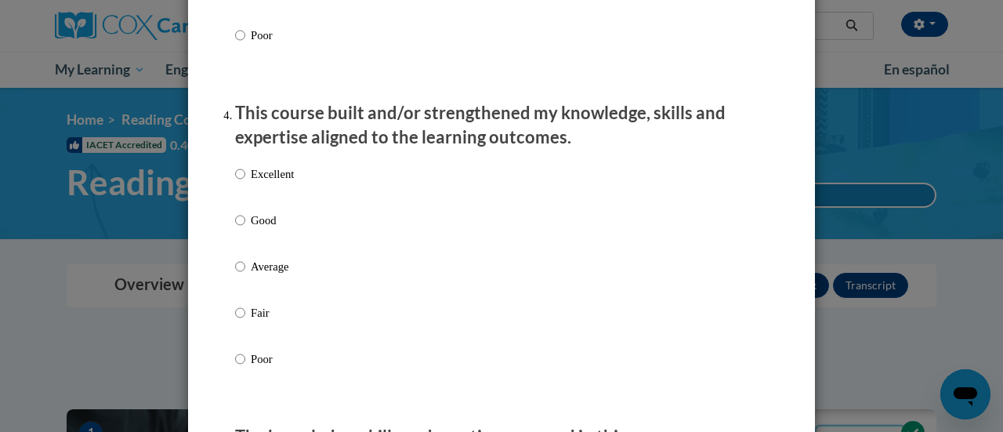
click at [280, 183] on p "Excellent" at bounding box center [272, 173] width 43 height 17
click at [245, 183] on input "Excellent" at bounding box center [240, 173] width 10 height 17
radio input "true"
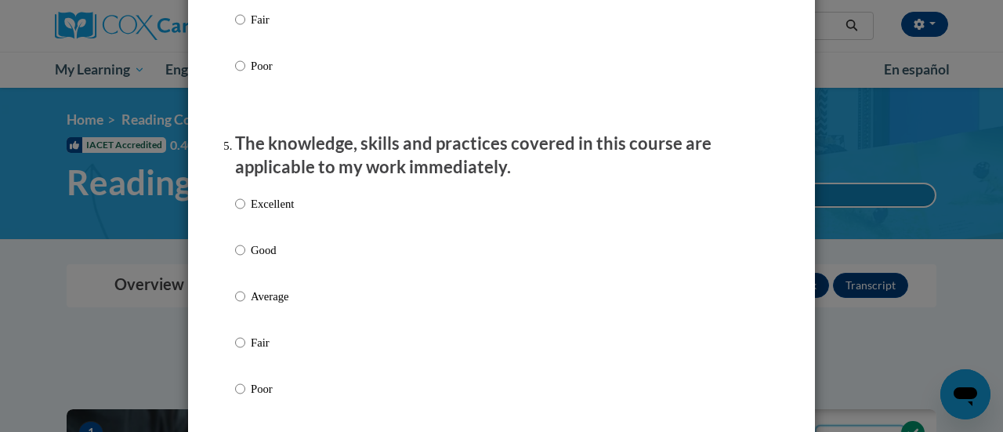
click at [274, 228] on label "Excellent" at bounding box center [264, 216] width 59 height 42
click at [245, 212] on input "Excellent" at bounding box center [240, 203] width 10 height 17
radio input "true"
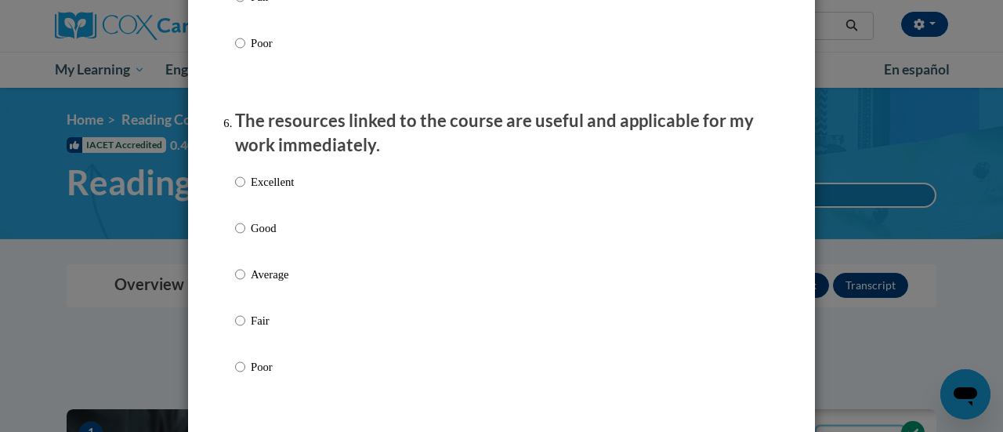
click at [274, 190] on p "Excellent" at bounding box center [272, 181] width 43 height 17
click at [245, 190] on input "Excellent" at bounding box center [240, 181] width 10 height 17
radio input "true"
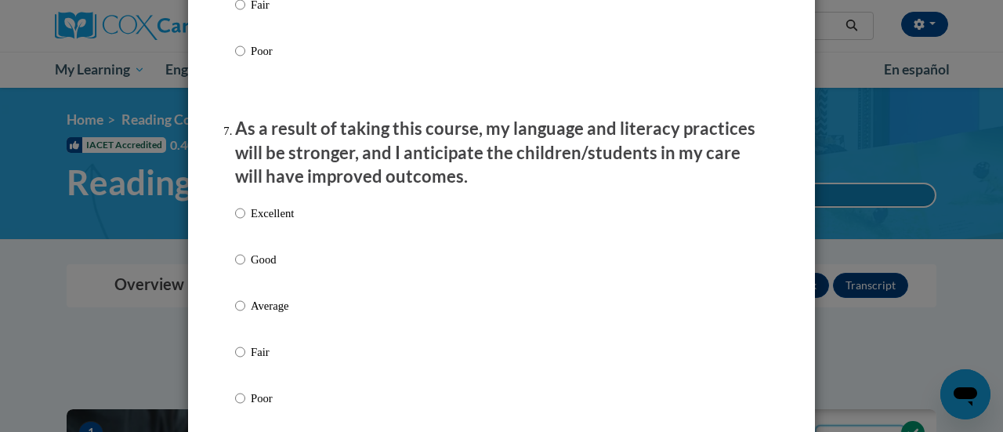
click at [274, 222] on p "Excellent" at bounding box center [272, 213] width 43 height 17
click at [245, 222] on input "Excellent" at bounding box center [240, 213] width 10 height 17
radio input "true"
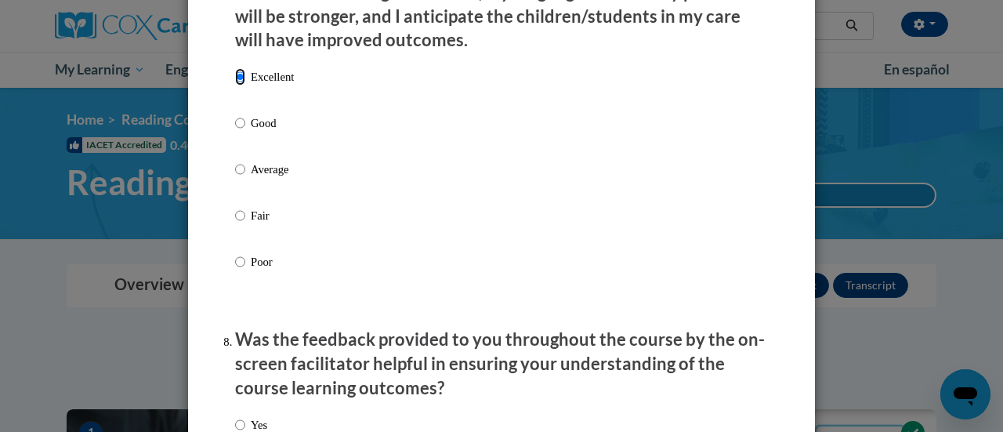
scroll to position [2336, 0]
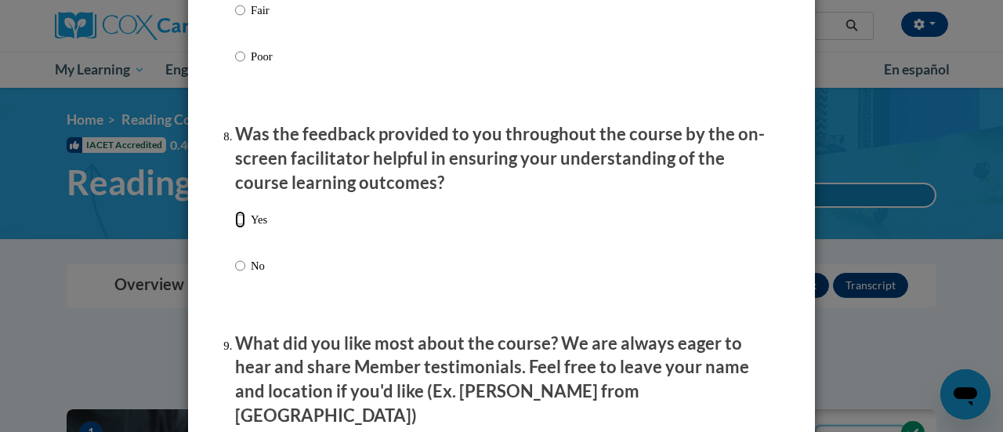
click at [238, 228] on input "Yes" at bounding box center [240, 219] width 10 height 17
radio input "true"
click at [237, 274] on input "No" at bounding box center [240, 265] width 10 height 17
radio input "true"
click at [253, 228] on p "Yes" at bounding box center [259, 219] width 16 height 17
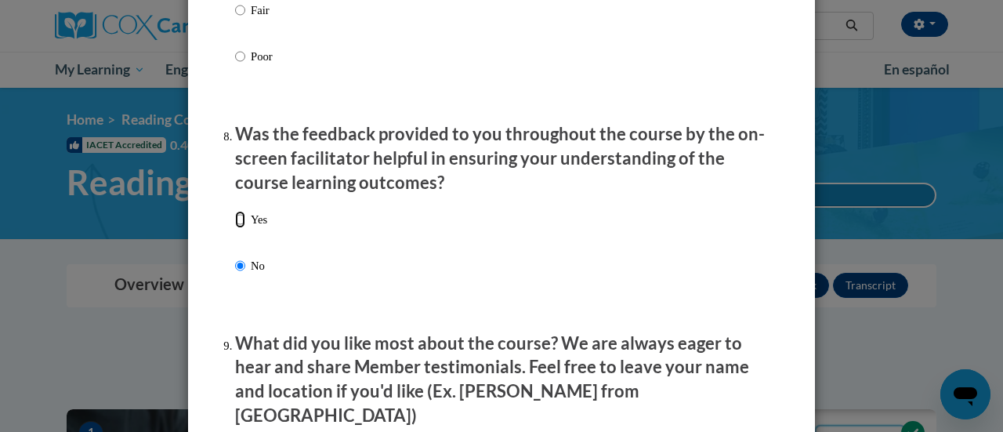
click at [245, 228] on input "Yes" at bounding box center [240, 219] width 10 height 17
radio input "true"
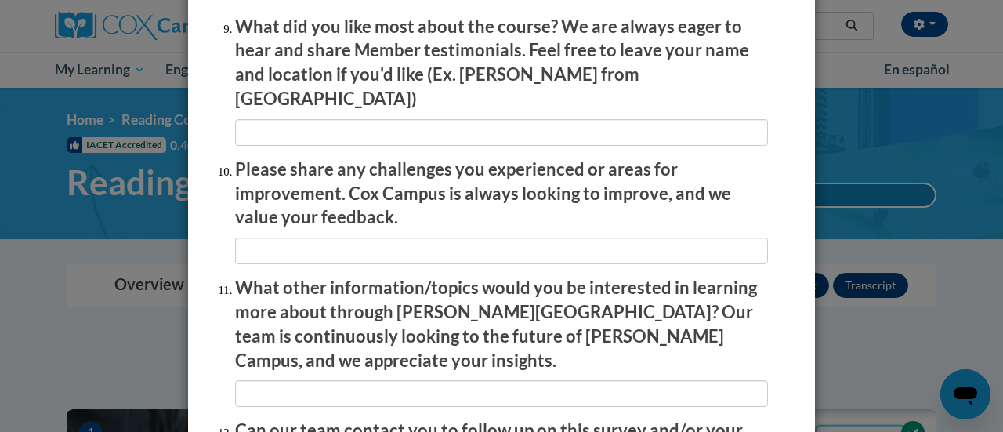
scroll to position [2827, 0]
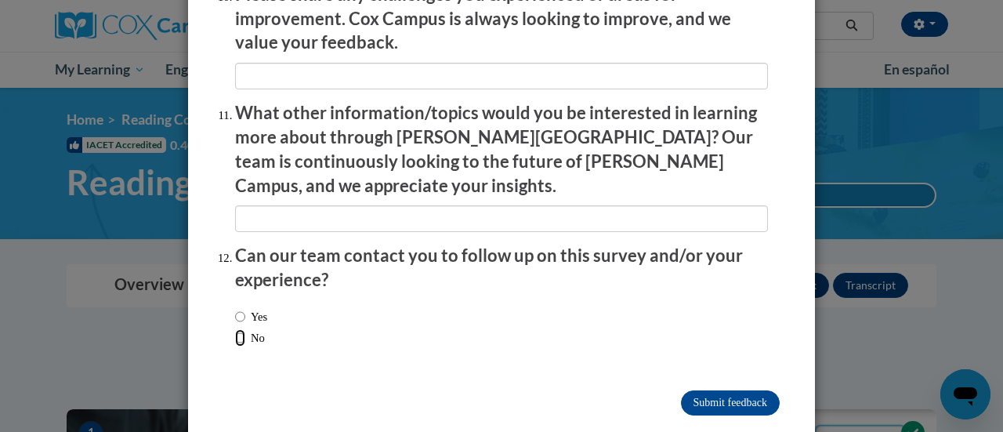
click at [235, 329] on input "No" at bounding box center [240, 337] width 10 height 17
radio input "true"
click at [724, 390] on input "Submit feedback" at bounding box center [730, 402] width 99 height 25
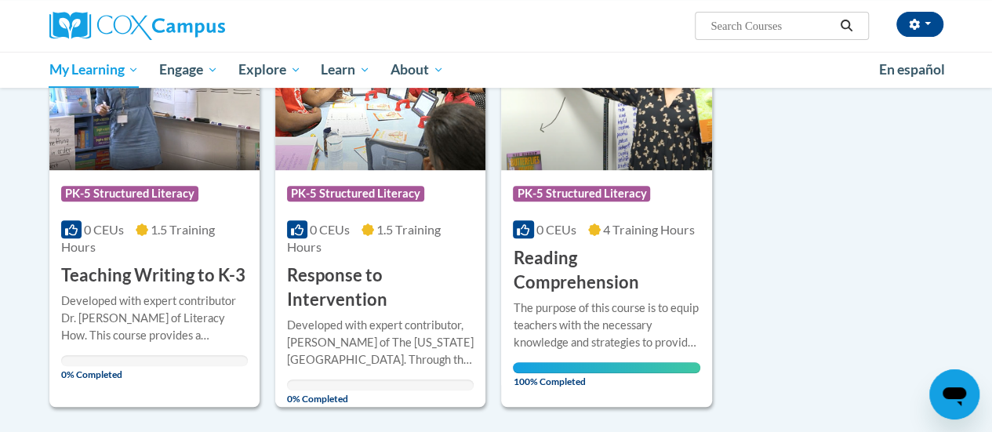
scroll to position [274, 0]
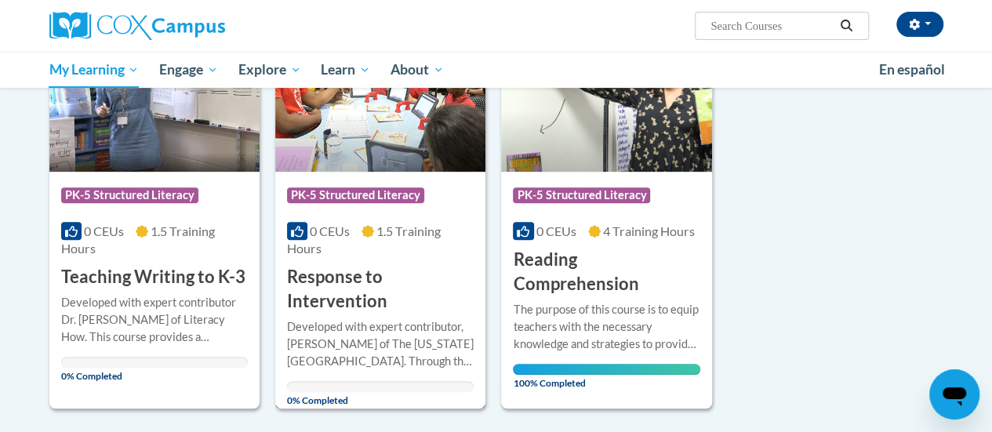
click at [335, 179] on div "Course Category: PK-5 Structured Literacy" at bounding box center [380, 196] width 187 height 35
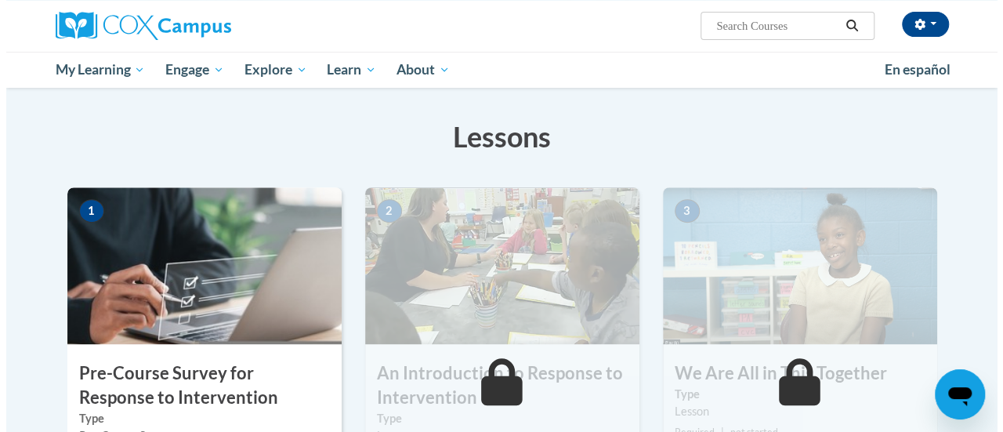
scroll to position [325, 0]
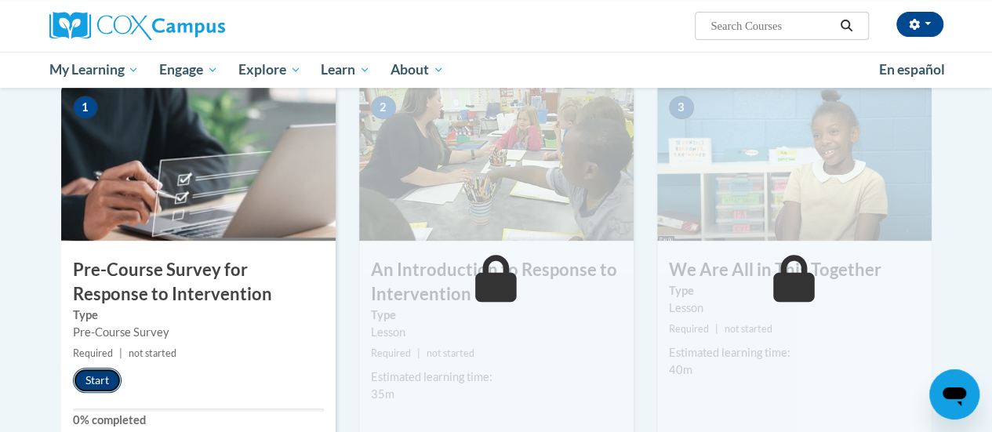
click at [107, 382] on button "Start" at bounding box center [97, 380] width 49 height 25
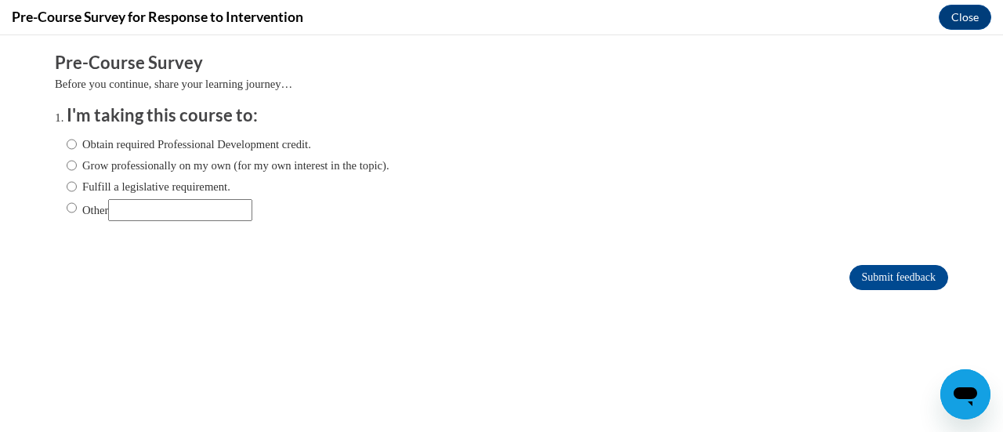
scroll to position [0, 0]
click at [311, 144] on label "Obtain required Professional Development credit." at bounding box center [189, 144] width 245 height 17
click at [77, 144] on input "Obtain required Professional Development credit." at bounding box center [72, 144] width 10 height 17
radio input "true"
click at [882, 277] on input "Submit feedback" at bounding box center [899, 277] width 99 height 25
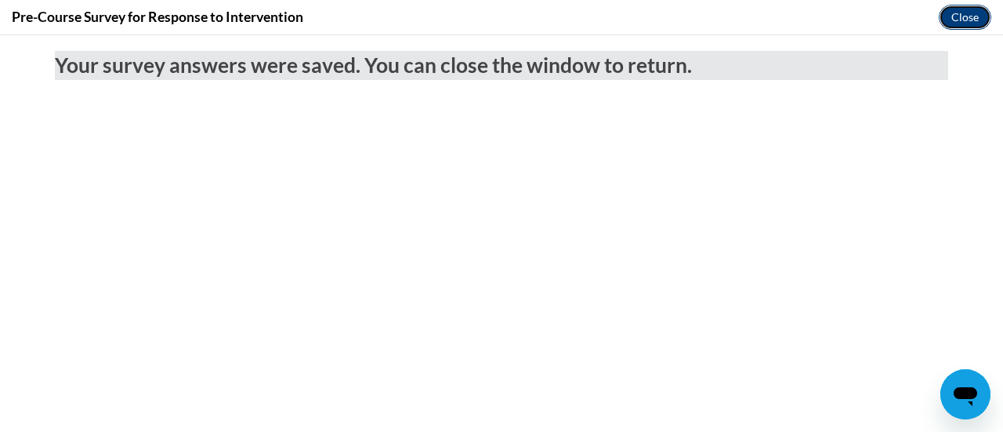
click at [967, 17] on button "Close" at bounding box center [965, 17] width 53 height 25
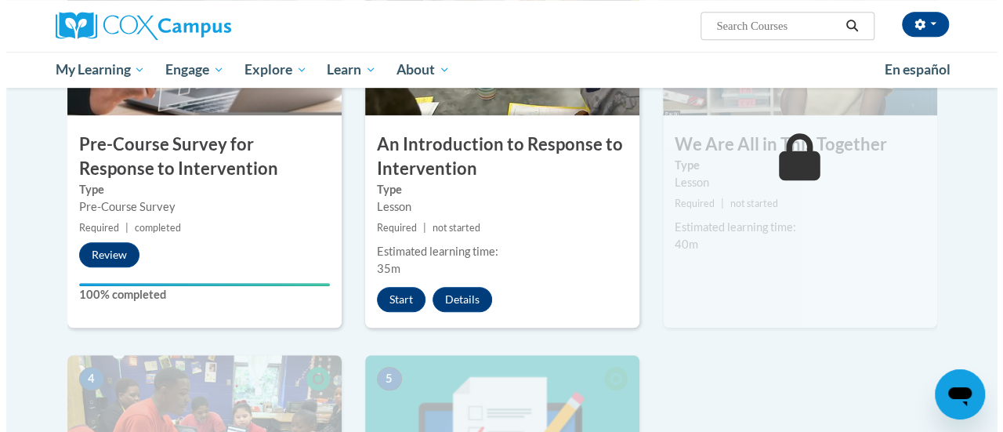
scroll to position [470, 0]
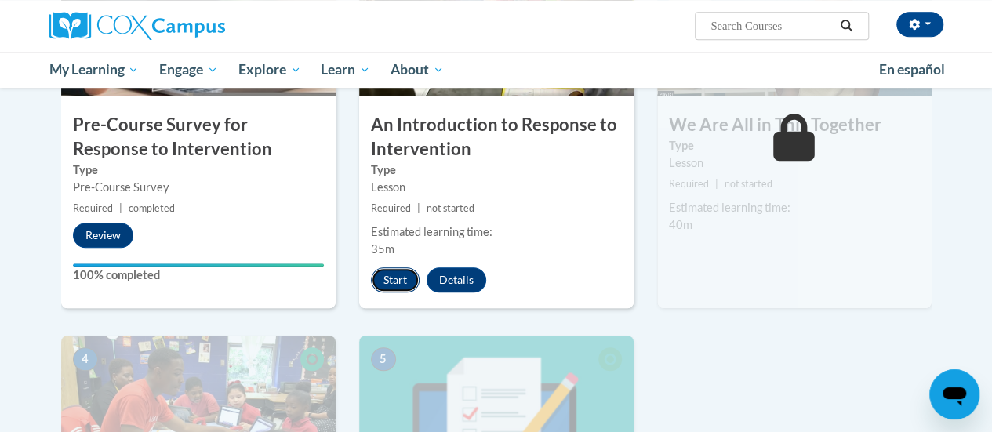
click at [410, 276] on button "Start" at bounding box center [395, 279] width 49 height 25
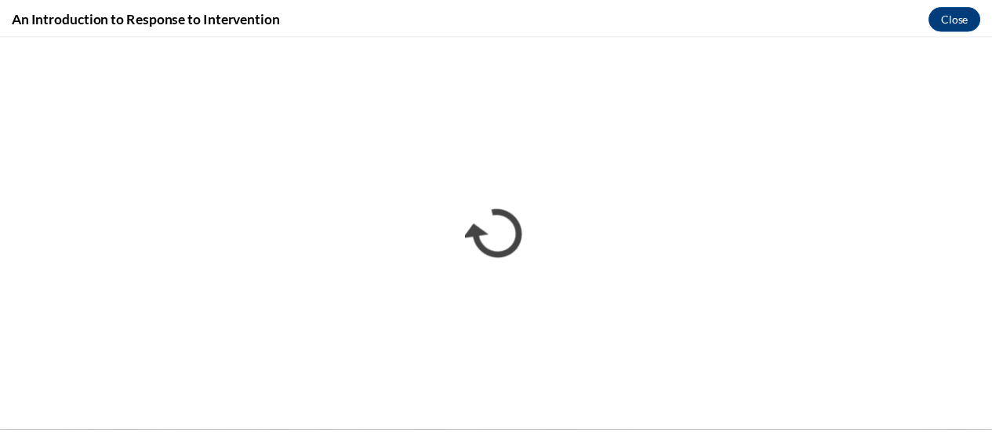
scroll to position [0, 0]
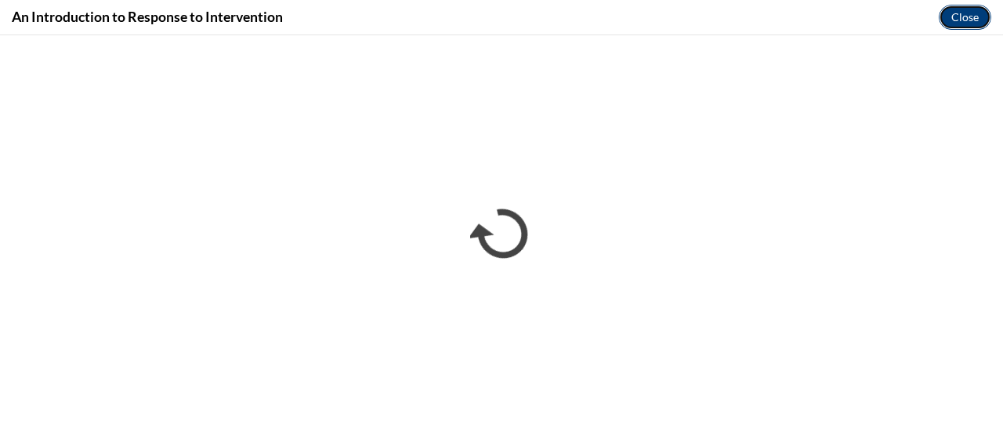
click at [967, 16] on button "Close" at bounding box center [965, 17] width 53 height 25
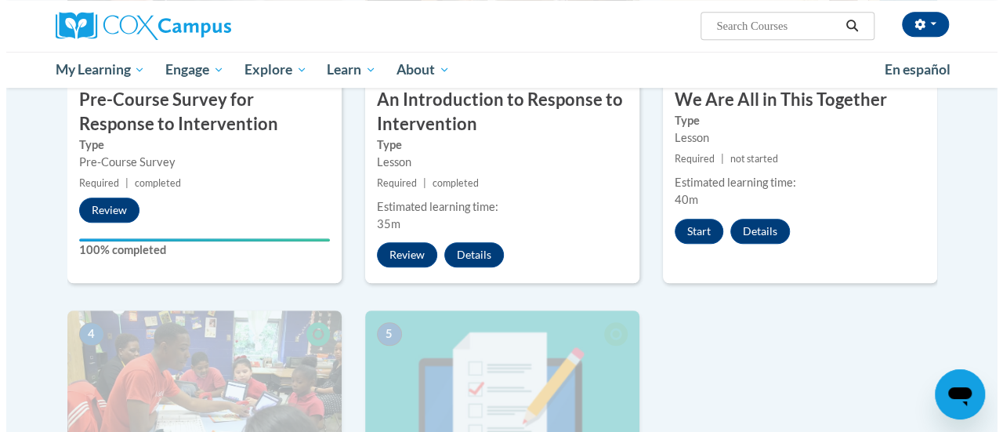
scroll to position [515, 0]
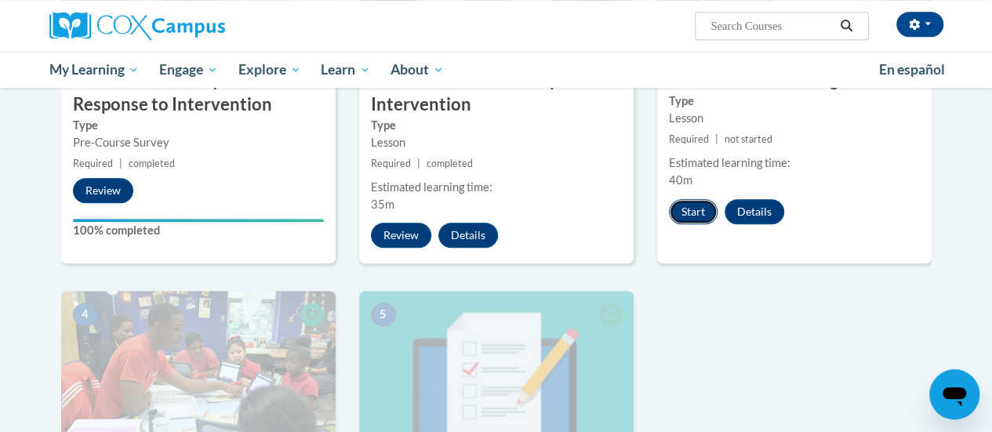
click at [697, 215] on button "Start" at bounding box center [693, 211] width 49 height 25
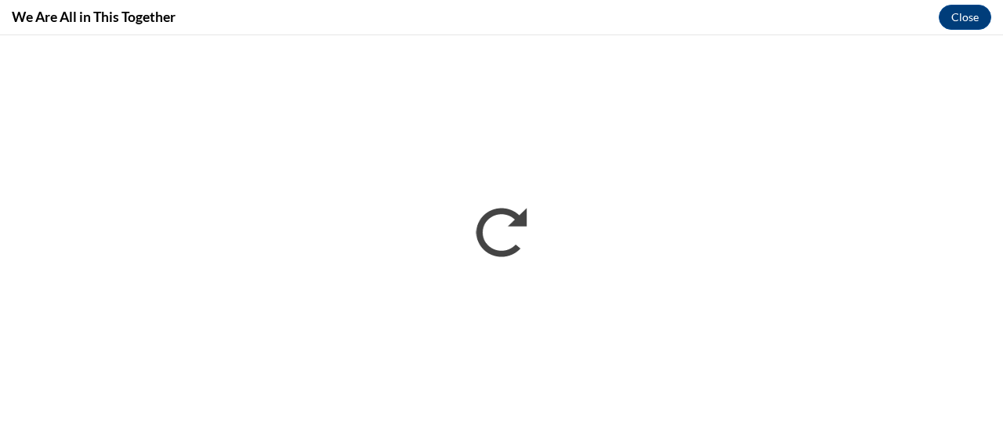
scroll to position [0, 0]
